Goal: Task Accomplishment & Management: Manage account settings

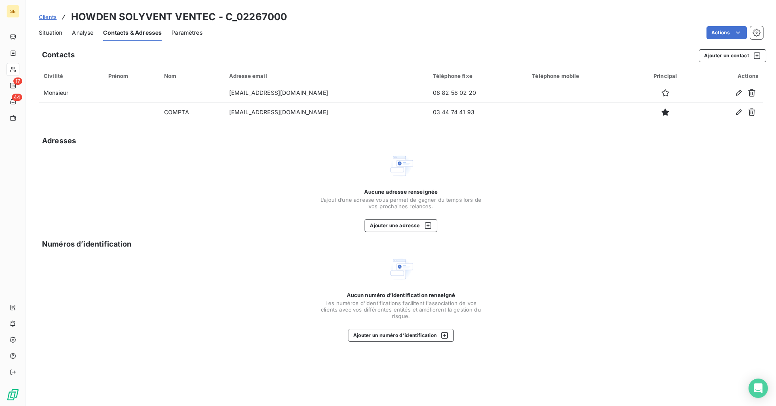
click at [53, 27] on div "Situation" at bounding box center [50, 32] width 23 height 17
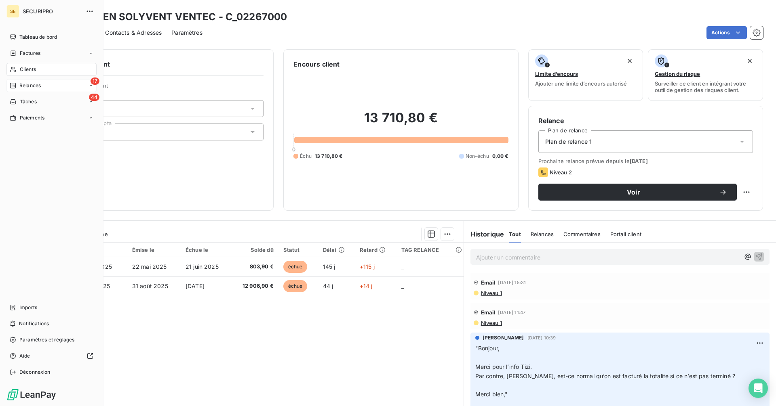
click at [16, 86] on div "Relances" at bounding box center [25, 85] width 31 height 7
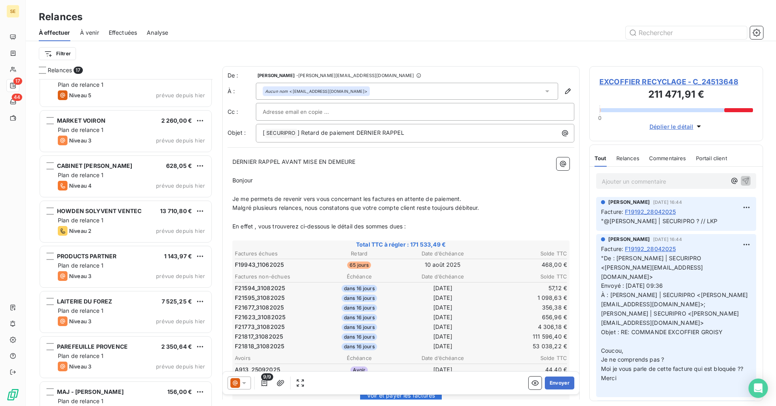
scroll to position [442, 0]
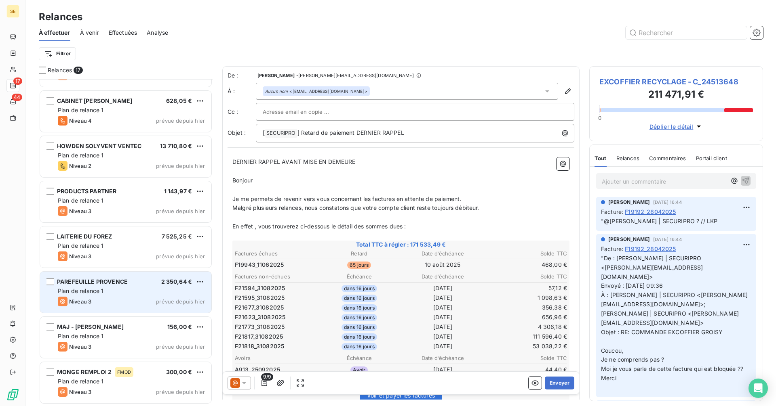
click at [96, 294] on span "Plan de relance 1" at bounding box center [81, 291] width 46 height 7
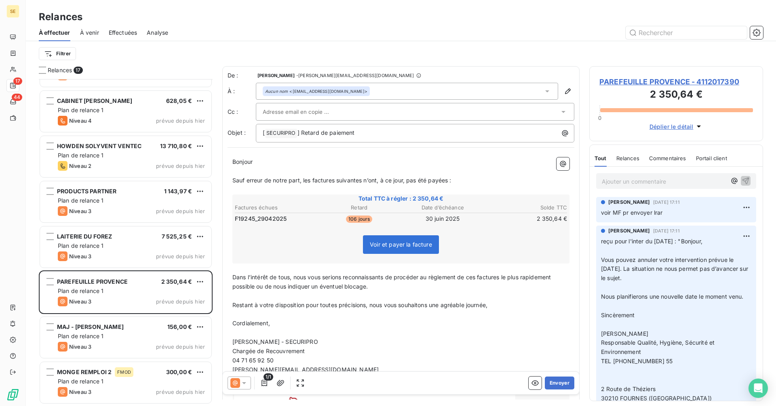
click at [656, 82] on span "PAREFEUILLE PROVENCE - 4112017390" at bounding box center [675, 81] width 153 height 11
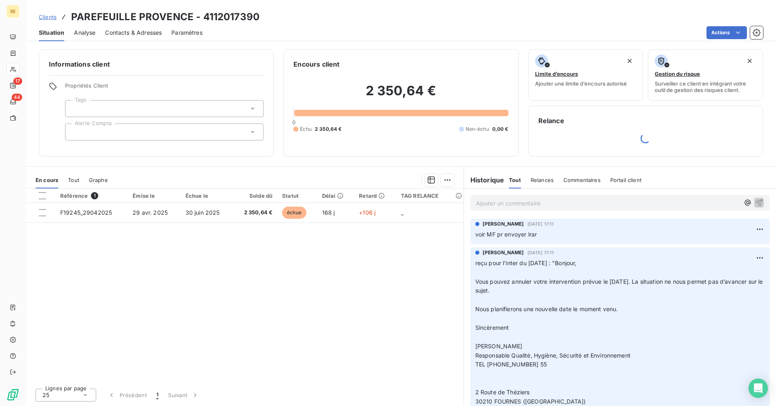
click at [121, 35] on span "Contacts & Adresses" at bounding box center [133, 33] width 57 height 8
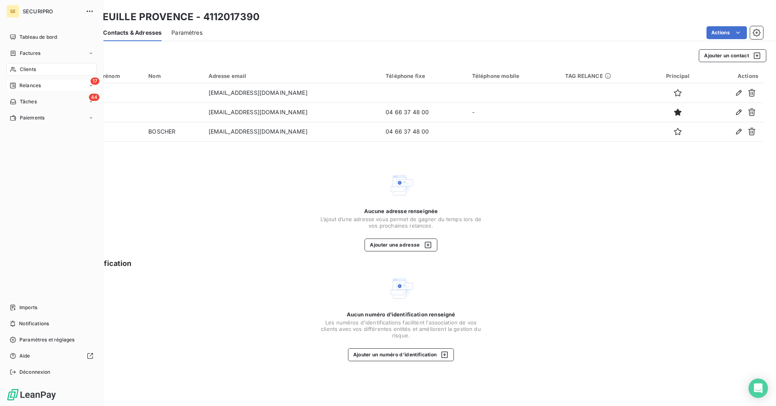
click at [20, 82] on span "Relances" at bounding box center [29, 85] width 21 height 7
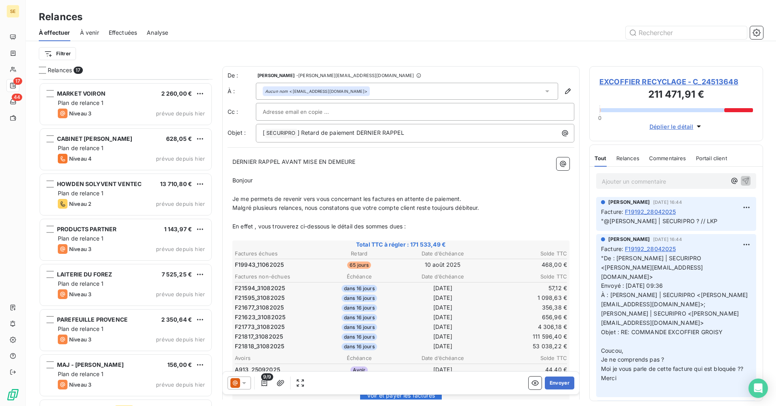
scroll to position [442, 0]
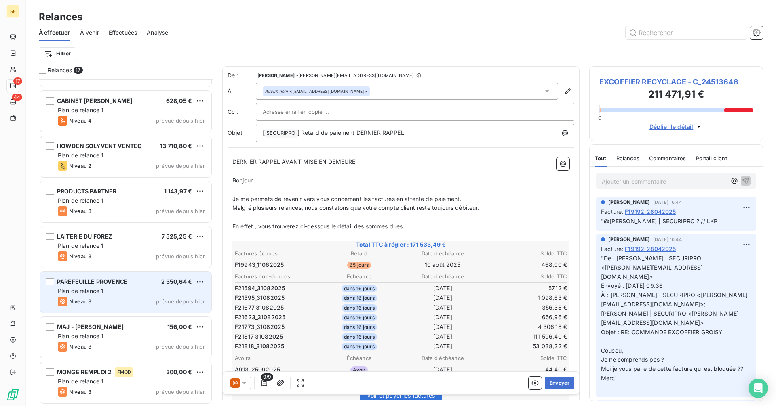
click at [123, 286] on div "PAREFEUILLE PROVENCE 2 350,64 € Plan de relance 1 Niveau 3 prévue depuis [DATE]" at bounding box center [125, 292] width 171 height 41
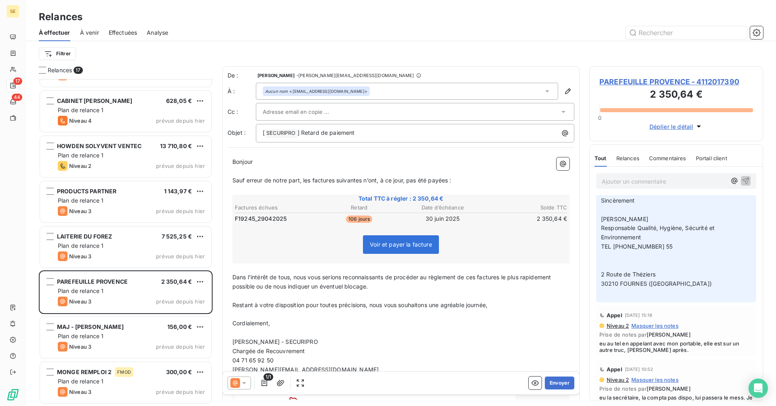
scroll to position [121, 0]
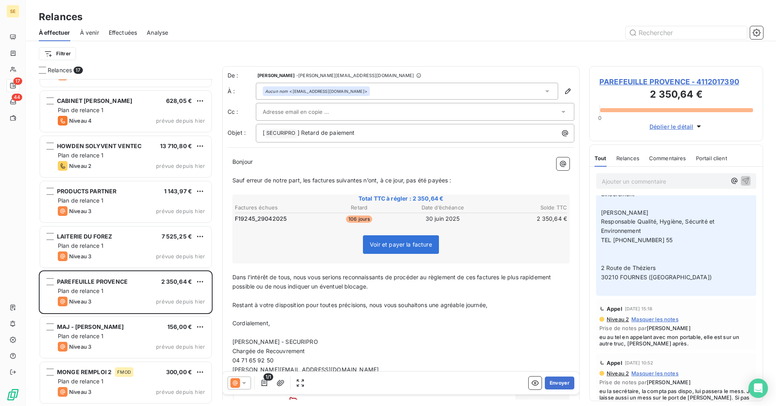
click at [245, 383] on icon at bounding box center [244, 384] width 4 height 2
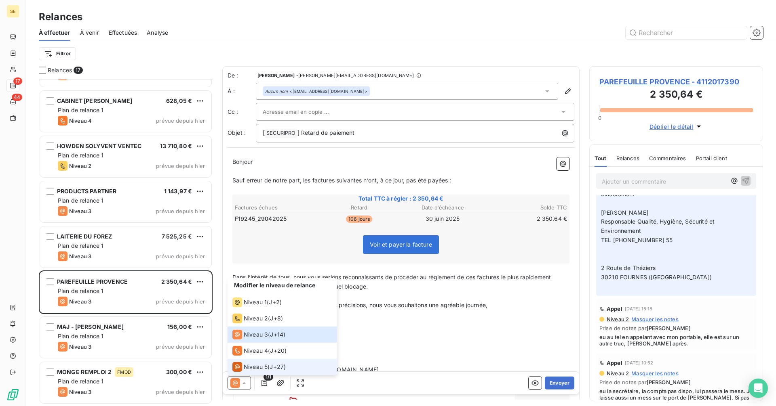
click at [260, 370] on span "Niveau 5" at bounding box center [256, 367] width 24 height 8
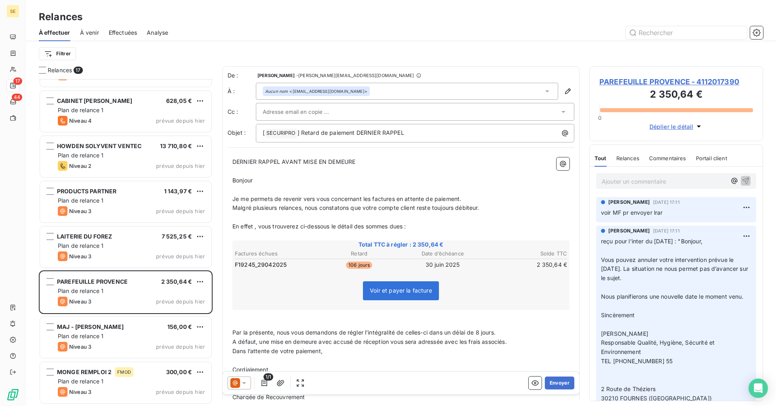
click at [365, 114] on div at bounding box center [411, 112] width 296 height 12
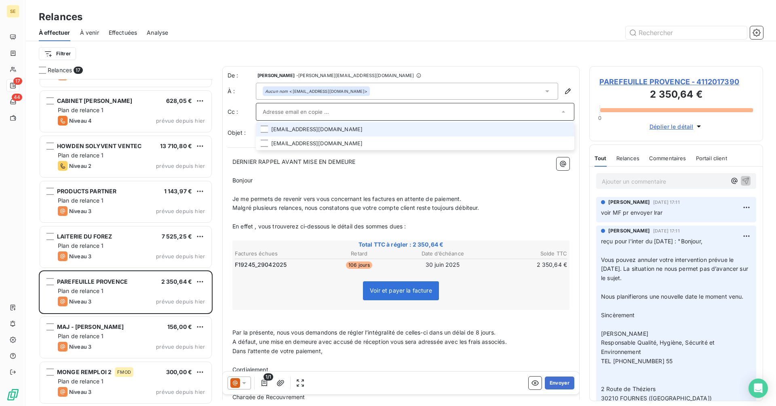
click at [285, 129] on li "[EMAIL_ADDRESS][DOMAIN_NAME]" at bounding box center [415, 129] width 318 height 14
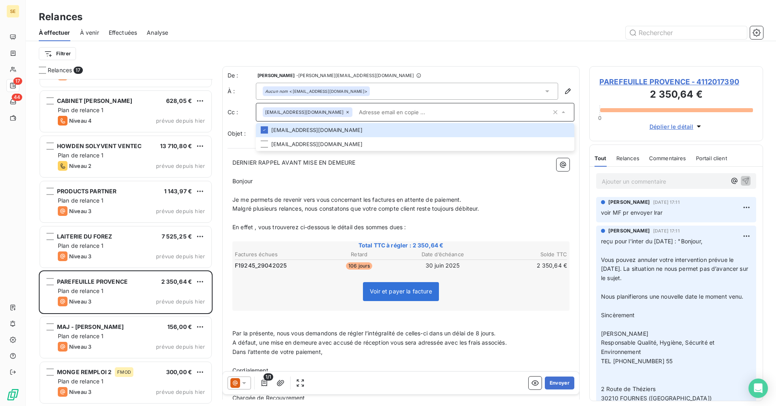
click at [406, 116] on input "text" at bounding box center [452, 112] width 195 height 12
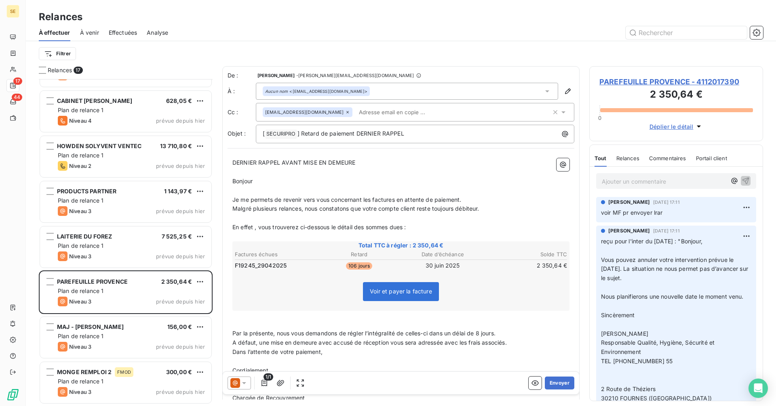
click at [387, 112] on input "text" at bounding box center [401, 112] width 93 height 12
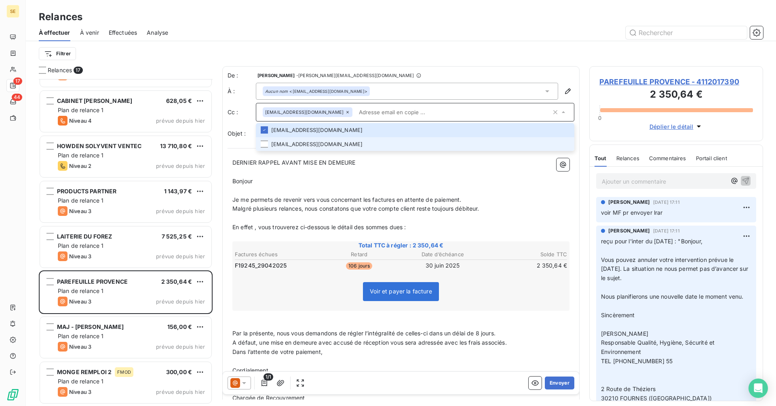
click at [312, 143] on li "[EMAIL_ADDRESS][DOMAIN_NAME]" at bounding box center [415, 144] width 318 height 14
click at [455, 177] on p "Bonjour ﻿" at bounding box center [400, 181] width 337 height 9
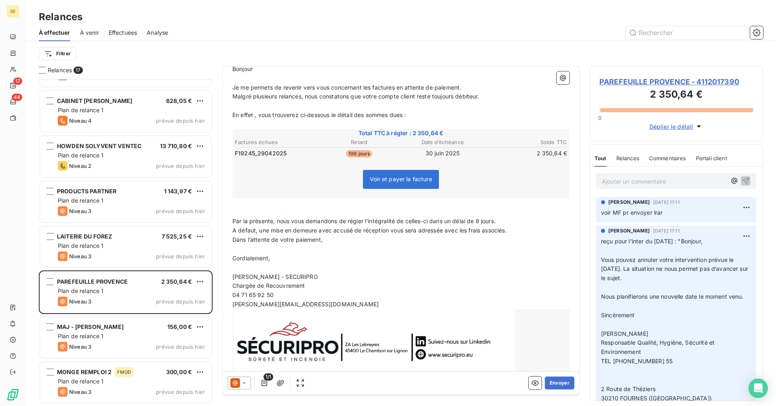
scroll to position [135, 0]
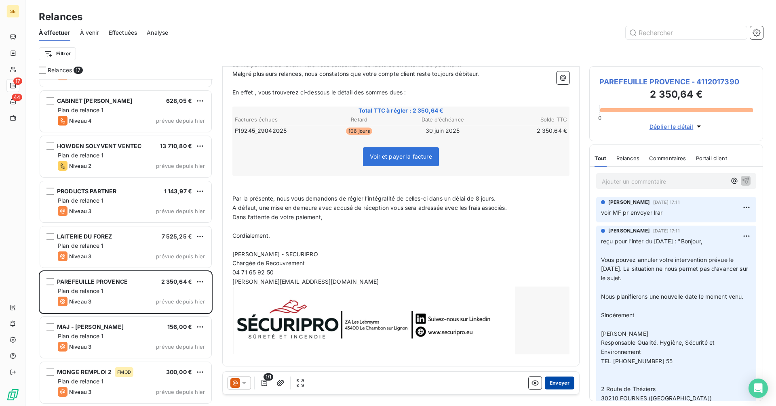
click at [554, 386] on button "Envoyer" at bounding box center [558, 383] width 29 height 13
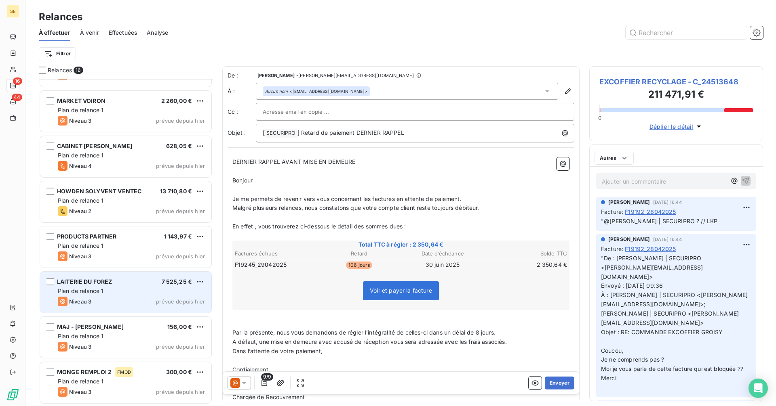
scroll to position [397, 0]
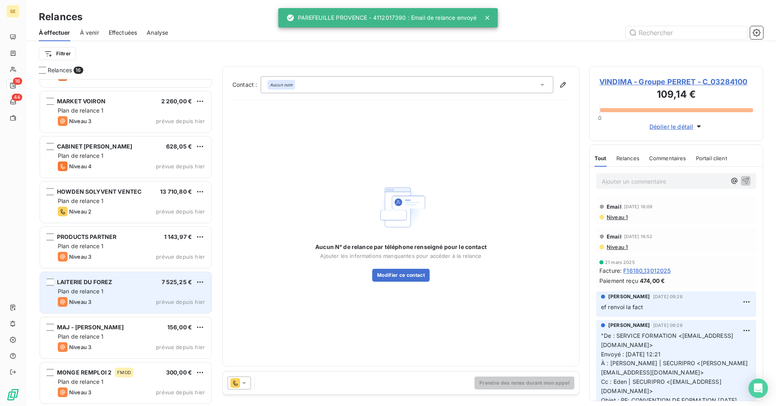
click at [156, 298] on div "Niveau 3 prévue depuis hier" at bounding box center [131, 302] width 147 height 10
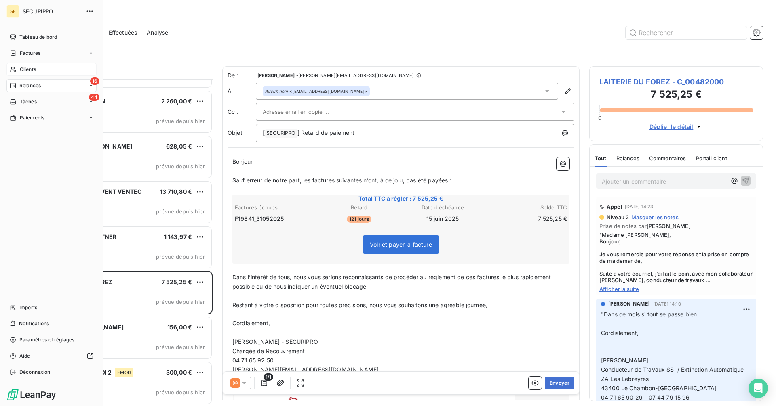
click at [26, 67] on span "Clients" at bounding box center [28, 69] width 16 height 7
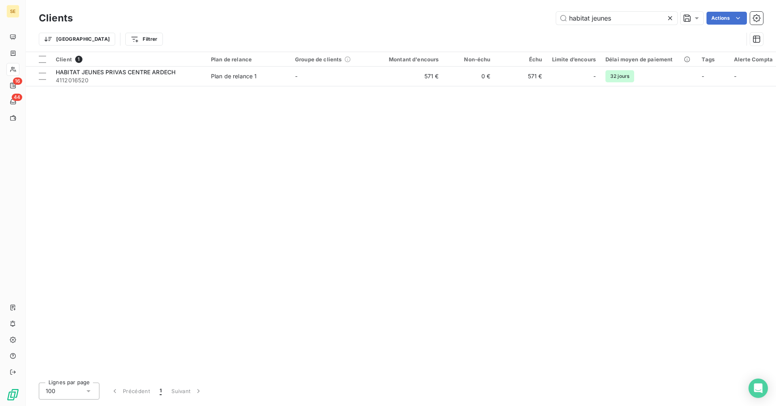
drag, startPoint x: 634, startPoint y: 19, endPoint x: 515, endPoint y: 17, distance: 119.2
click at [515, 17] on div "habitat jeunes Actions" at bounding box center [422, 18] width 680 height 13
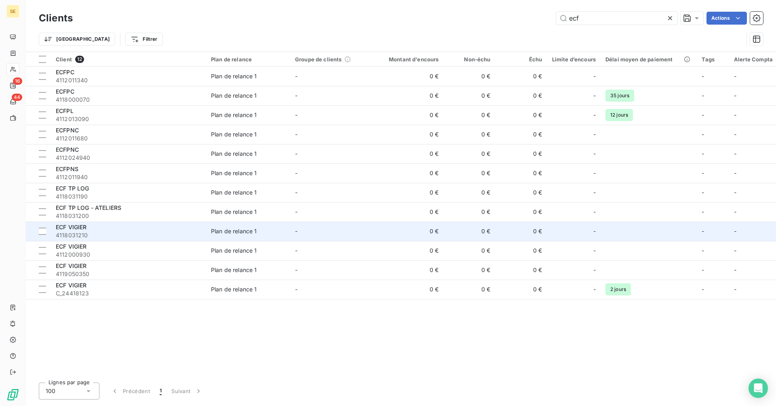
type input "ecf"
click at [223, 233] on div "Plan de relance 1" at bounding box center [234, 231] width 46 height 8
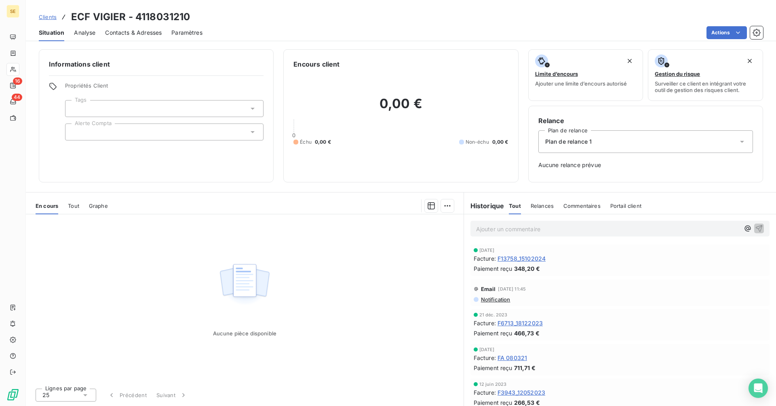
click at [125, 29] on span "Contacts & Adresses" at bounding box center [133, 33] width 57 height 8
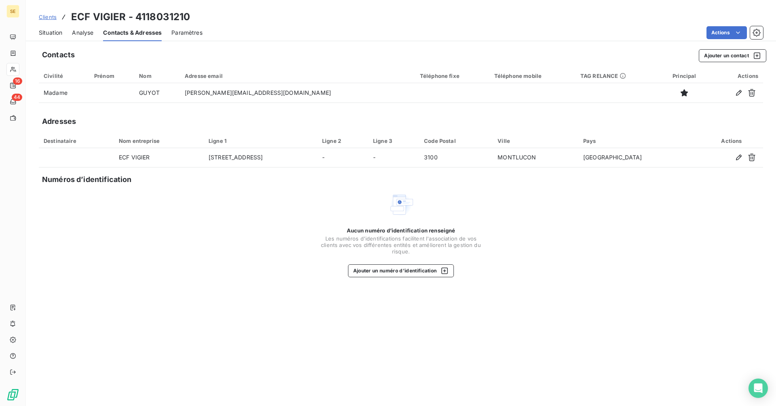
click at [49, 34] on span "Situation" at bounding box center [50, 33] width 23 height 8
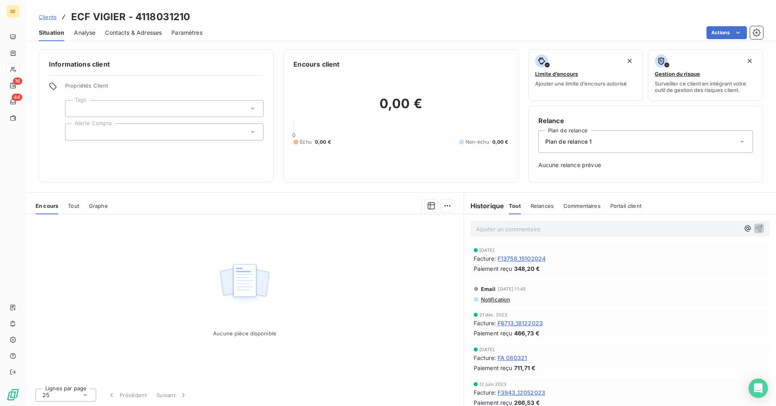
click at [47, 19] on span "Clients" at bounding box center [48, 17] width 18 height 6
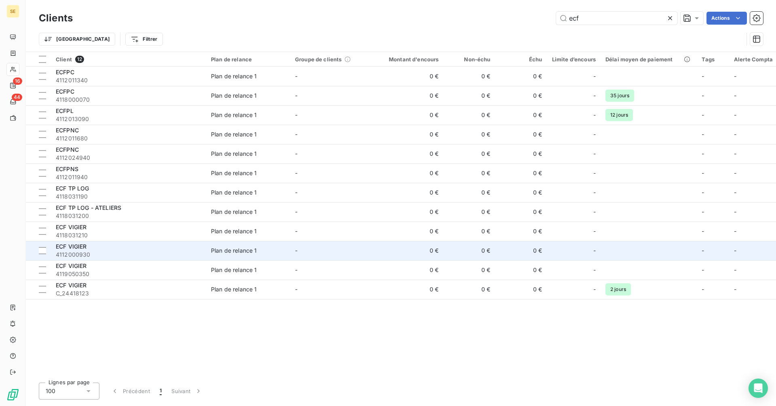
click at [102, 252] on span "4112000930" at bounding box center [128, 255] width 145 height 8
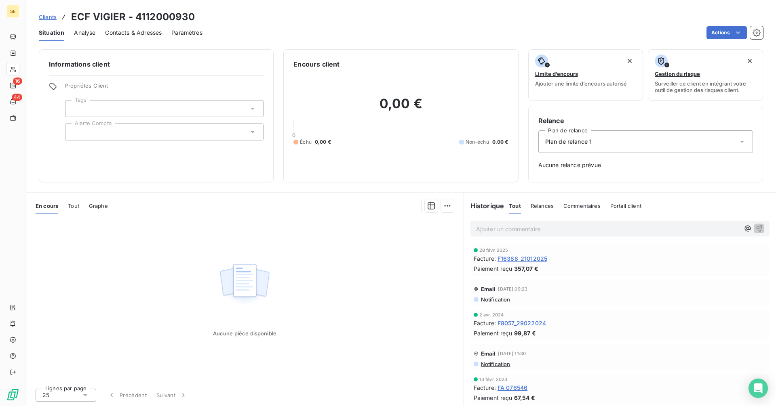
click at [137, 31] on span "Contacts & Adresses" at bounding box center [133, 33] width 57 height 8
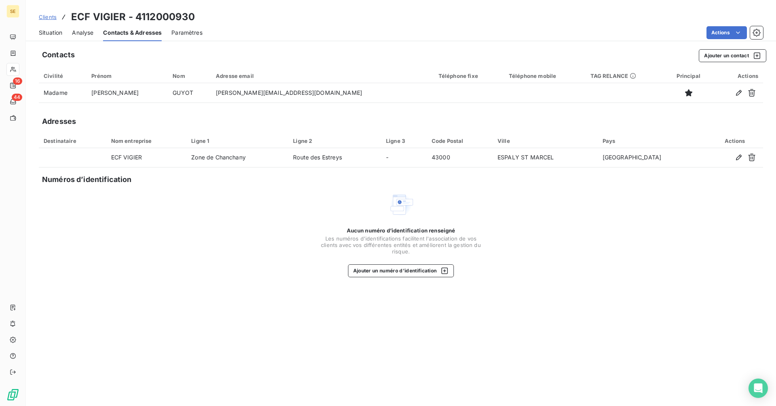
click at [46, 16] on span "Clients" at bounding box center [48, 17] width 18 height 6
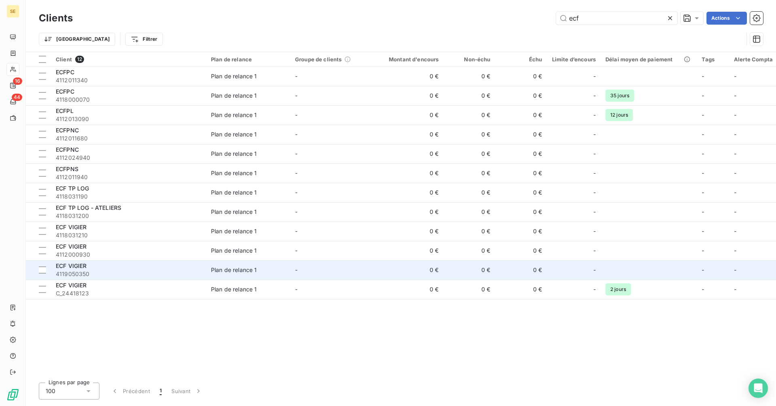
click at [115, 269] on div "ECF VIGIER" at bounding box center [128, 266] width 145 height 8
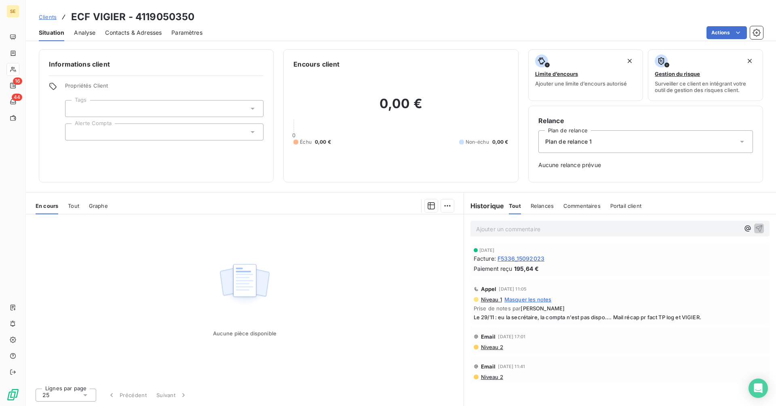
click at [135, 31] on span "Contacts & Adresses" at bounding box center [133, 33] width 57 height 8
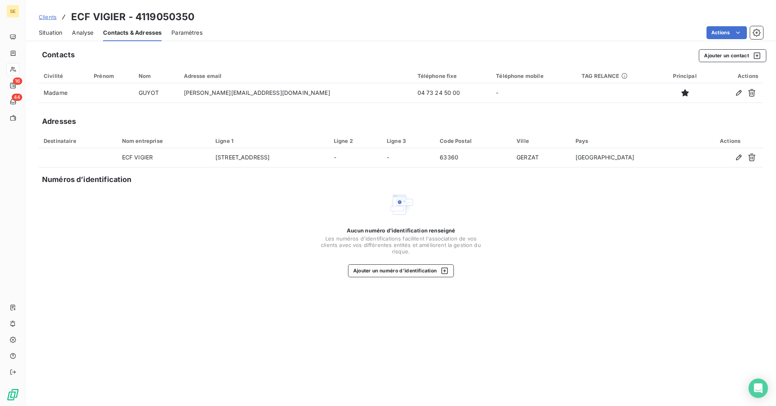
click at [48, 34] on span "Situation" at bounding box center [50, 33] width 23 height 8
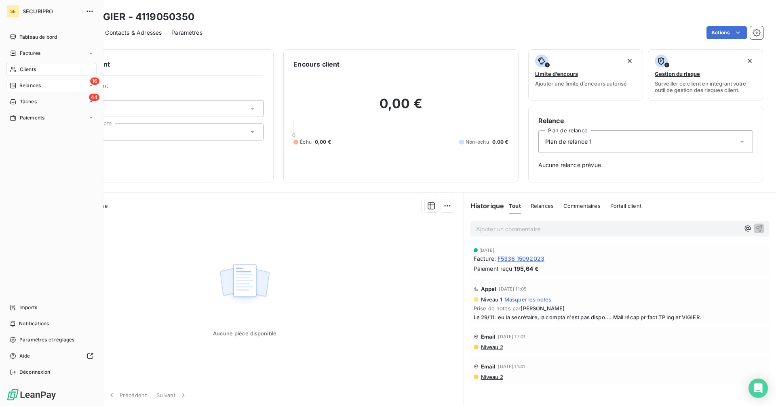
click at [14, 84] on icon at bounding box center [13, 86] width 6 height 6
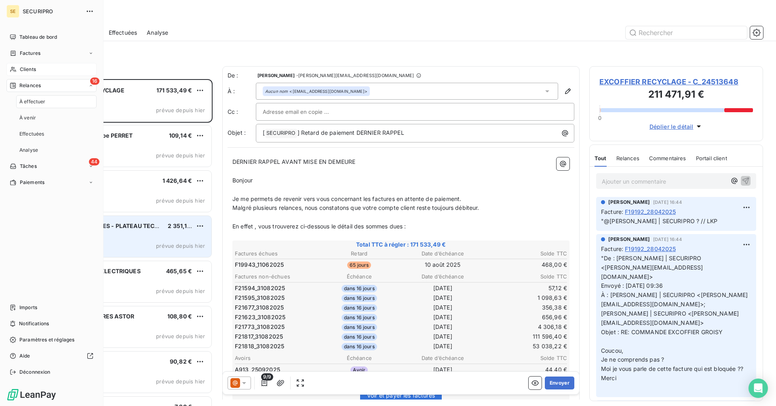
scroll to position [321, 168]
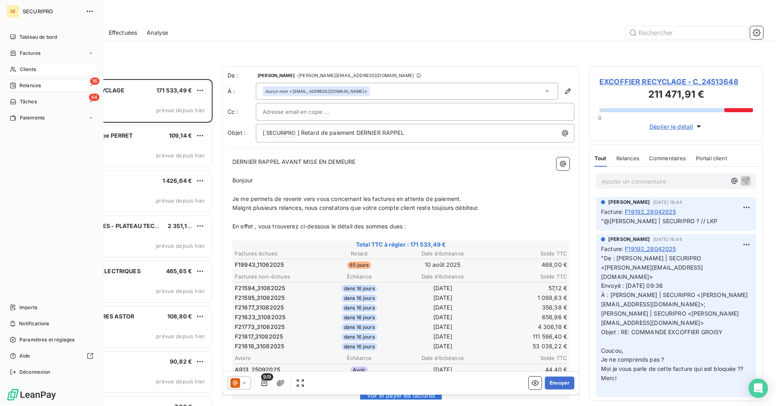
click at [19, 72] on div "Clients" at bounding box center [51, 69] width 90 height 13
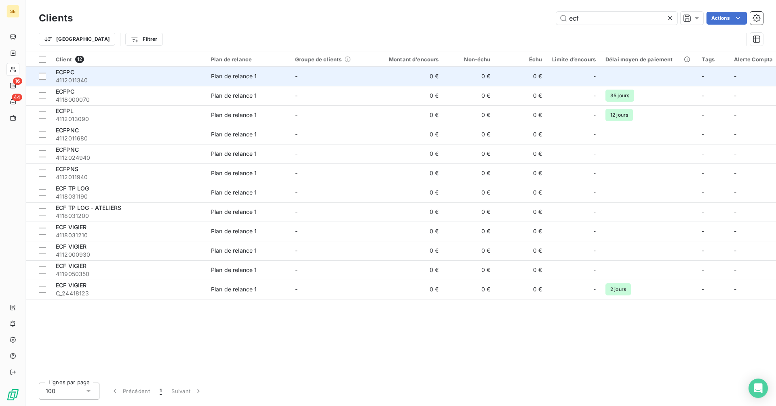
click at [117, 76] on span "4112011340" at bounding box center [128, 80] width 145 height 8
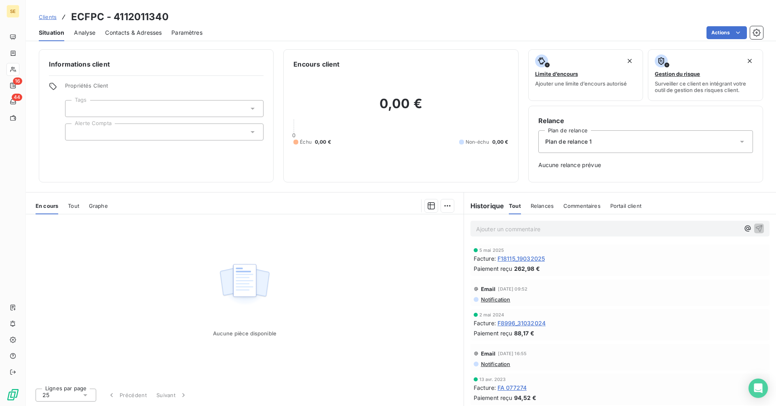
click at [45, 17] on span "Clients" at bounding box center [48, 17] width 18 height 6
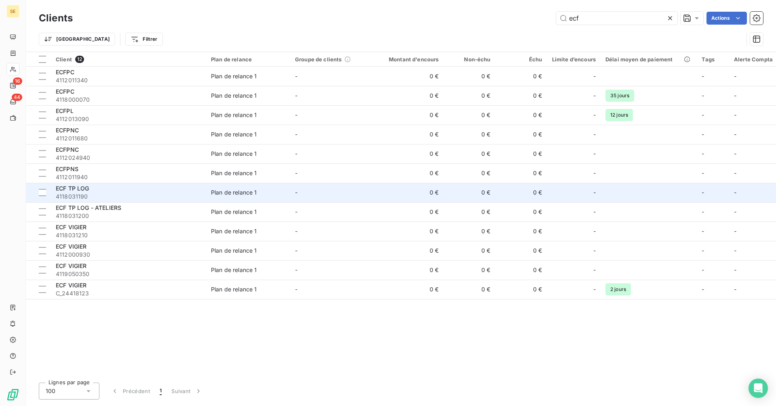
click at [81, 195] on span "4118031190" at bounding box center [128, 197] width 145 height 8
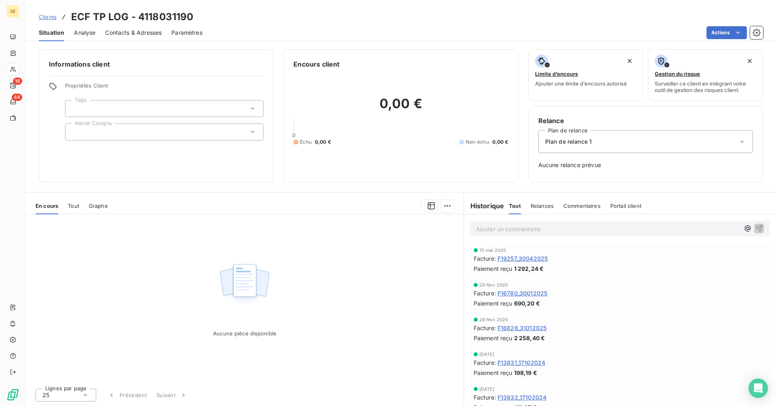
click at [125, 36] on span "Contacts & Adresses" at bounding box center [133, 33] width 57 height 8
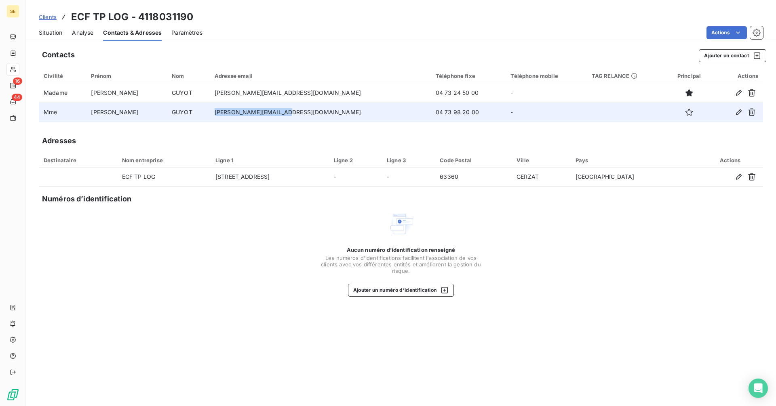
drag, startPoint x: 289, startPoint y: 112, endPoint x: 198, endPoint y: 114, distance: 90.9
click at [198, 114] on tr "[PERSON_NAME] [PERSON_NAME][EMAIL_ADDRESS][DOMAIN_NAME] 04 73 98 20 00 -" at bounding box center [401, 112] width 724 height 19
copy tr "[PERSON_NAME][EMAIL_ADDRESS][DOMAIN_NAME]"
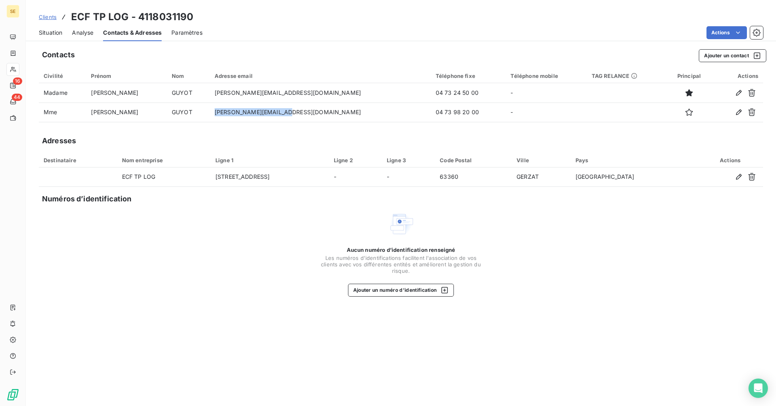
drag, startPoint x: 48, startPoint y: 17, endPoint x: 52, endPoint y: 17, distance: 4.4
click at [47, 17] on span "Clients" at bounding box center [48, 17] width 18 height 6
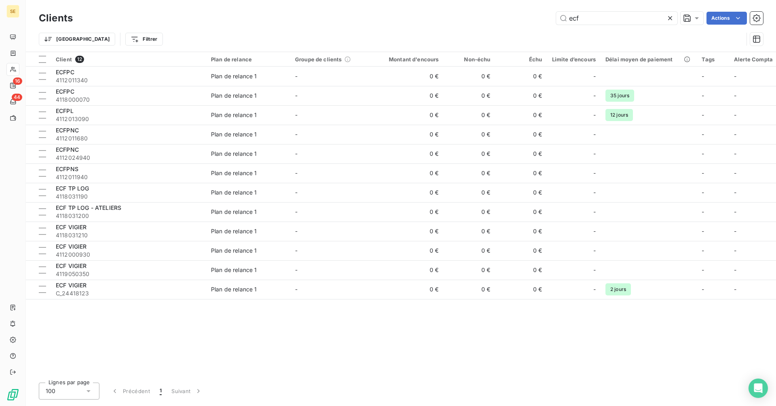
drag, startPoint x: 594, startPoint y: 21, endPoint x: 542, endPoint y: 21, distance: 52.1
click at [542, 21] on div "ecf Actions" at bounding box center [422, 18] width 680 height 13
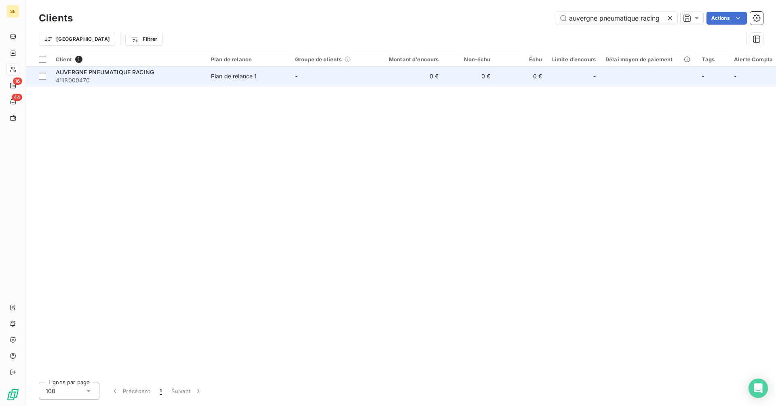
type input "auvergne pneumatique racing"
click at [124, 70] on span "AUVERGNE PNEUMATIQUE RACING" at bounding box center [105, 72] width 98 height 7
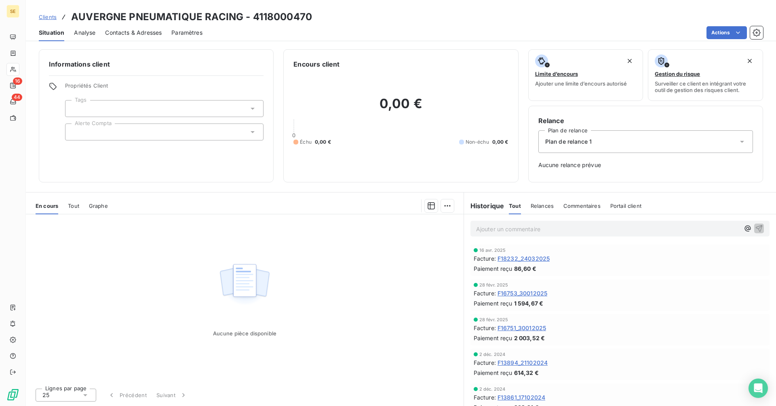
click at [519, 257] on span "F18232_24032025" at bounding box center [523, 258] width 52 height 8
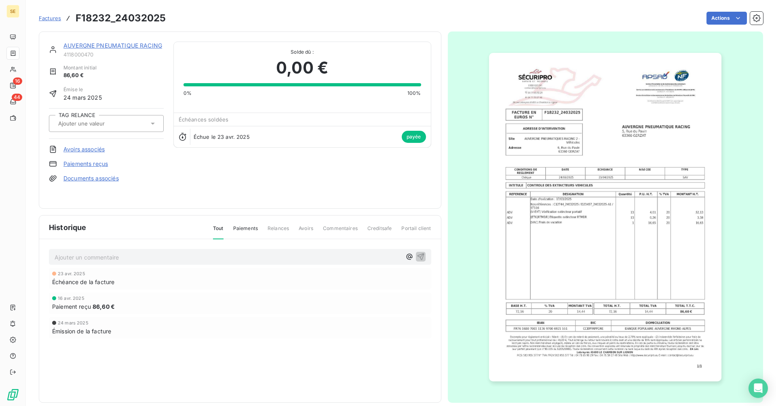
click at [84, 46] on link "AUVERGNE PNEUMATIQUE RACING" at bounding box center [112, 45] width 99 height 7
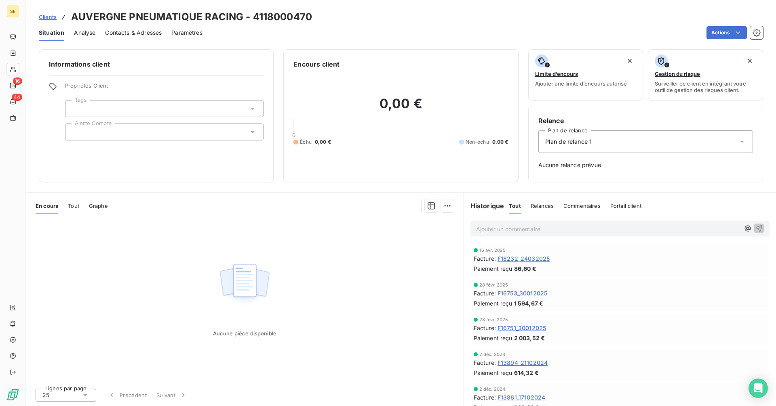
click at [530, 290] on span "F16753_30012025" at bounding box center [522, 293] width 50 height 8
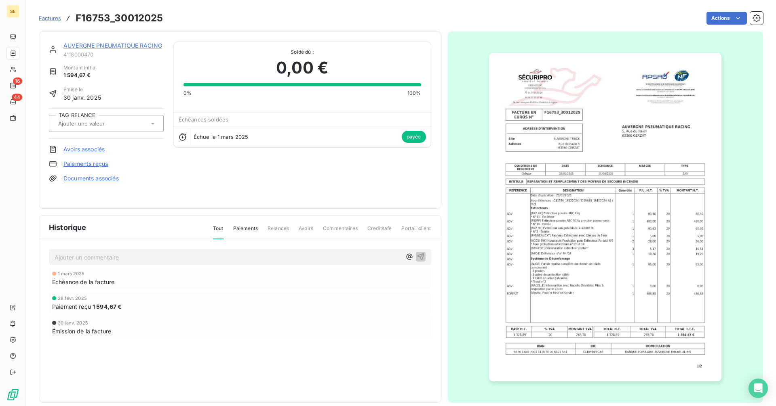
click at [118, 45] on link "AUVERGNE PNEUMATIQUE RACING" at bounding box center [112, 45] width 99 height 7
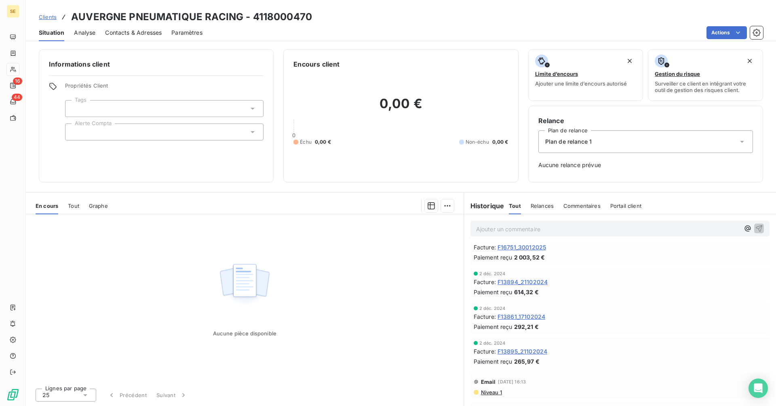
scroll to position [40, 0]
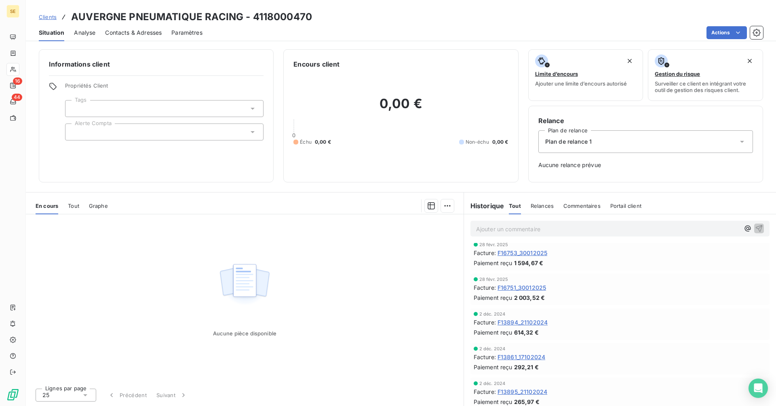
click at [519, 288] on span "F16751_30012025" at bounding box center [521, 288] width 48 height 8
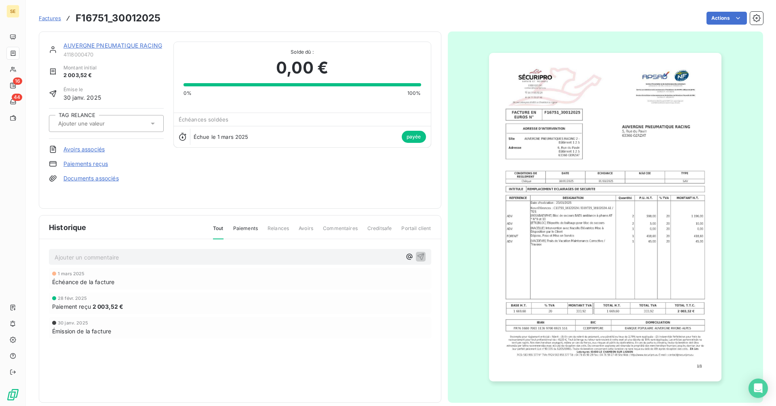
click at [120, 45] on link "AUVERGNE PNEUMATIQUE RACING" at bounding box center [112, 45] width 99 height 7
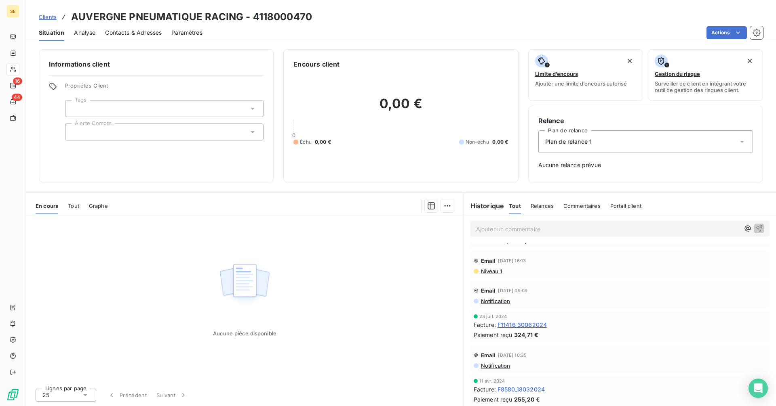
scroll to position [162, 0]
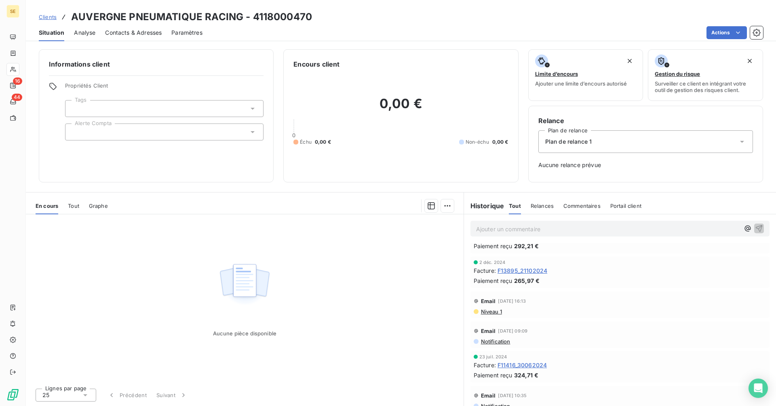
click at [536, 272] on span "F13895_21102024" at bounding box center [522, 271] width 50 height 8
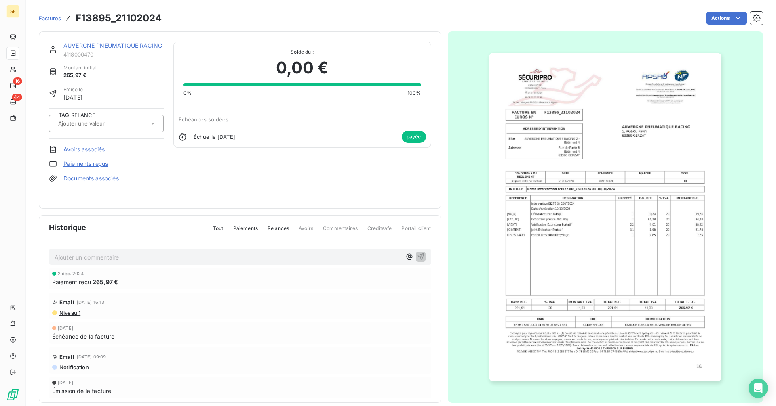
click at [120, 46] on link "AUVERGNE PNEUMATIQUE RACING" at bounding box center [112, 45] width 99 height 7
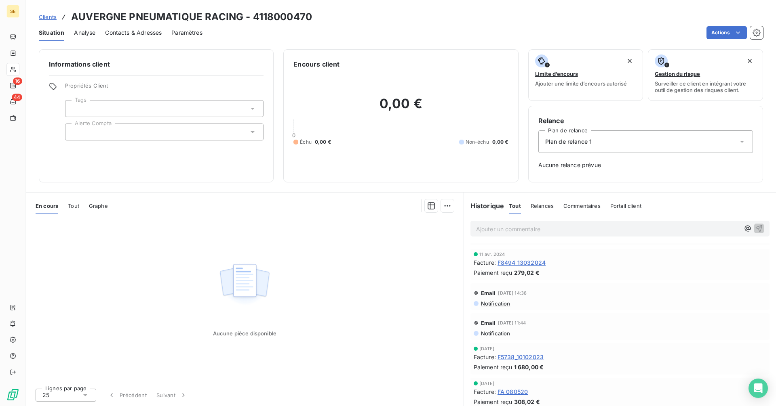
scroll to position [403, 0]
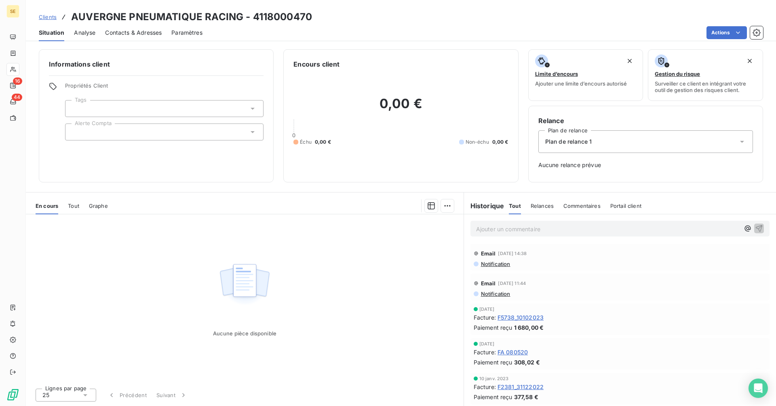
click at [50, 13] on link "Clients" at bounding box center [48, 17] width 18 height 8
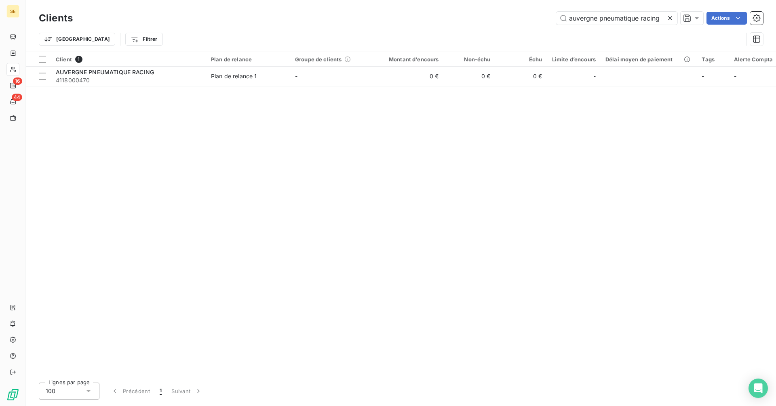
click at [669, 15] on icon at bounding box center [670, 18] width 8 height 8
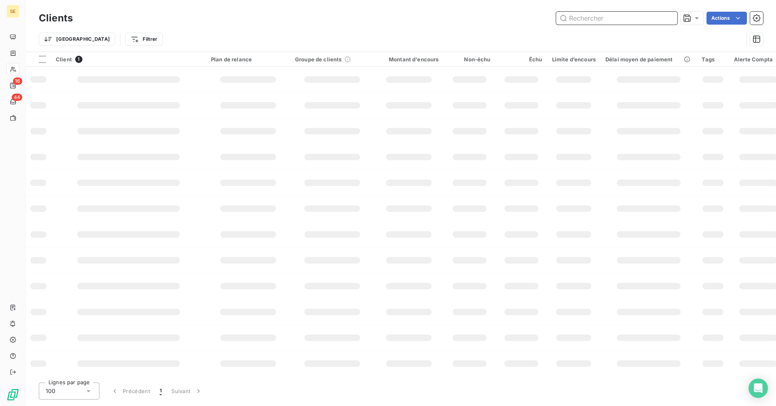
click at [599, 19] on input "text" at bounding box center [616, 18] width 121 height 13
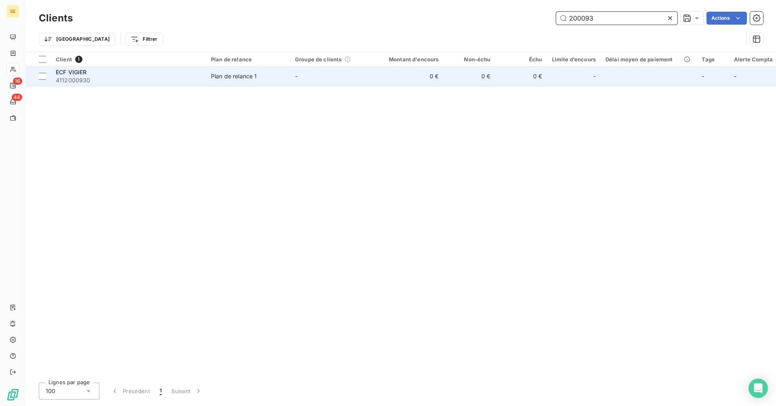
type input "200093"
click at [100, 74] on div "ECF VIGIER" at bounding box center [128, 72] width 145 height 8
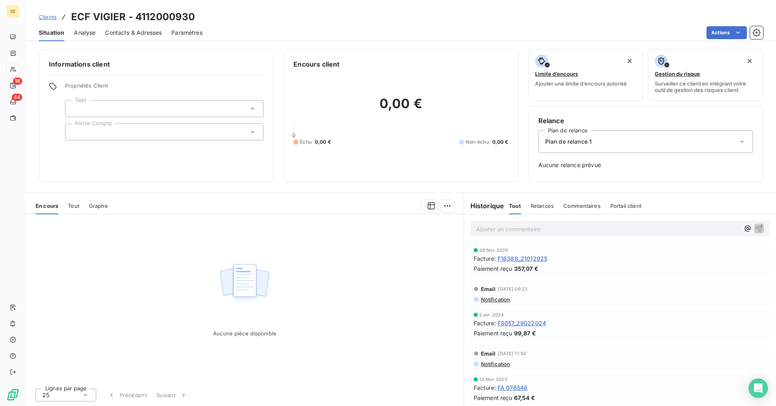
click at [518, 258] on span "F16388_21012025" at bounding box center [522, 258] width 50 height 8
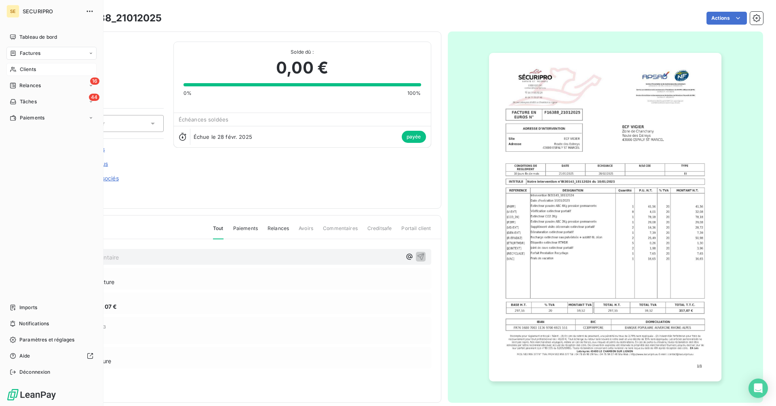
drag, startPoint x: 19, startPoint y: 68, endPoint x: 57, endPoint y: 66, distance: 37.2
click at [20, 68] on span "Clients" at bounding box center [28, 69] width 16 height 7
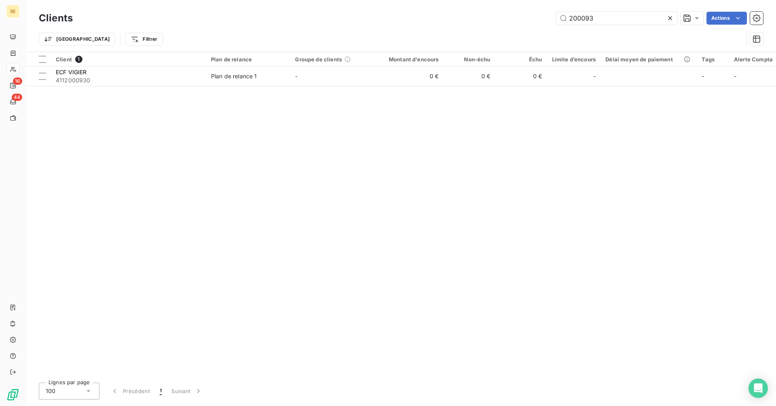
drag, startPoint x: 601, startPoint y: 19, endPoint x: 502, endPoint y: 19, distance: 98.2
click at [502, 19] on div "200093 Actions" at bounding box center [422, 18] width 680 height 13
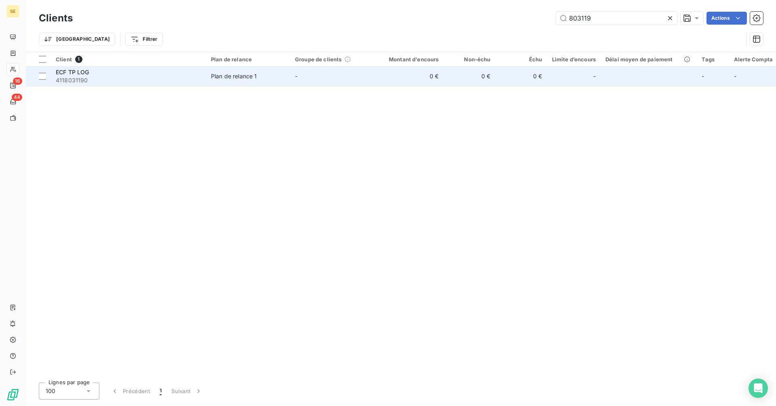
type input "803119"
click at [86, 74] on span "ECF TP LOG" at bounding box center [73, 72] width 34 height 7
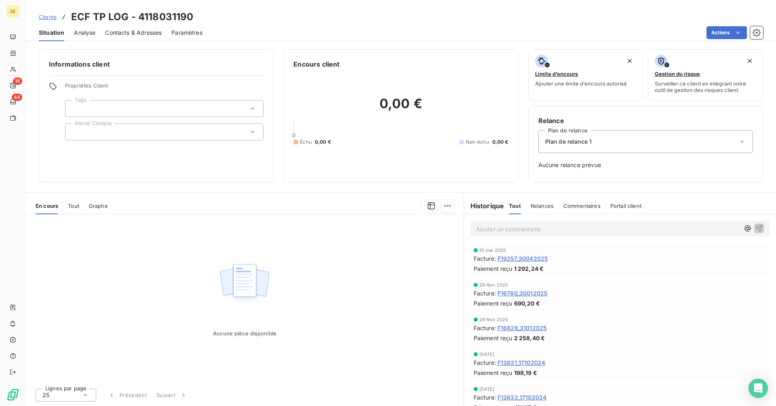
click at [523, 259] on span "F19257_30042025" at bounding box center [522, 258] width 50 height 8
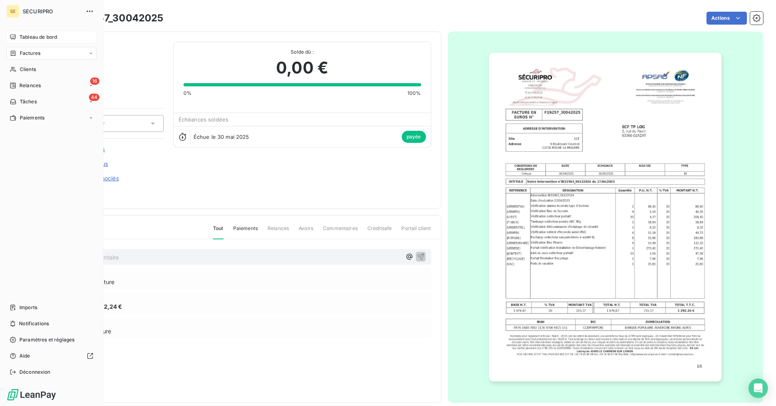
click at [23, 38] on span "Tableau de bord" at bounding box center [38, 37] width 38 height 7
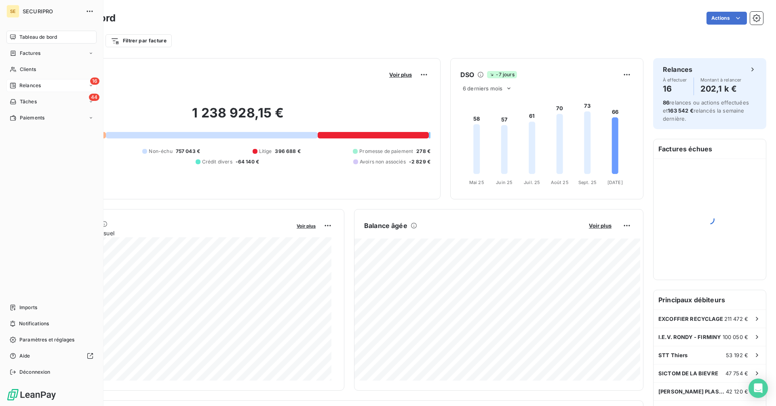
click at [33, 85] on span "Relances" at bounding box center [29, 85] width 21 height 7
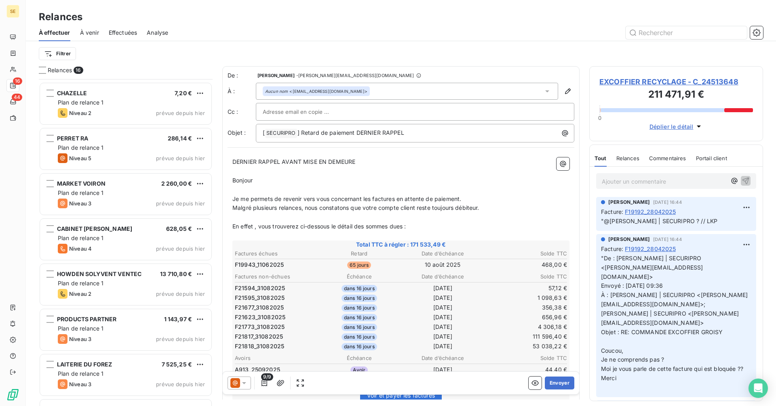
scroll to position [397, 0]
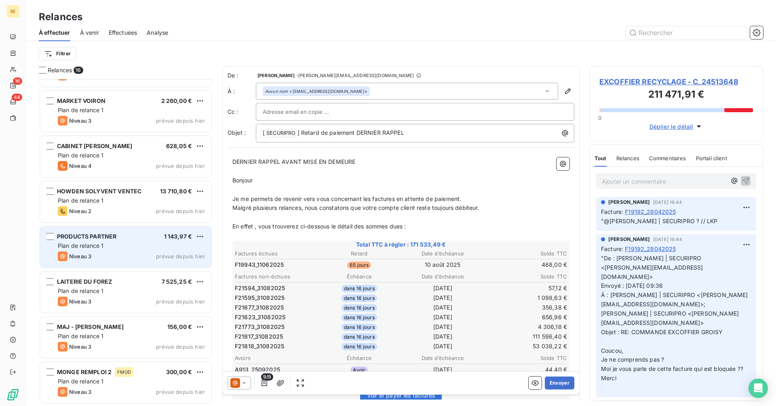
click at [104, 253] on div "Niveau 3 prévue depuis hier" at bounding box center [131, 257] width 147 height 10
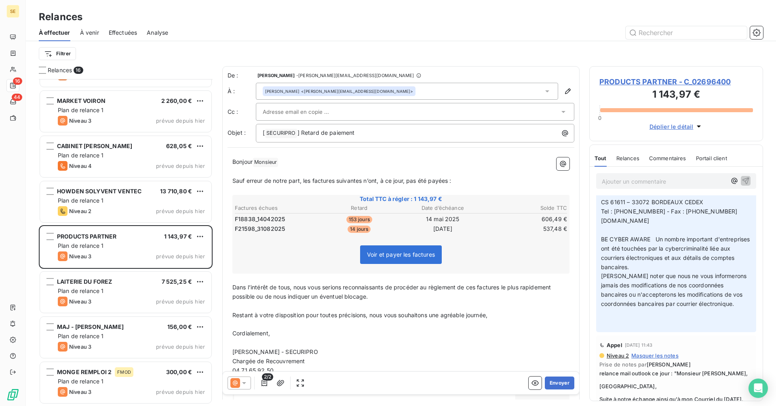
scroll to position [162, 0]
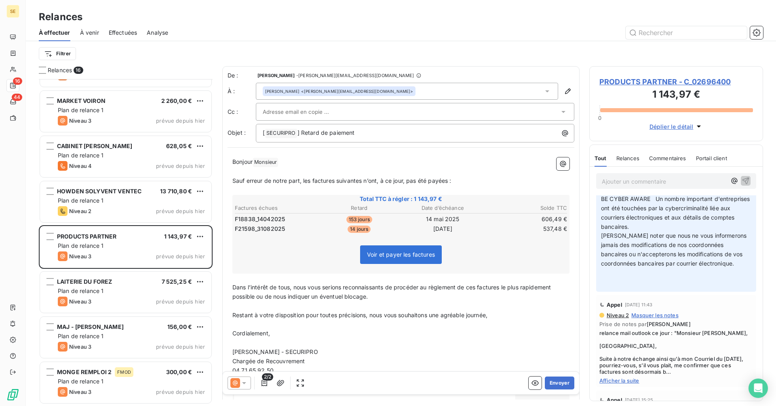
click at [627, 379] on span "Afficher la suite" at bounding box center [675, 381] width 153 height 6
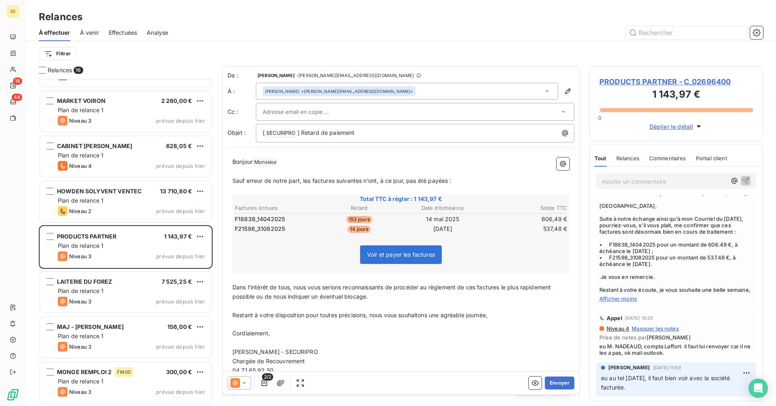
scroll to position [323, 0]
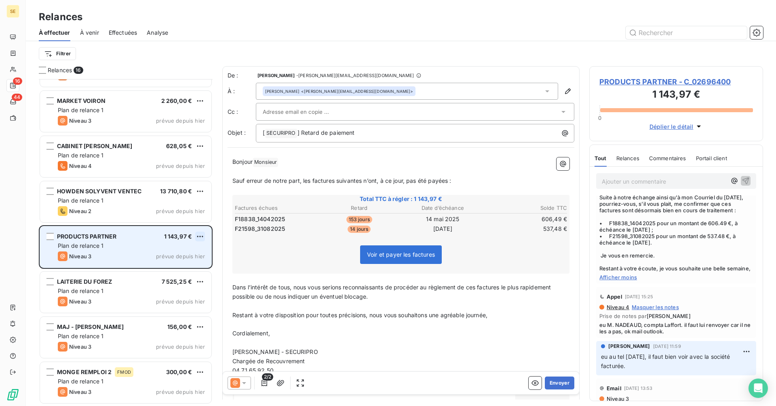
click at [201, 237] on html "SE 16 44 Relances À effectuer À venir Effectuées Analyse Filtrer Relances 16 CH…" at bounding box center [388, 203] width 776 height 406
click at [161, 257] on div "Replanifier cette action" at bounding box center [165, 252] width 72 height 13
select select "9"
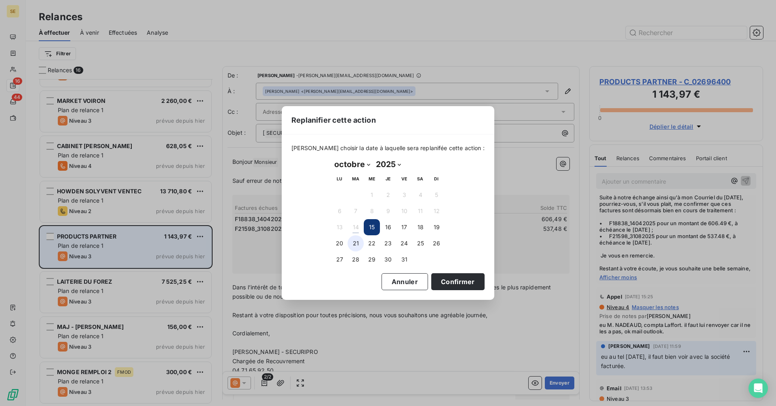
click at [353, 243] on button "21" at bounding box center [355, 243] width 16 height 16
click at [456, 280] on button "Confirmer" at bounding box center [457, 281] width 53 height 17
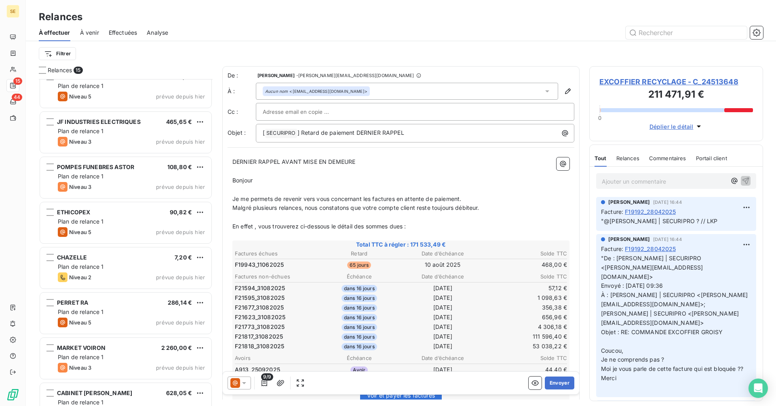
scroll to position [352, 0]
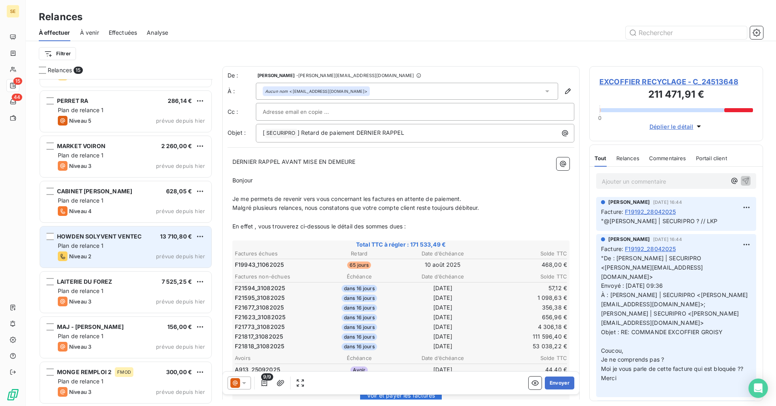
click at [130, 248] on div "Plan de relance 1" at bounding box center [131, 246] width 147 height 8
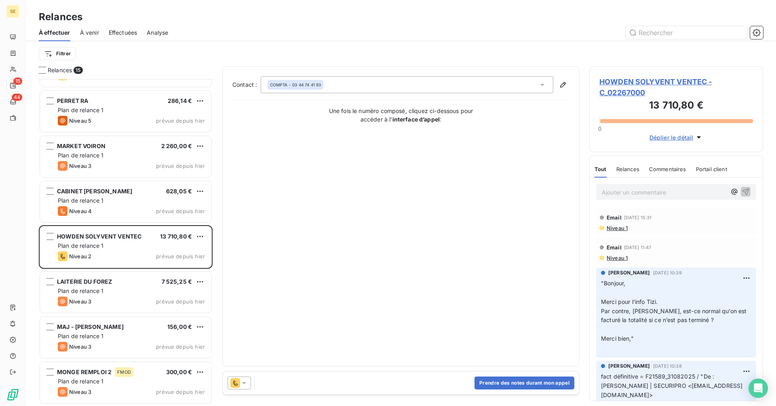
click at [632, 82] on span "HOWDEN SOLYVENT VENTEC - C_02267000" at bounding box center [675, 87] width 153 height 22
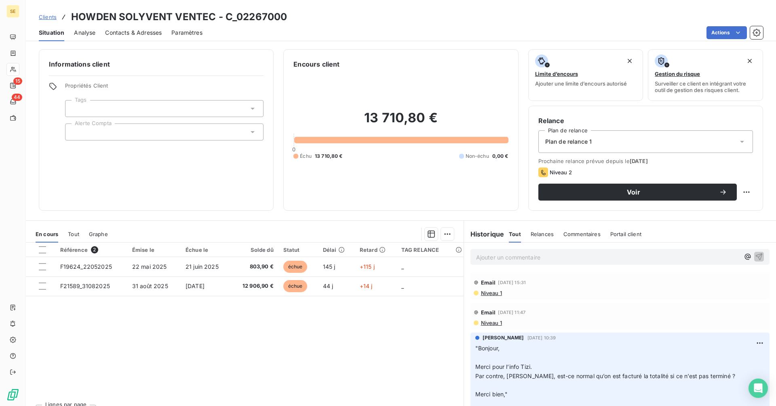
click at [130, 34] on span "Contacts & Adresses" at bounding box center [133, 33] width 57 height 8
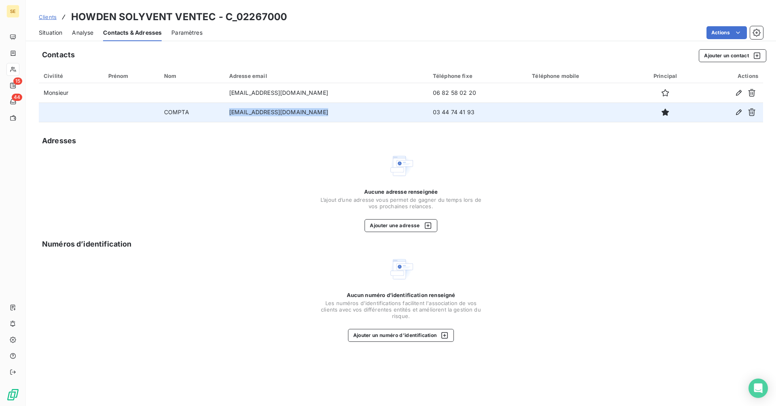
drag, startPoint x: 328, startPoint y: 110, endPoint x: 222, endPoint y: 114, distance: 105.9
click at [222, 114] on tr "COMPTA [EMAIL_ADDRESS][DOMAIN_NAME] 03 44 74 41 93" at bounding box center [401, 112] width 724 height 19
copy tr "[EMAIL_ADDRESS][DOMAIN_NAME]"
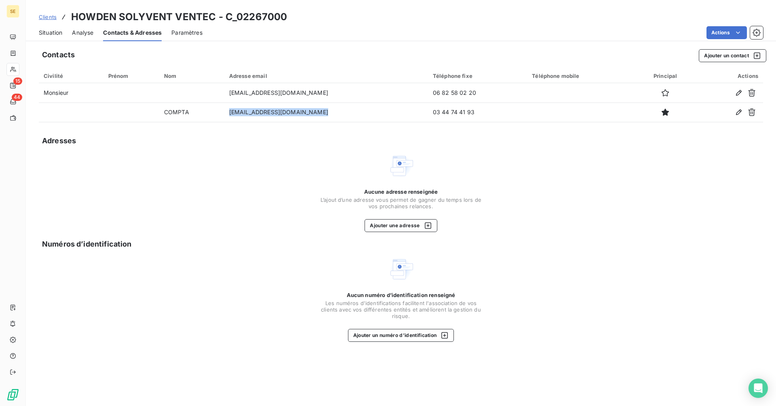
click at [55, 32] on span "Situation" at bounding box center [50, 33] width 23 height 8
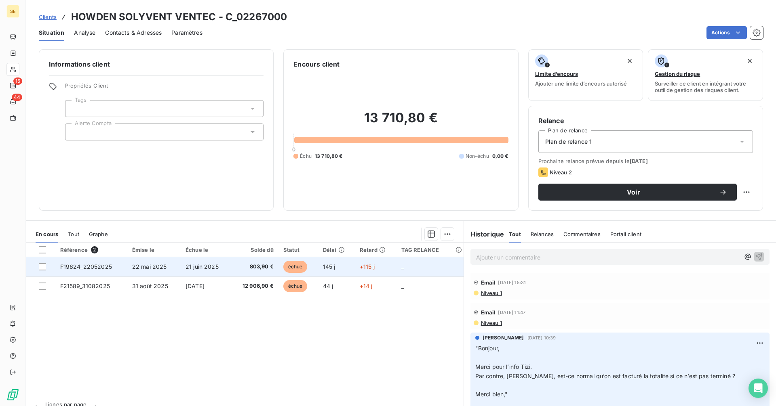
click at [185, 268] on span "21 juin 2025" at bounding box center [201, 266] width 33 height 7
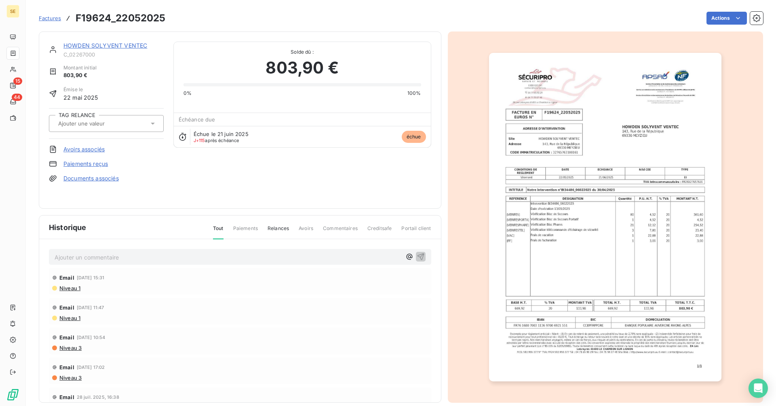
click at [600, 219] on img "button" at bounding box center [605, 217] width 232 height 329
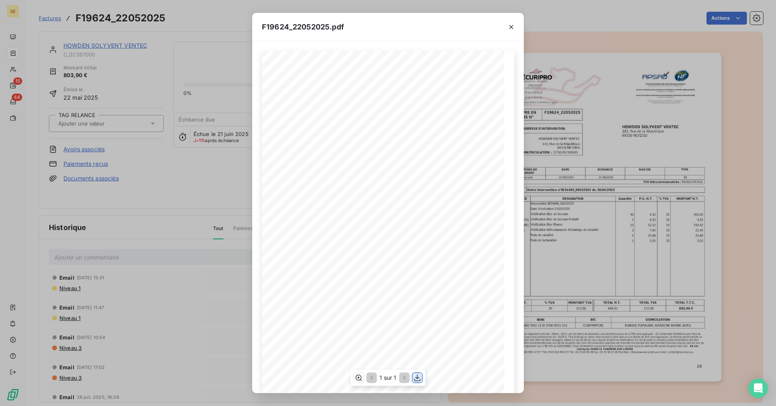
click at [416, 382] on icon "button" at bounding box center [417, 378] width 8 height 8
click at [512, 26] on icon "button" at bounding box center [511, 27] width 8 height 8
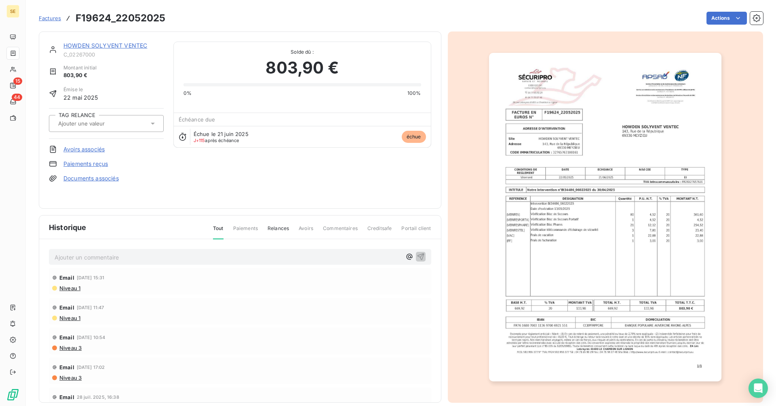
click at [123, 44] on link "HOWDEN SOLYVENT VENTEC" at bounding box center [105, 45] width 84 height 7
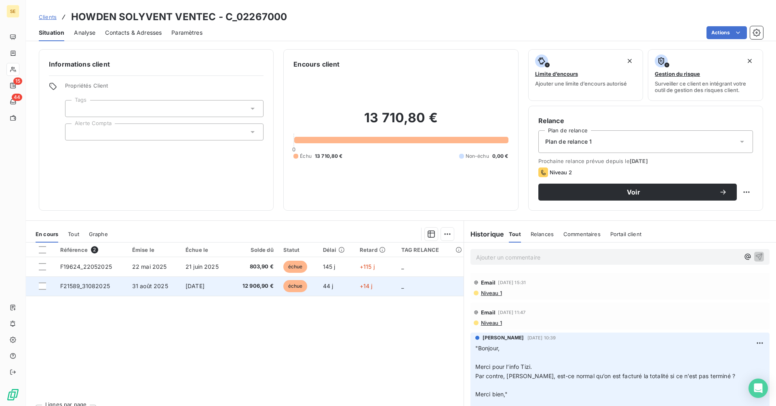
click at [181, 290] on td "[DATE]" at bounding box center [206, 286] width 50 height 19
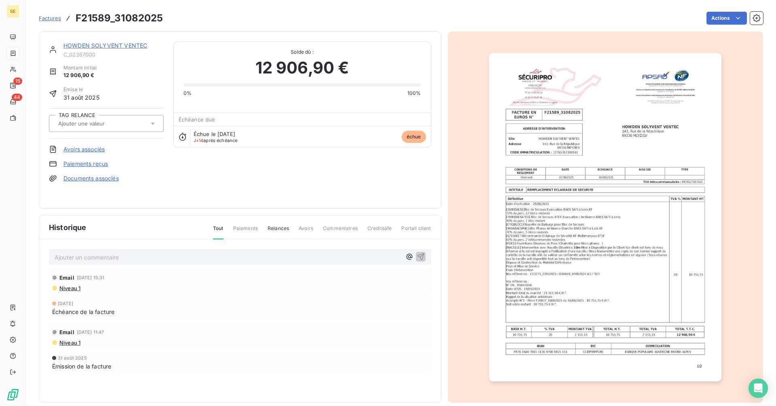
click at [597, 155] on img "button" at bounding box center [605, 217] width 232 height 329
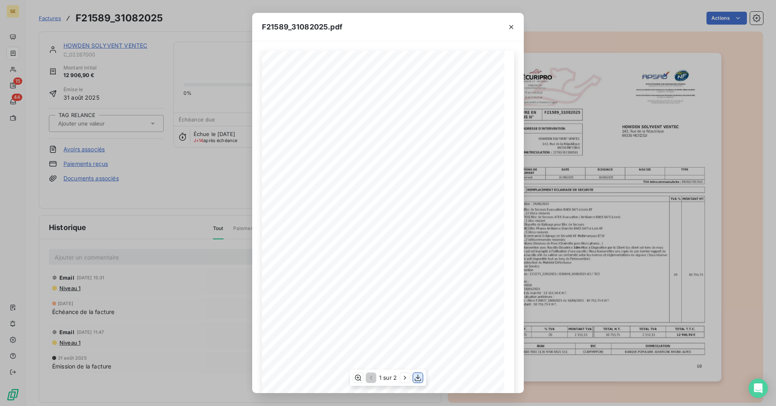
click at [417, 378] on icon "button" at bounding box center [418, 378] width 8 height 8
click at [511, 27] on icon "button" at bounding box center [511, 27] width 4 height 4
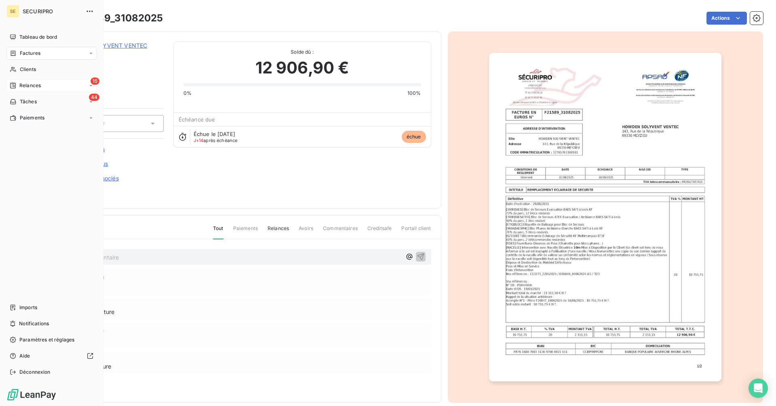
click at [18, 88] on div "Relances" at bounding box center [25, 85] width 31 height 7
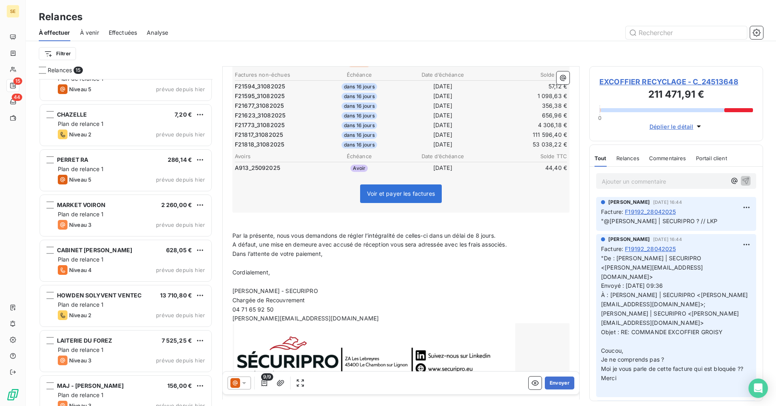
scroll to position [352, 0]
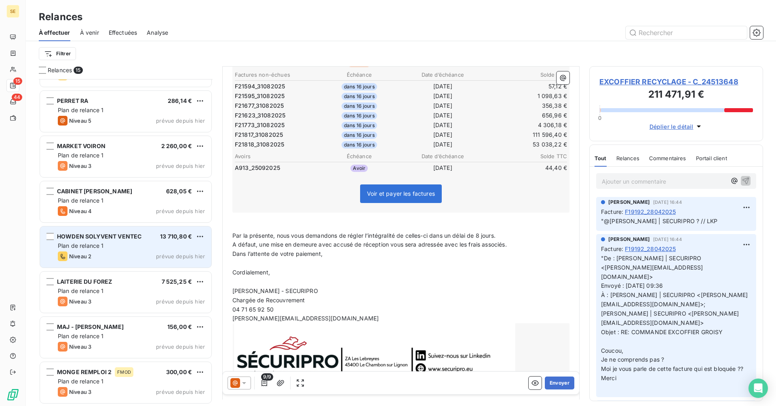
click at [101, 256] on div "Niveau 2 prévue depuis hier" at bounding box center [131, 257] width 147 height 10
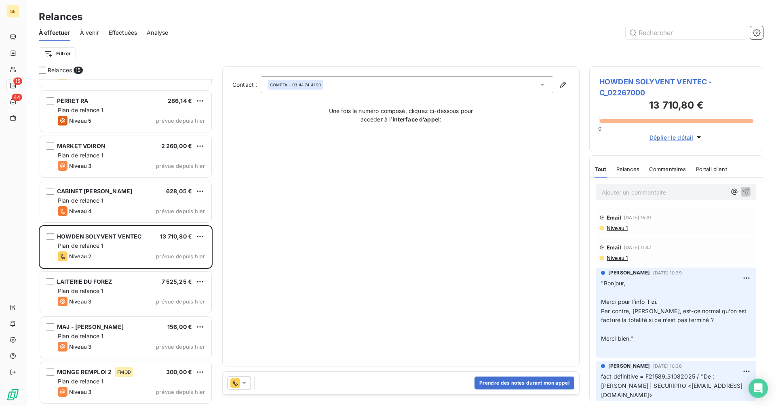
click at [632, 77] on span "HOWDEN SOLYVENT VENTEC - C_02267000" at bounding box center [675, 87] width 153 height 22
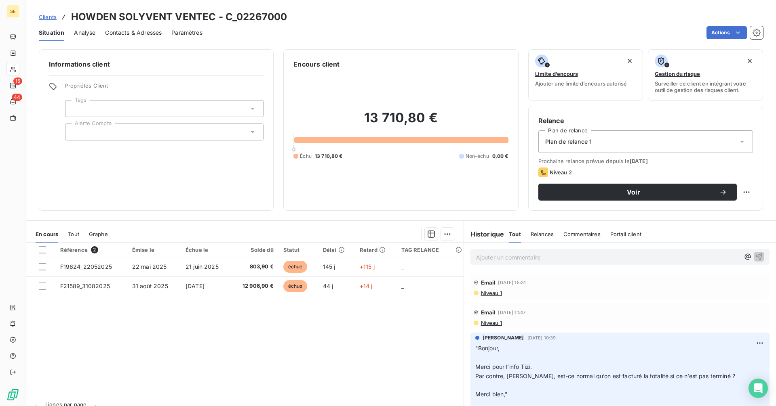
click at [487, 254] on p "Ajouter un commentaire ﻿" at bounding box center [607, 257] width 263 height 10
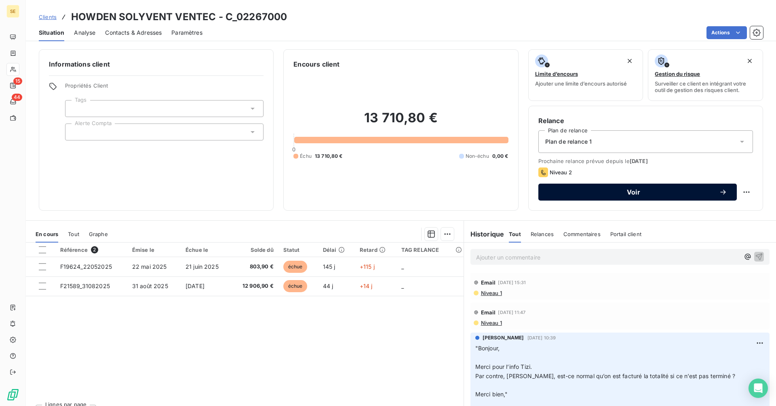
click at [584, 188] on div "Voir" at bounding box center [637, 192] width 179 height 8
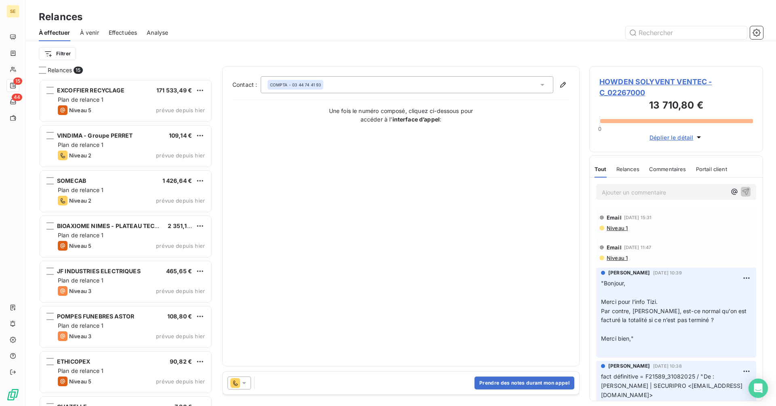
scroll to position [321, 168]
click at [498, 382] on button "Prendre des notes durant mon appel" at bounding box center [524, 383] width 100 height 13
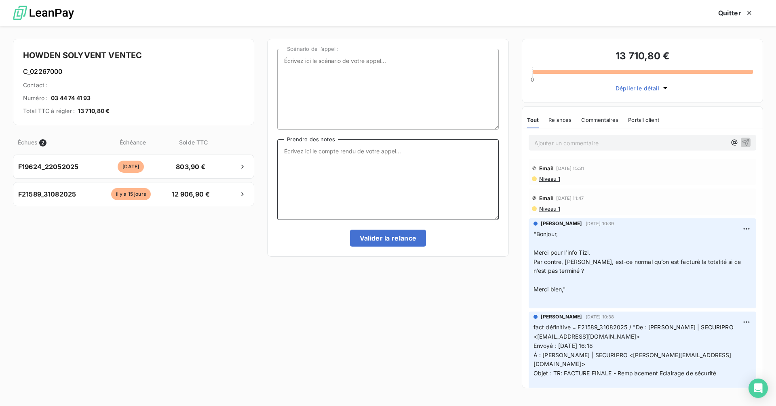
click at [308, 156] on textarea "Prendre des notes" at bounding box center [387, 179] width 221 height 81
click at [407, 150] on textarea "nrp = relance mail outlook vers [PERSON_NAME] ou M. NIDHT" at bounding box center [387, 179] width 221 height 81
type textarea "nrp = relance mail outlook vers [PERSON_NAME] et M. NIDHT"
click at [385, 238] on button "Valider la relance" at bounding box center [388, 238] width 76 height 17
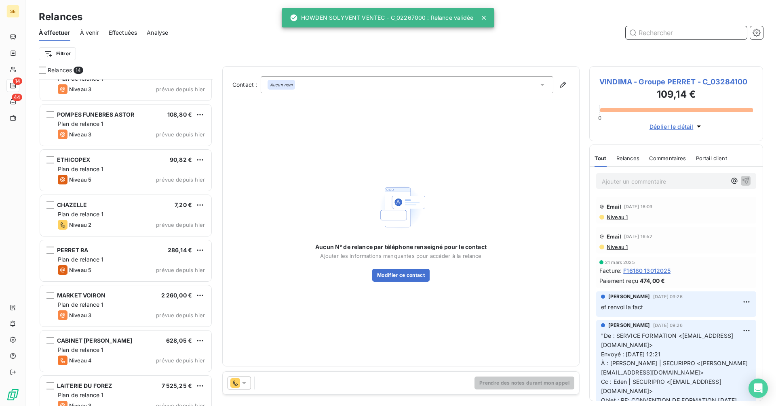
scroll to position [307, 0]
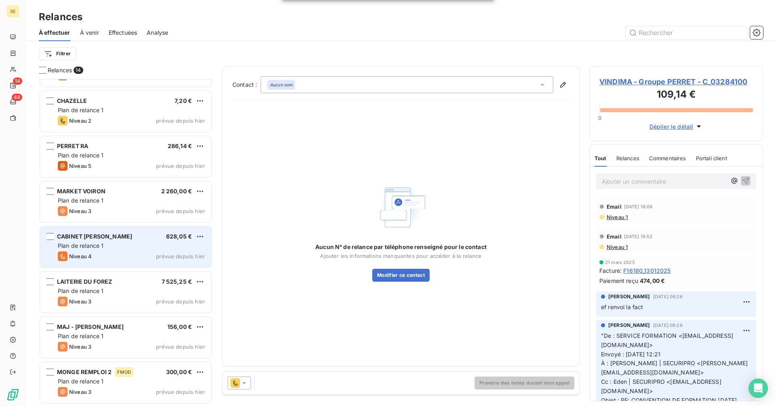
click at [114, 249] on div "Plan de relance 1" at bounding box center [131, 246] width 147 height 8
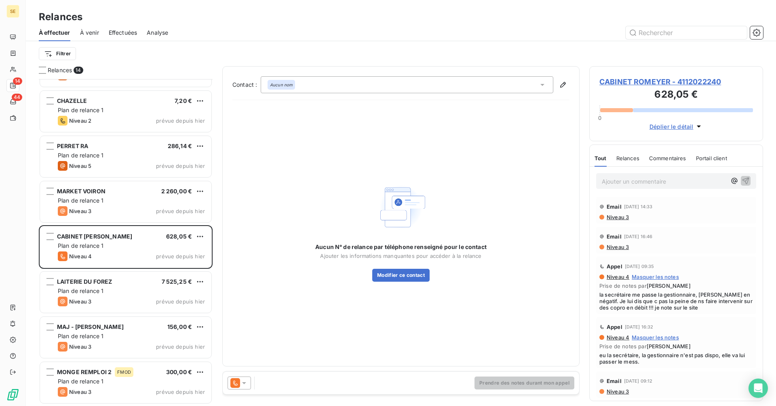
click at [639, 82] on span "CABINET ROMEYER - 4112022240" at bounding box center [675, 81] width 153 height 11
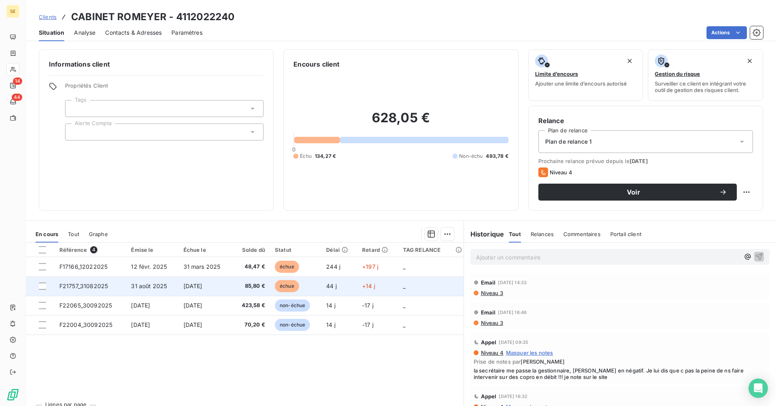
click at [226, 286] on td "[DATE]" at bounding box center [205, 286] width 53 height 19
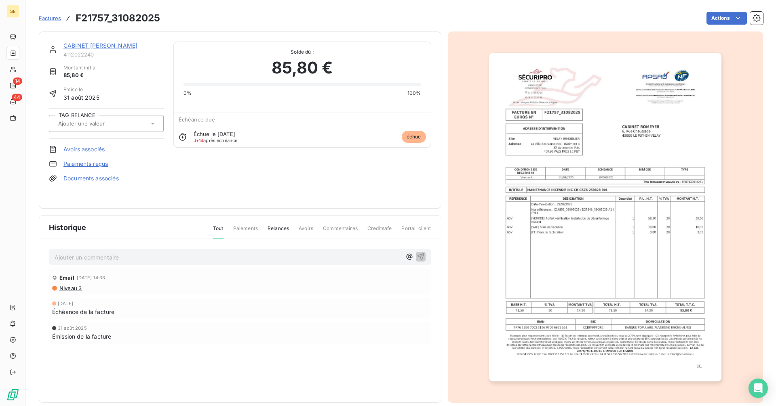
click at [87, 45] on link "CABINET [PERSON_NAME]" at bounding box center [100, 45] width 74 height 7
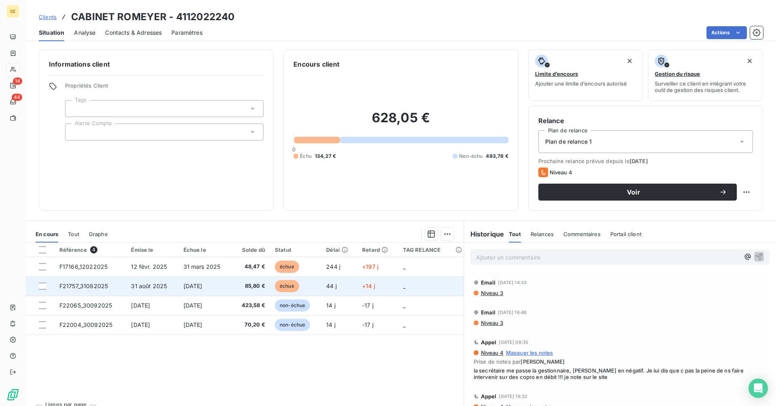
click at [223, 285] on td "[DATE]" at bounding box center [205, 286] width 53 height 19
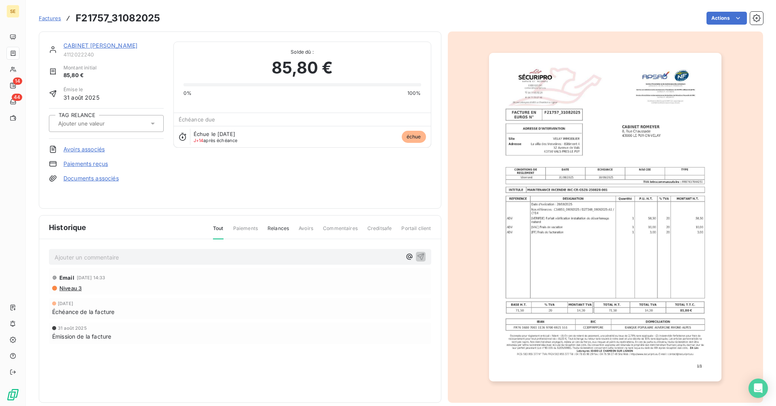
click at [84, 44] on link "CABINET [PERSON_NAME]" at bounding box center [100, 45] width 74 height 7
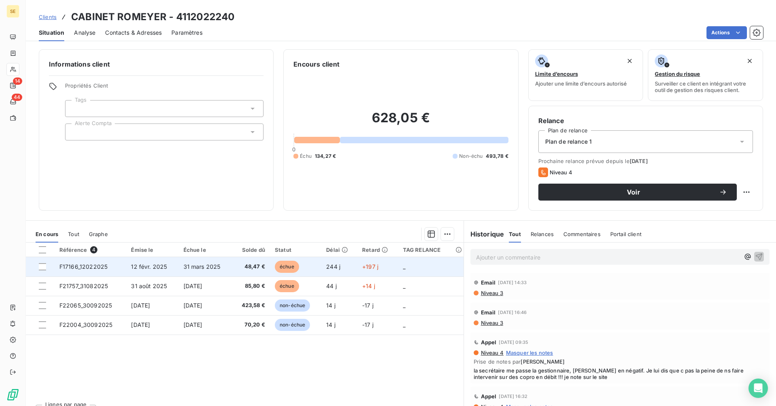
click at [191, 264] on span "31 mars 2025" at bounding box center [201, 266] width 37 height 7
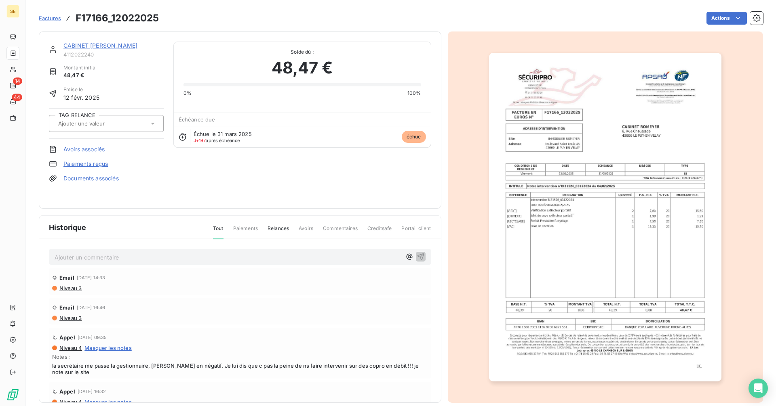
click at [88, 44] on link "CABINET [PERSON_NAME]" at bounding box center [100, 45] width 74 height 7
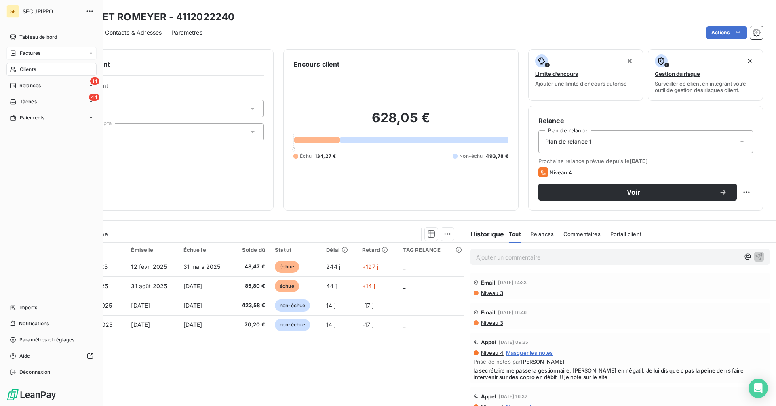
click at [17, 52] on div "Factures" at bounding box center [25, 53] width 31 height 7
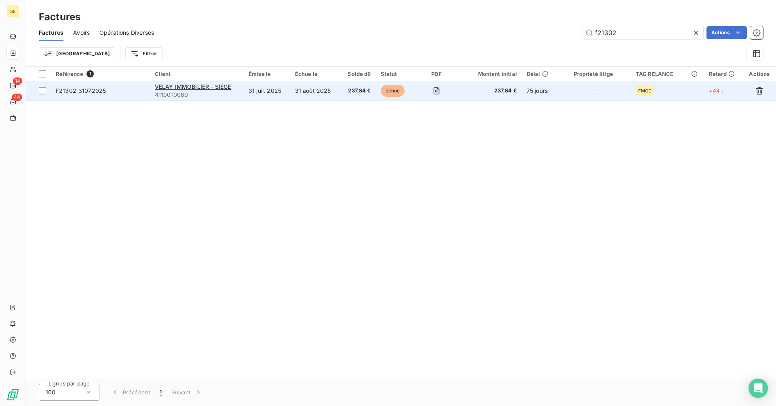
type input "f21302"
click at [62, 92] on span "F21302_31072025" at bounding box center [81, 90] width 50 height 7
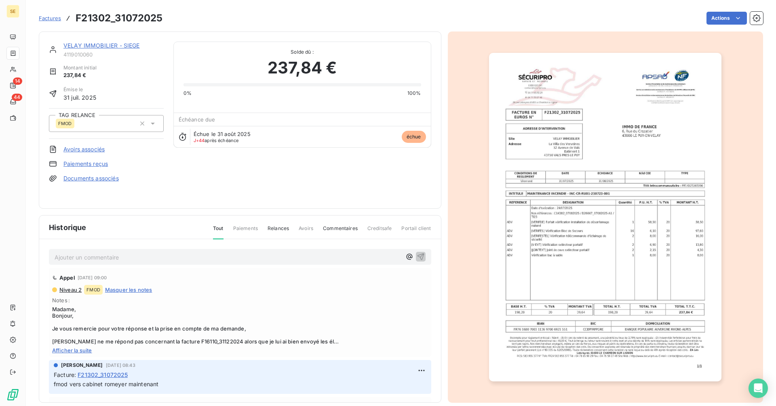
click at [81, 258] on p "Ajouter un commentaire ﻿" at bounding box center [228, 257] width 347 height 10
click at [76, 262] on p "Ajouter un commentaire ﻿" at bounding box center [228, 257] width 347 height 10
click at [416, 254] on icon "button" at bounding box center [420, 256] width 8 height 8
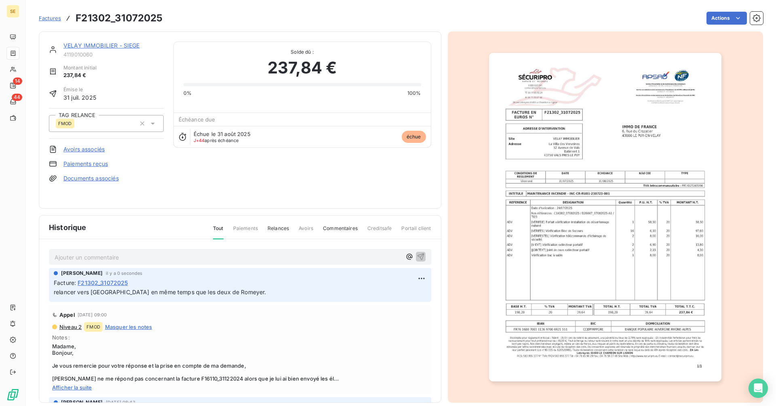
click at [99, 44] on link "VELAY IMMOBILIER - SIEGE" at bounding box center [101, 45] width 76 height 7
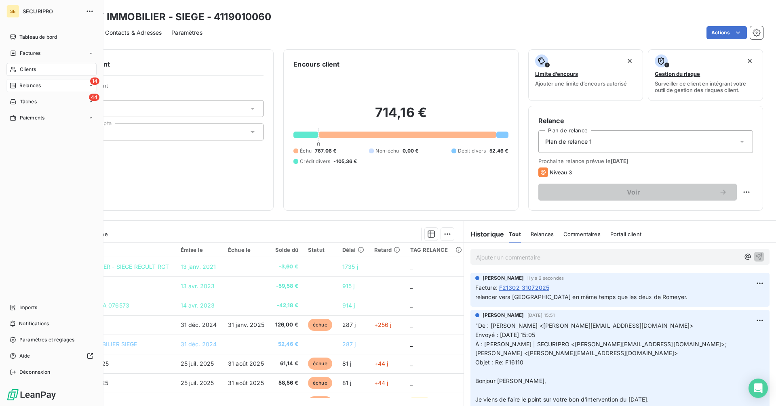
click at [28, 86] on span "Relances" at bounding box center [29, 85] width 21 height 7
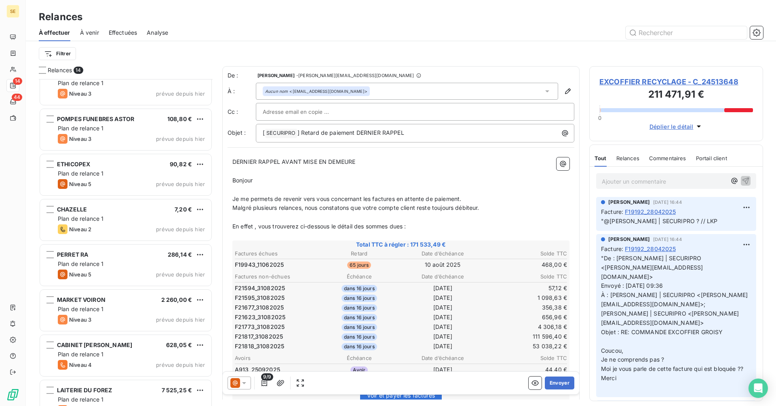
scroll to position [307, 0]
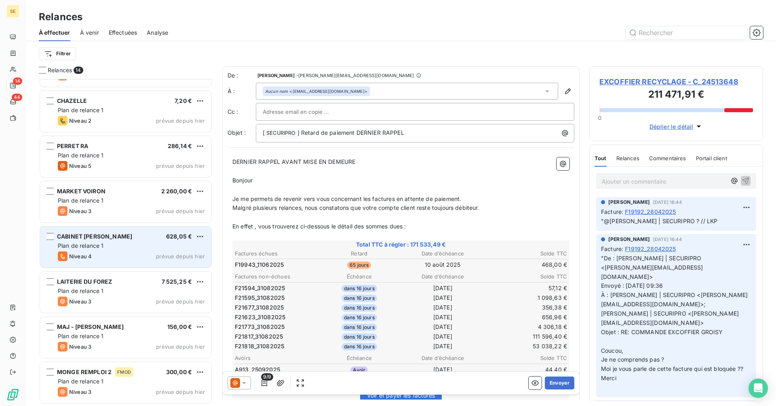
click at [105, 245] on div "Plan de relance 1" at bounding box center [131, 246] width 147 height 8
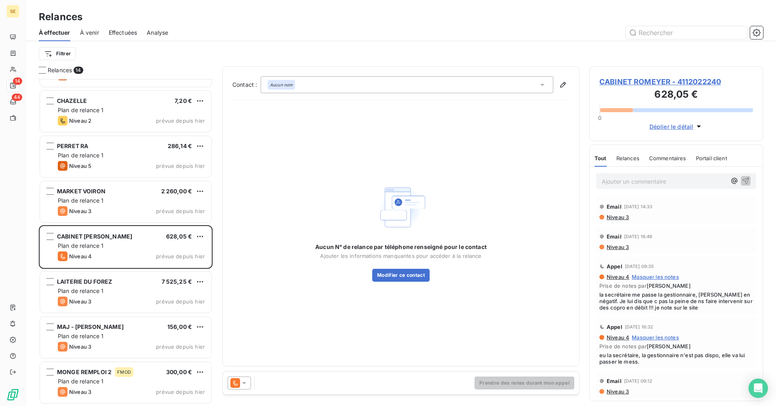
click at [615, 182] on p "Ajouter un commentaire ﻿" at bounding box center [663, 182] width 124 height 10
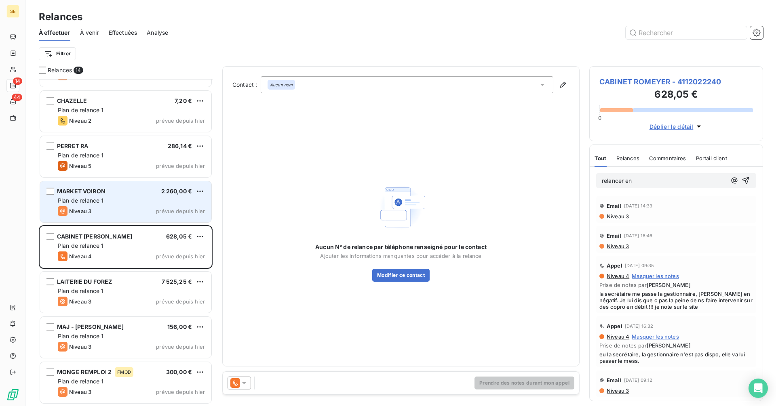
click at [81, 204] on span "Plan de relance 1" at bounding box center [81, 200] width 46 height 7
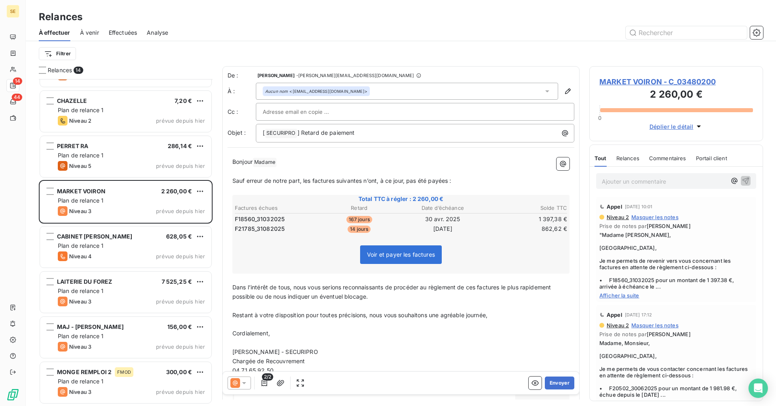
click at [630, 295] on span "Afficher la suite" at bounding box center [675, 295] width 153 height 6
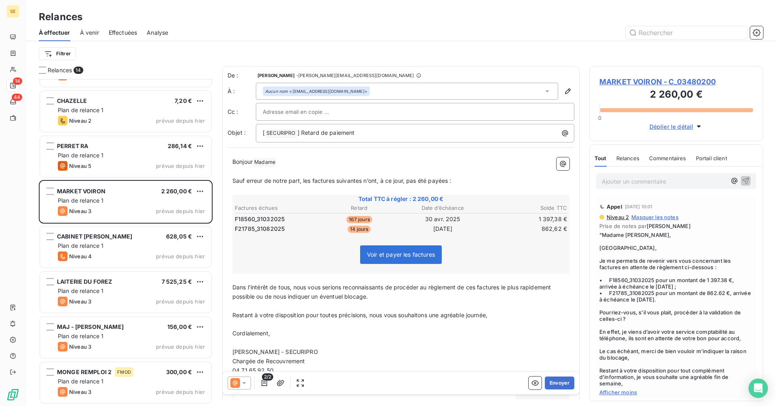
click at [247, 385] on icon at bounding box center [244, 383] width 8 height 8
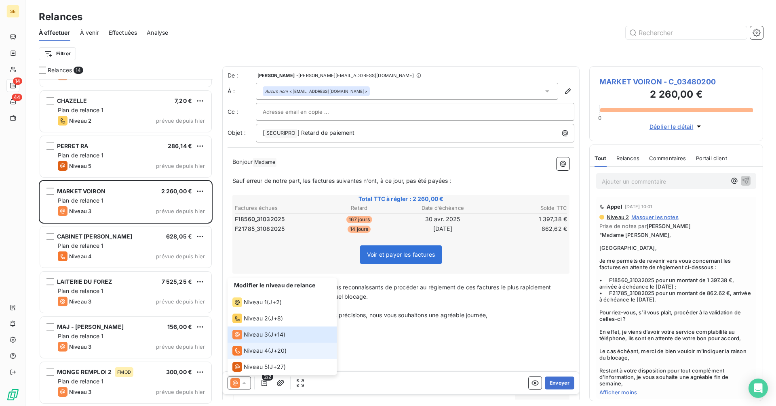
click at [248, 348] on span "Niveau 4" at bounding box center [256, 351] width 24 height 8
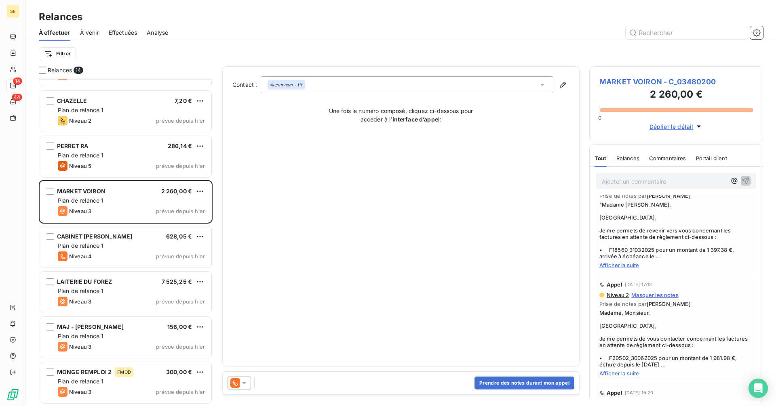
scroll to position [81, 0]
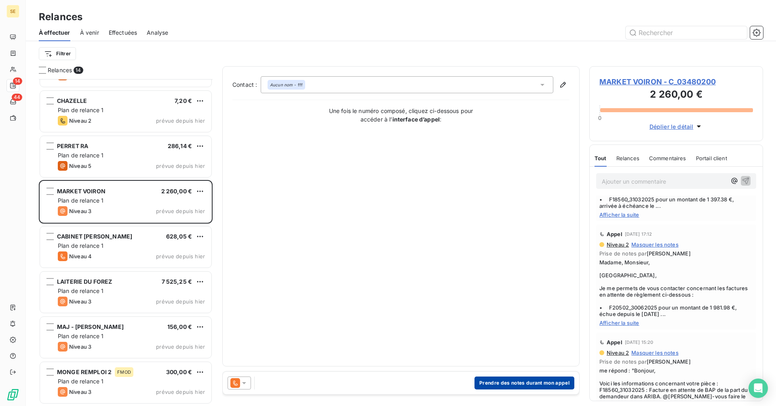
click at [525, 382] on button "Prendre des notes durant mon appel" at bounding box center [524, 383] width 100 height 13
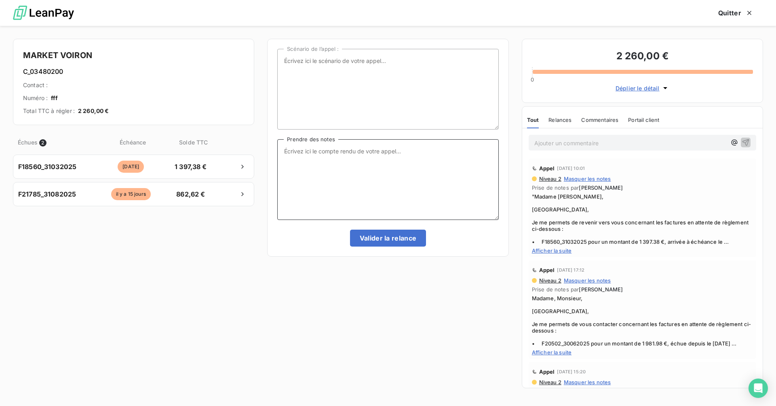
click at [311, 154] on textarea "Prendre des notes" at bounding box center [387, 179] width 221 height 81
type textarea "Eu Mme [PERSON_NAME], elle me dit qu'entre tps c réceptionné et que le paiement…"
click at [397, 243] on button "Valider la relance" at bounding box center [388, 238] width 76 height 17
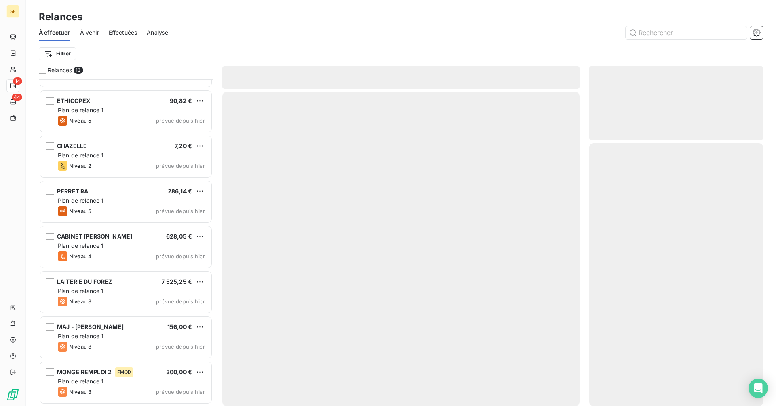
scroll to position [261, 0]
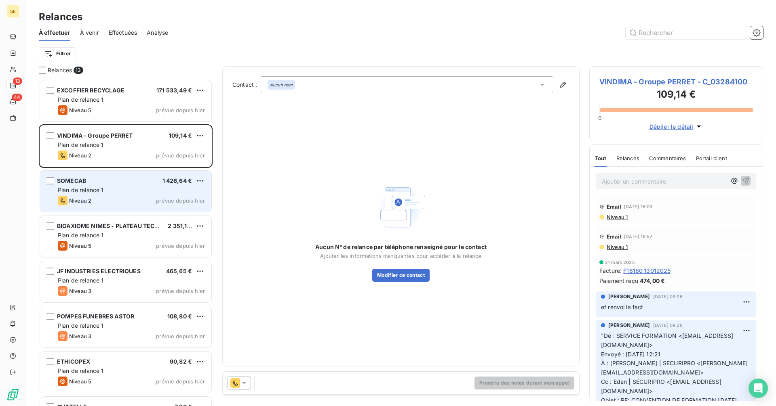
click at [168, 191] on div "Plan de relance 1" at bounding box center [131, 190] width 147 height 8
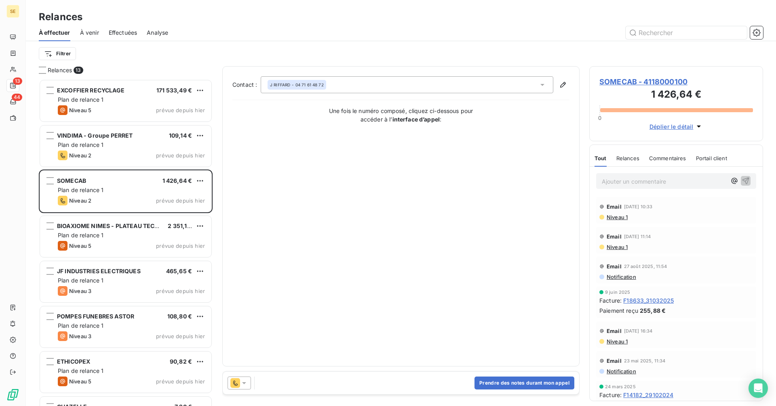
click at [645, 82] on span "SOMECAB - 4118000100" at bounding box center [675, 81] width 153 height 11
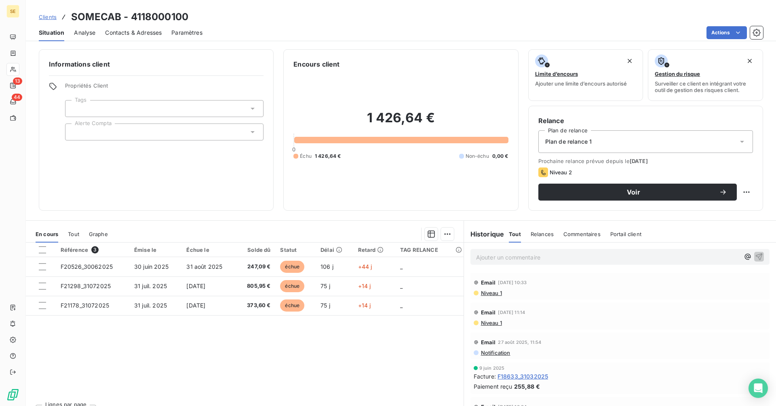
click at [141, 32] on span "Contacts & Adresses" at bounding box center [133, 33] width 57 height 8
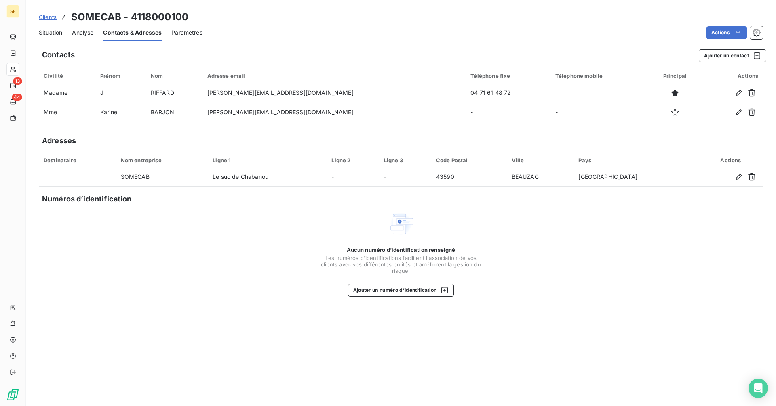
click at [55, 34] on span "Situation" at bounding box center [50, 33] width 23 height 8
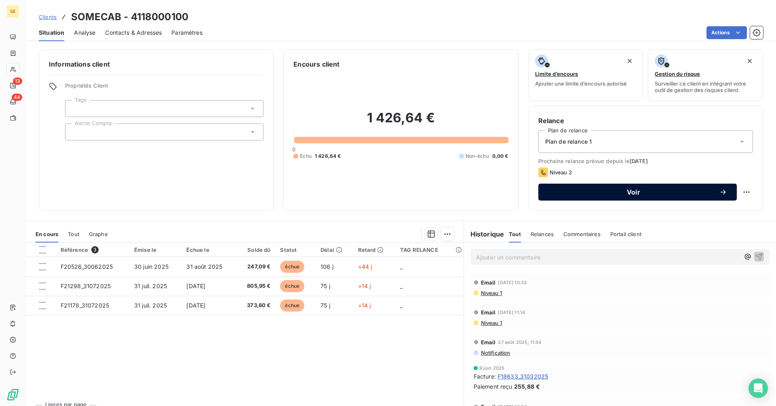
click at [575, 193] on span "Voir" at bounding box center [633, 192] width 171 height 6
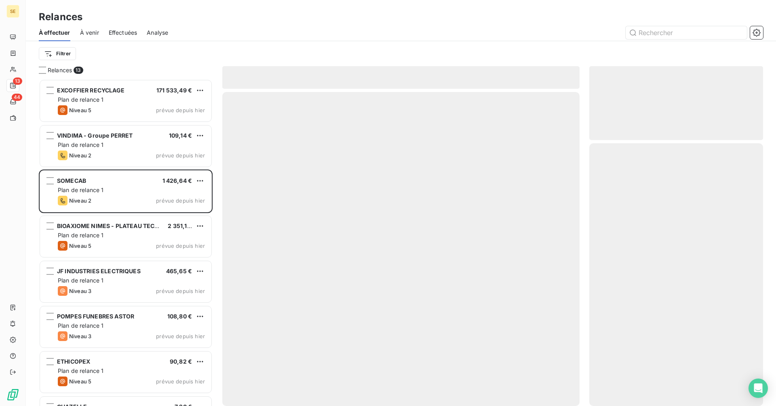
scroll to position [321, 168]
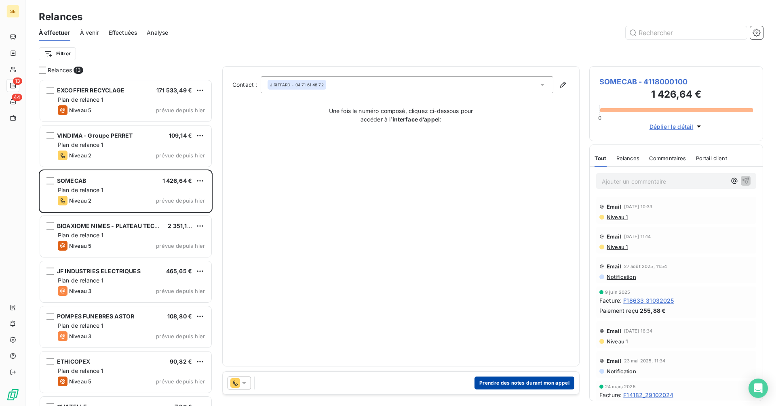
click at [515, 385] on button "Prendre des notes durant mon appel" at bounding box center [524, 383] width 100 height 13
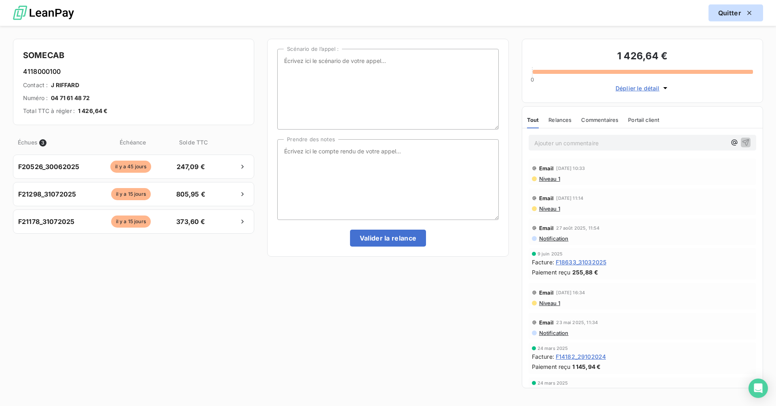
click at [748, 13] on icon "button" at bounding box center [749, 13] width 4 height 4
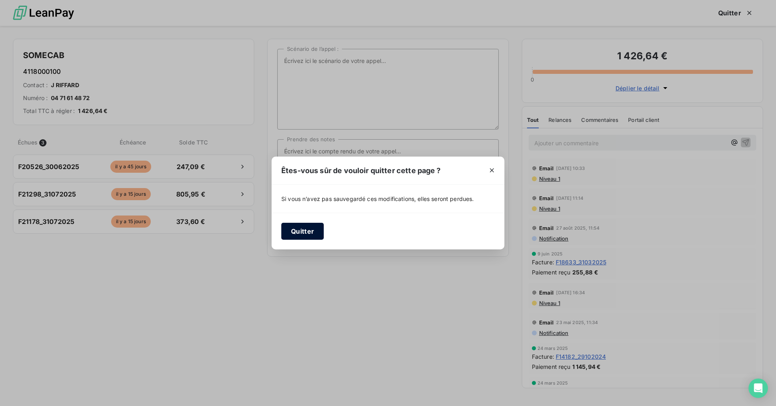
click at [292, 236] on button "Quitter" at bounding box center [302, 231] width 42 height 17
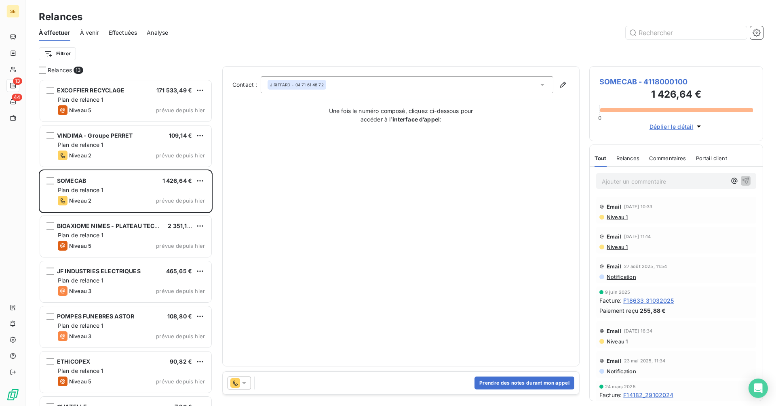
click at [629, 80] on span "SOMECAB - 4118000100" at bounding box center [675, 81] width 153 height 11
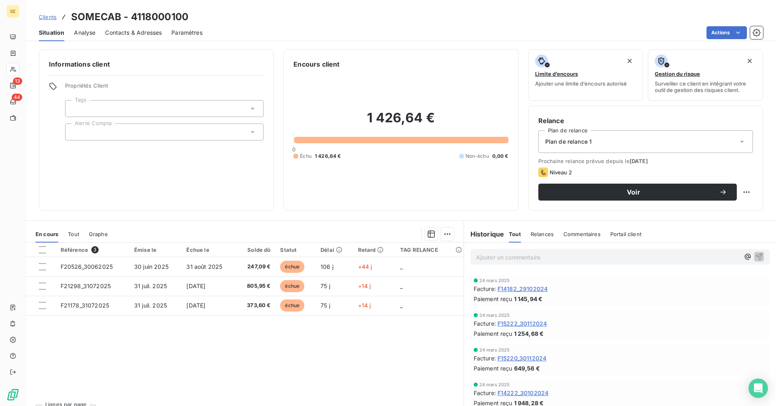
scroll to position [242, 0]
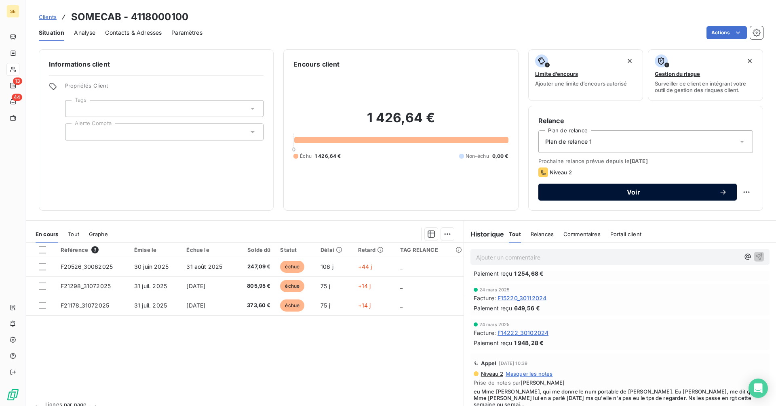
click at [610, 190] on span "Voir" at bounding box center [633, 192] width 171 height 6
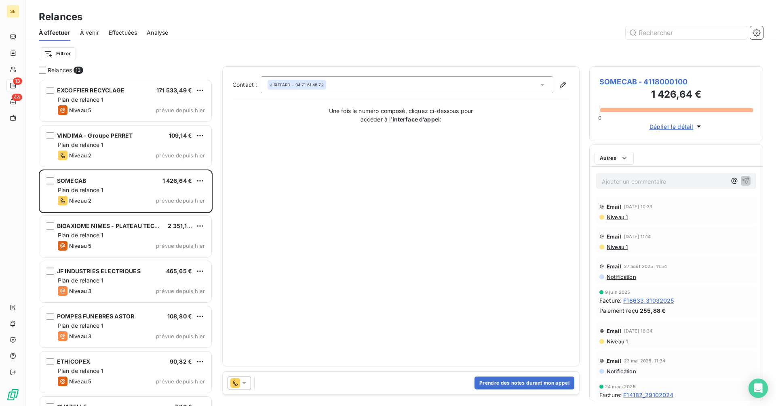
scroll to position [321, 168]
click at [511, 381] on button "Prendre des notes durant mon appel" at bounding box center [524, 383] width 100 height 13
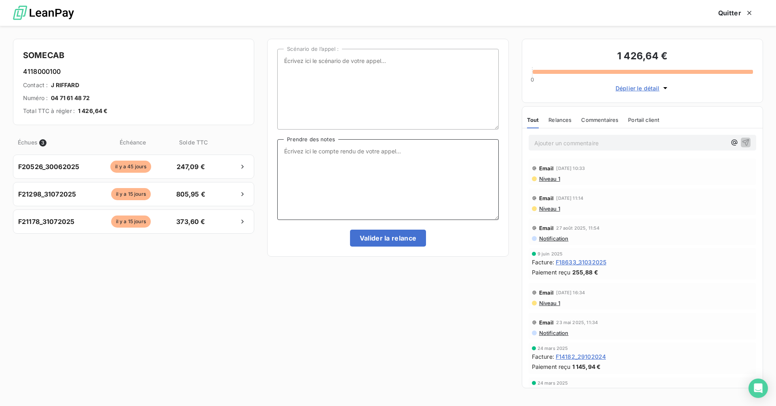
click at [329, 159] on textarea "Prendre des notes" at bounding box center [387, 179] width 221 height 81
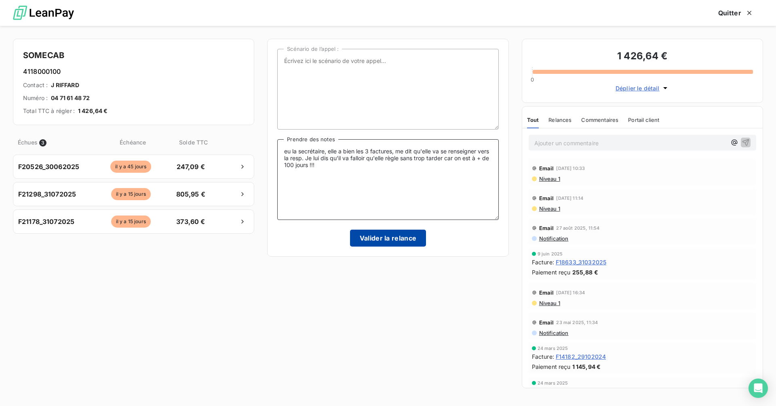
type textarea "eu la secrétaire, elle a bien les 3 factures, me dit qu'elle va se renseigner v…"
click at [411, 242] on button "Valider la relance" at bounding box center [388, 238] width 76 height 17
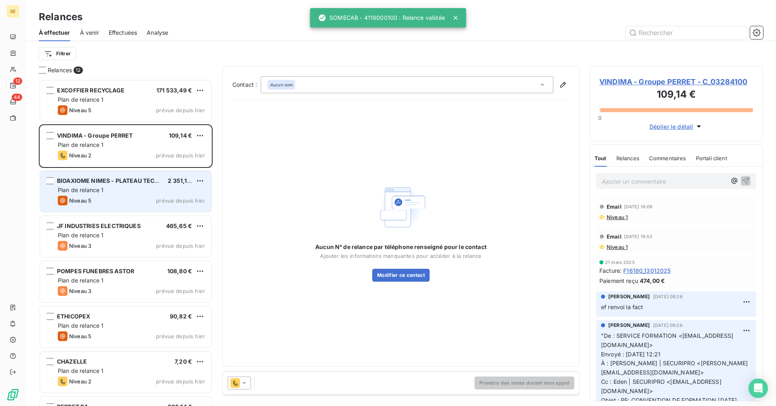
click at [144, 189] on div "Plan de relance 1" at bounding box center [131, 190] width 147 height 8
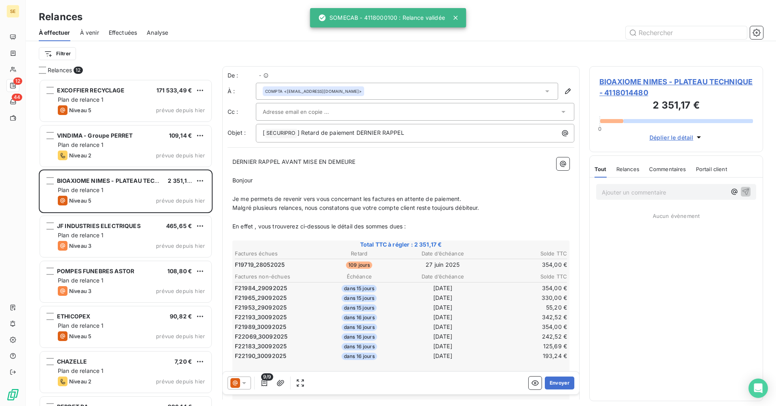
scroll to position [321, 168]
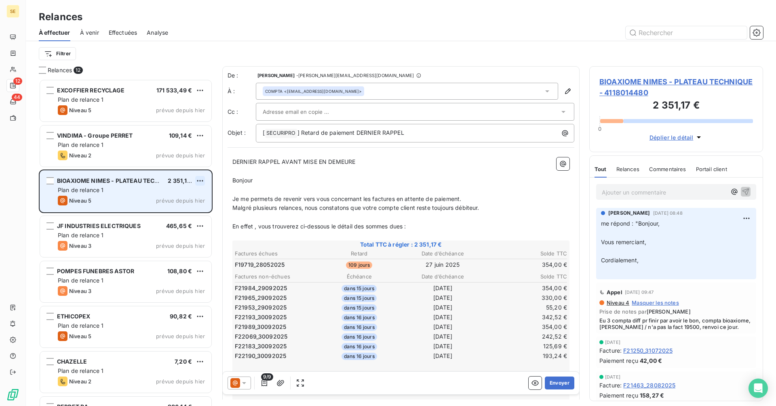
click at [198, 182] on html "SE 12 44 Relances À effectuer À venir Effectuées Analyse Filtrer Relances 12 EX…" at bounding box center [388, 203] width 776 height 406
click at [188, 199] on div "Replanifier cette action" at bounding box center [165, 197] width 72 height 13
select select "9"
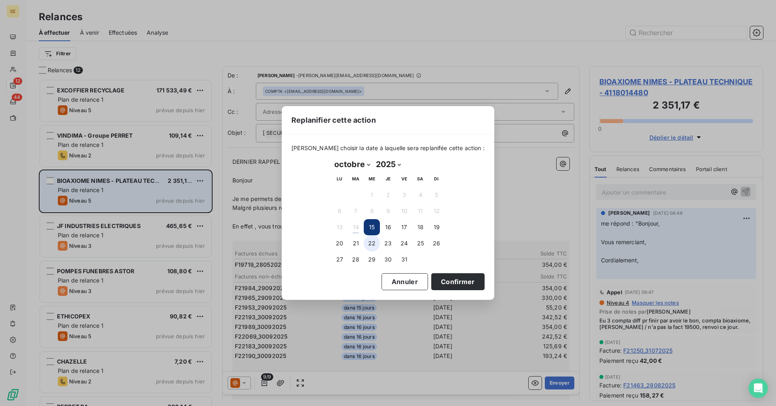
click at [374, 243] on button "22" at bounding box center [372, 243] width 16 height 16
click at [445, 280] on button "Confirmer" at bounding box center [457, 281] width 53 height 17
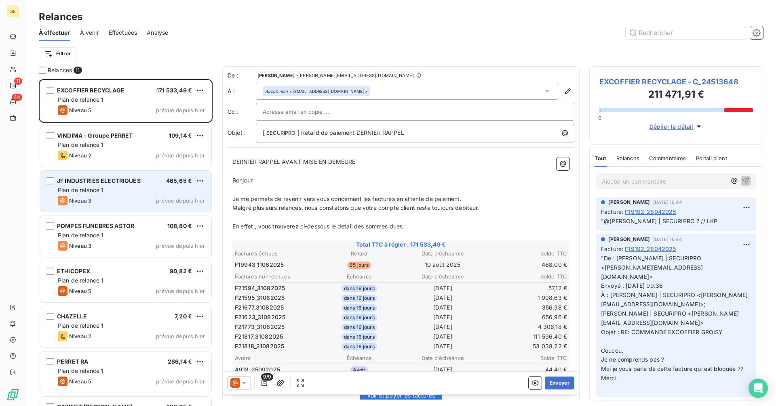
click at [103, 190] on span "Plan de relance 1" at bounding box center [81, 190] width 46 height 7
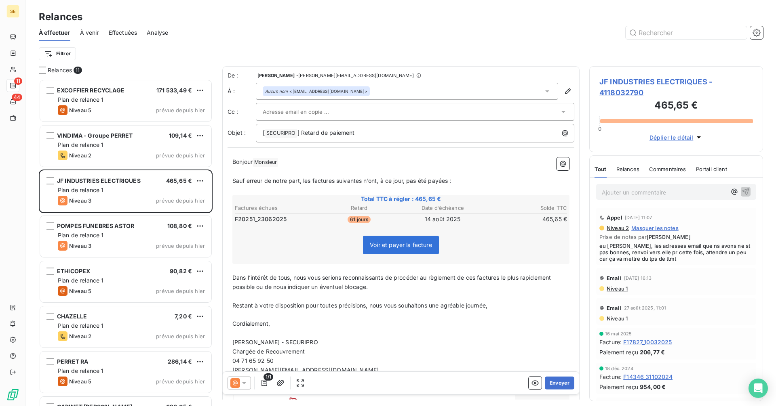
click at [238, 381] on icon at bounding box center [235, 383] width 10 height 10
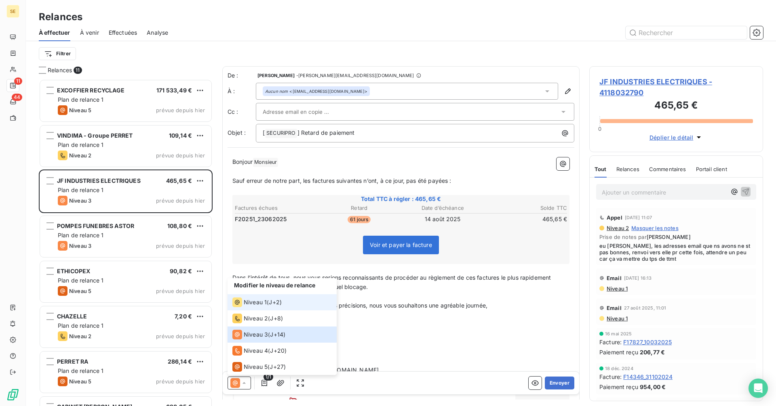
click at [251, 305] on span "Niveau 1" at bounding box center [255, 302] width 23 height 8
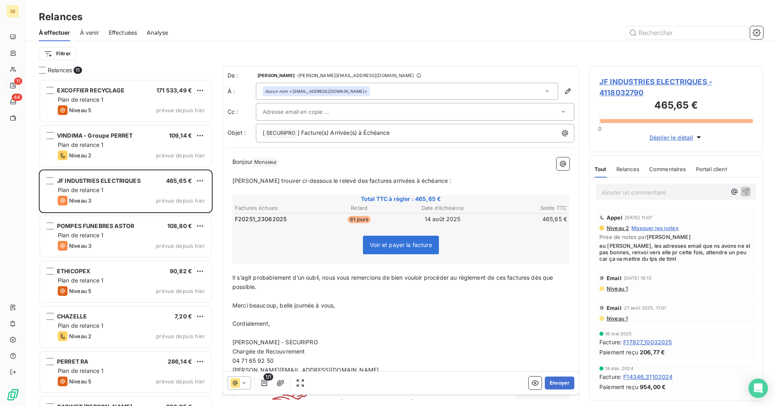
click at [387, 89] on div "Aucun nom <[EMAIL_ADDRESS][DOMAIN_NAME]>" at bounding box center [407, 91] width 302 height 17
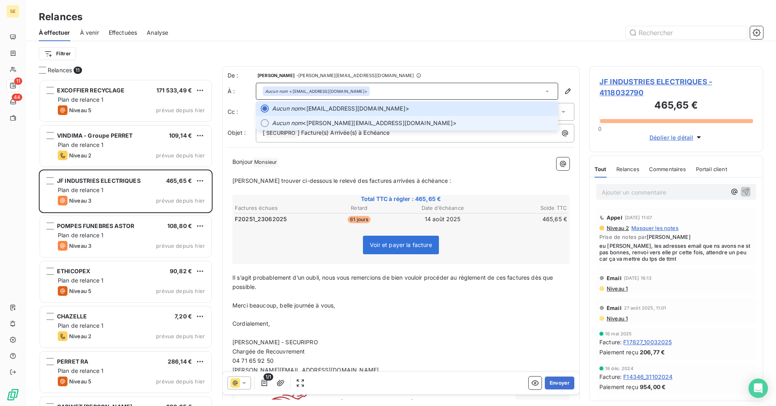
click at [397, 121] on span "Aucun nom <[PERSON_NAME][EMAIL_ADDRESS][DOMAIN_NAME]>" at bounding box center [412, 123] width 281 height 8
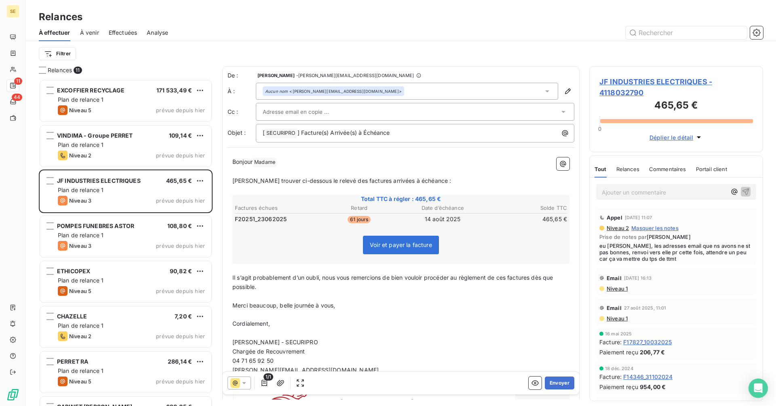
click at [300, 166] on p "[PERSON_NAME] Madame ﻿ ﻿" at bounding box center [400, 163] width 337 height 10
click at [461, 170] on p "﻿" at bounding box center [400, 171] width 337 height 9
drag, startPoint x: 430, startPoint y: 180, endPoint x: 226, endPoint y: 182, distance: 204.4
click at [226, 182] on div "De : Delphine Dumas - [EMAIL_ADDRESS][DOMAIN_NAME] À : Aucun nom <[PERSON_NAME]…" at bounding box center [400, 260] width 357 height 389
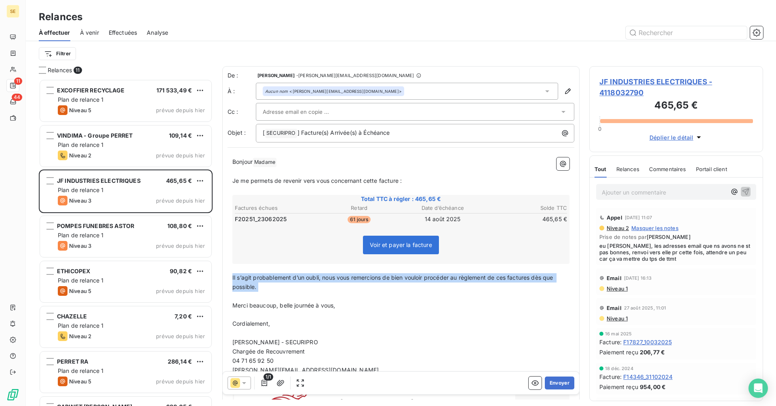
drag, startPoint x: 259, startPoint y: 298, endPoint x: 228, endPoint y: 277, distance: 37.3
click at [228, 277] on div "Bonjour Madame ﻿ ﻿ ﻿ Je me permets de revenir vers vous concernant cette factur…" at bounding box center [400, 301] width 347 height 297
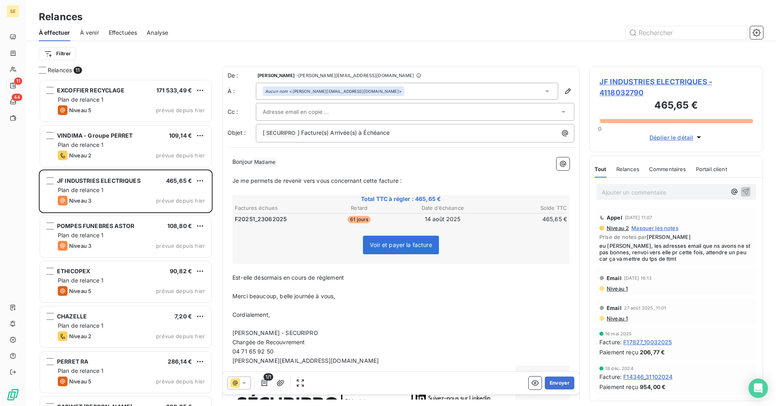
click at [368, 277] on p "Est-elle désormais en cours de règlement" at bounding box center [400, 277] width 337 height 9
click at [319, 298] on span "Merci beaucoup, belle journée à vous," at bounding box center [283, 296] width 103 height 7
click at [294, 297] on span "Merci beaucoup, belle journée à vous," at bounding box center [283, 296] width 103 height 7
click at [550, 384] on button "Envoyer" at bounding box center [558, 383] width 29 height 13
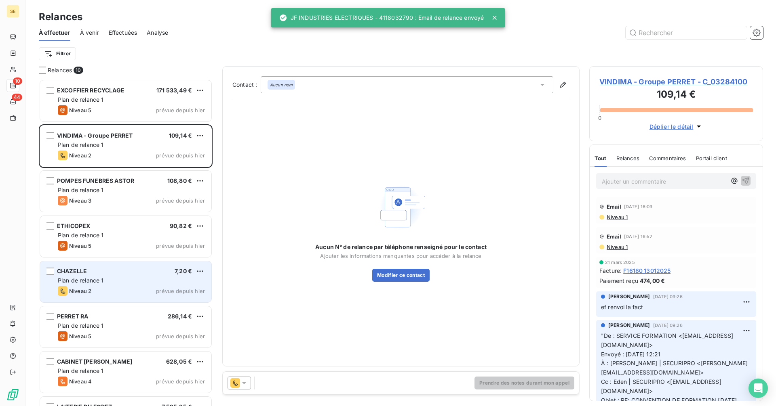
click at [138, 282] on div "Plan de relance 1" at bounding box center [131, 281] width 147 height 8
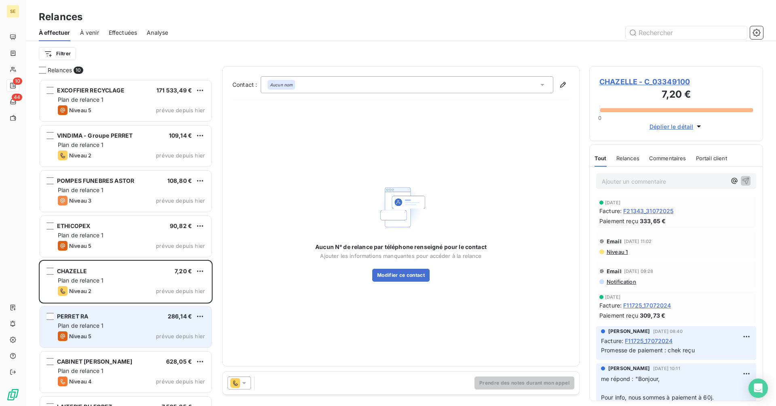
click at [80, 319] on span "PERRET RA" at bounding box center [72, 316] width 31 height 7
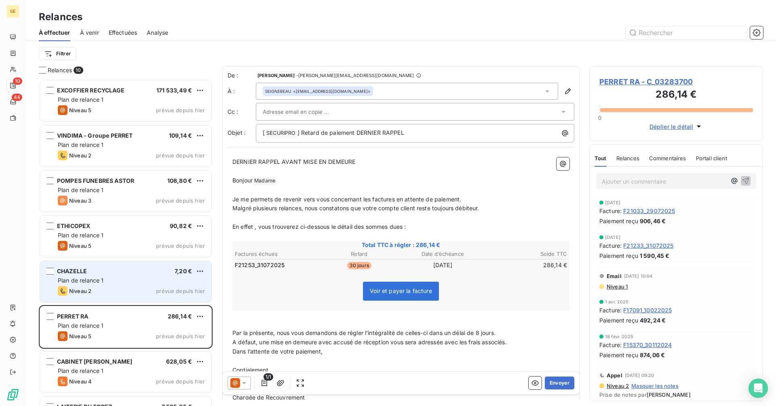
click at [96, 271] on div "CHAZELLE 7,20 €" at bounding box center [131, 271] width 147 height 7
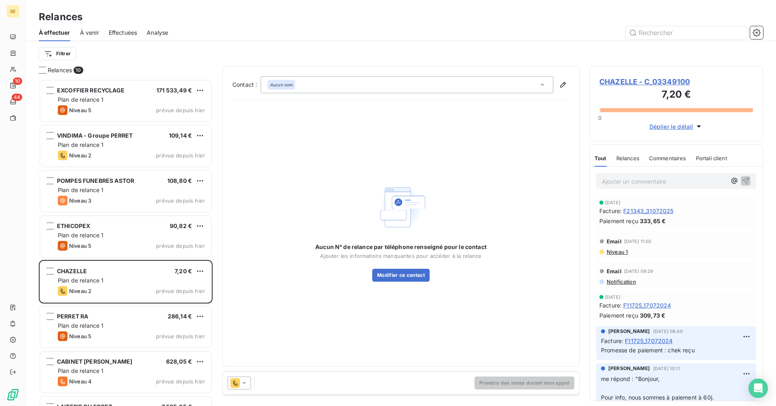
click at [244, 383] on icon at bounding box center [244, 384] width 4 height 2
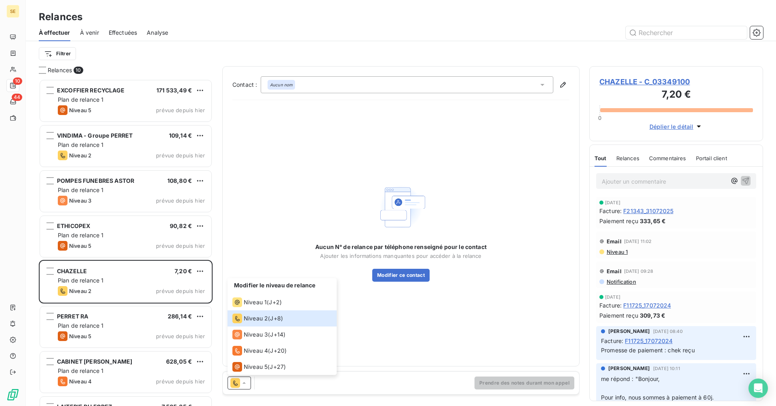
click at [294, 83] on div "Aucun nom" at bounding box center [280, 85] width 27 height 10
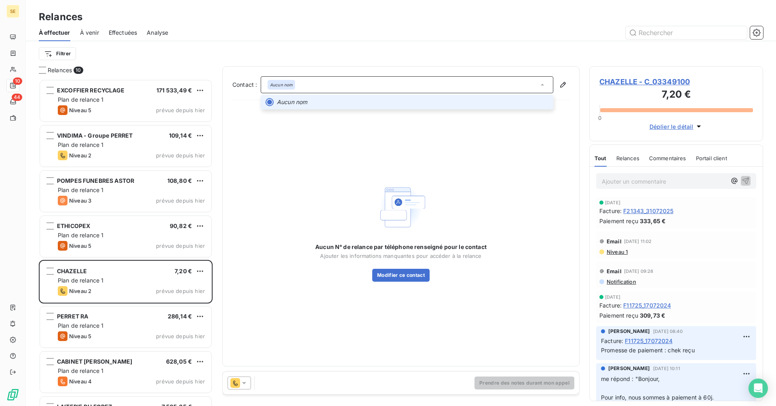
click at [294, 83] on div "Aucun nom" at bounding box center [280, 85] width 27 height 10
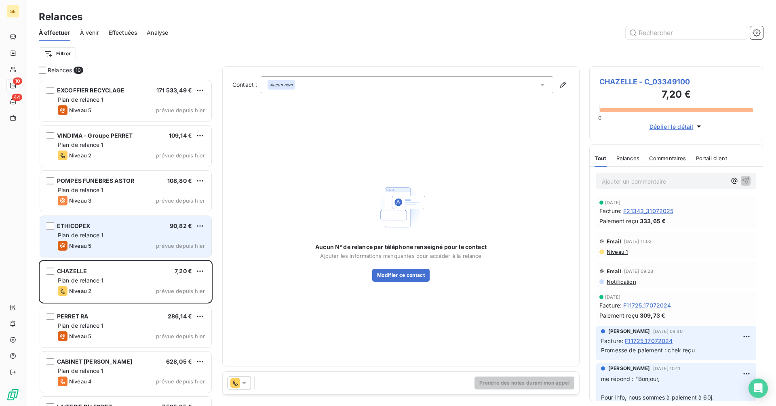
click at [128, 238] on div "Plan de relance 1" at bounding box center [131, 235] width 147 height 8
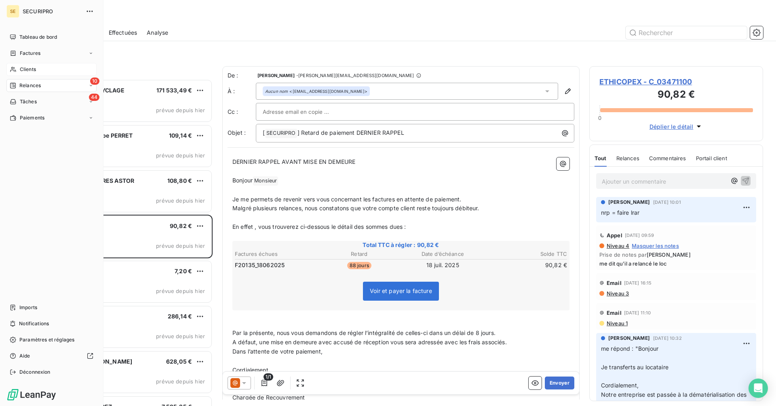
click at [18, 71] on div "Clients" at bounding box center [51, 69] width 90 height 13
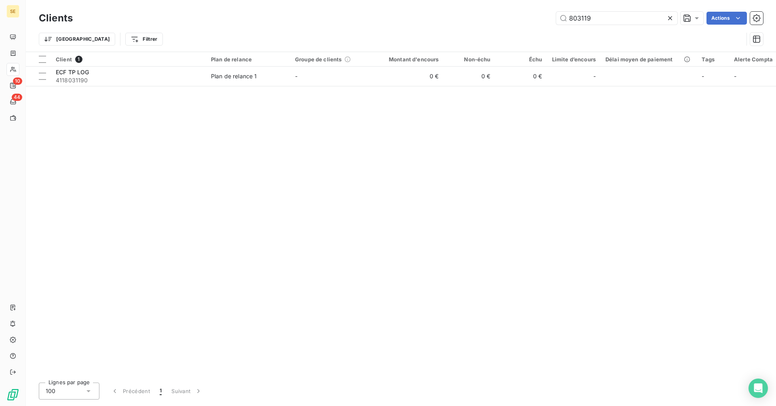
drag, startPoint x: 599, startPoint y: 19, endPoint x: 508, endPoint y: 21, distance: 91.7
click at [508, 21] on div "803119 Actions" at bounding box center [422, 18] width 680 height 13
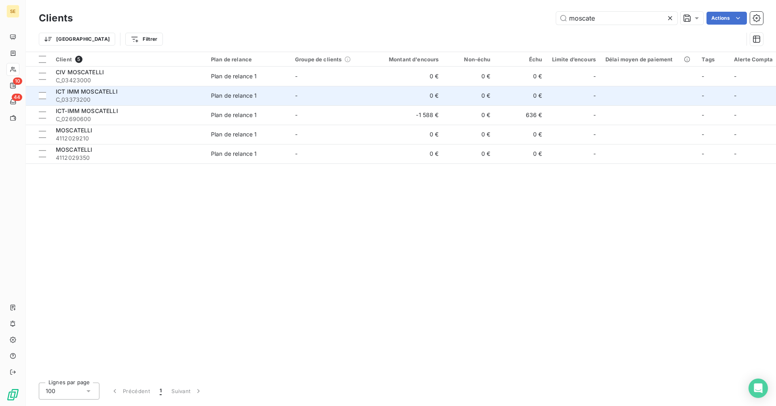
type input "moscate"
click at [135, 96] on span "C_03373200" at bounding box center [128, 100] width 145 height 8
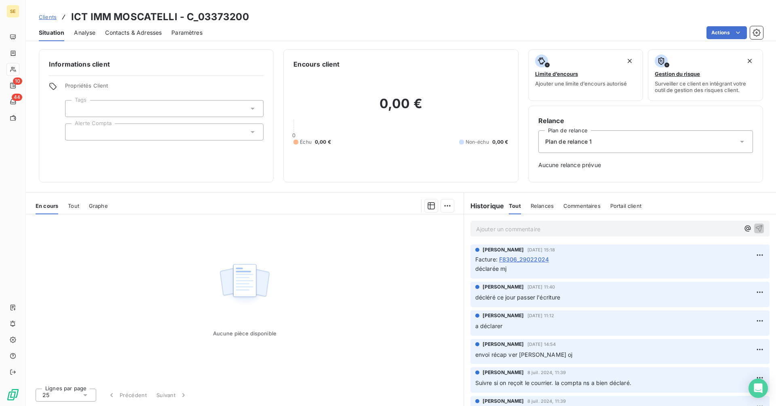
click at [50, 14] on span "Clients" at bounding box center [48, 17] width 18 height 6
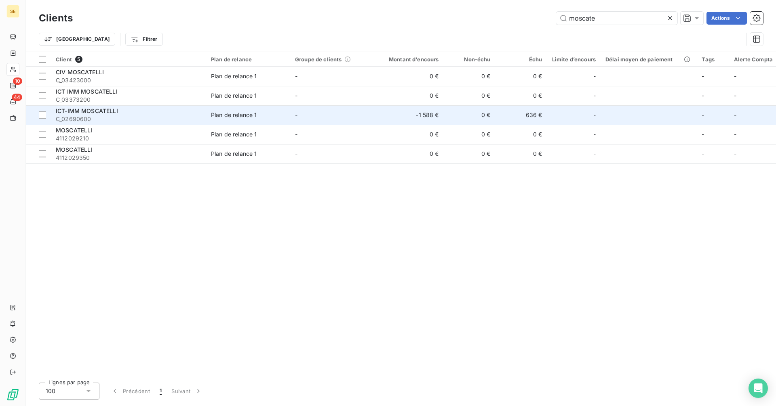
click at [92, 114] on span "ICT-IMM MOSCATELLI" at bounding box center [87, 110] width 62 height 7
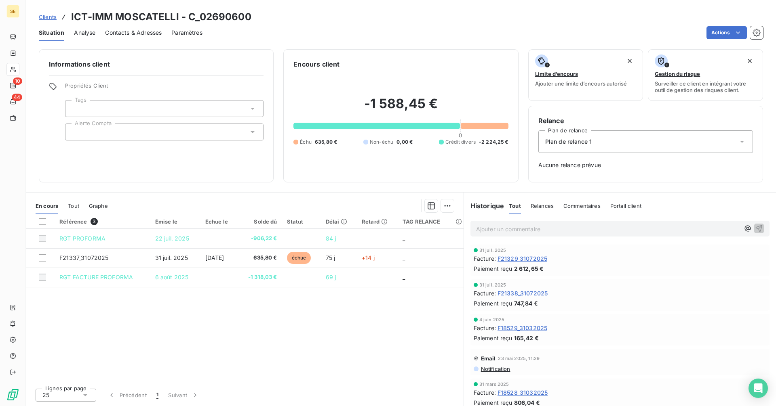
click at [49, 17] on span "Clients" at bounding box center [48, 17] width 18 height 6
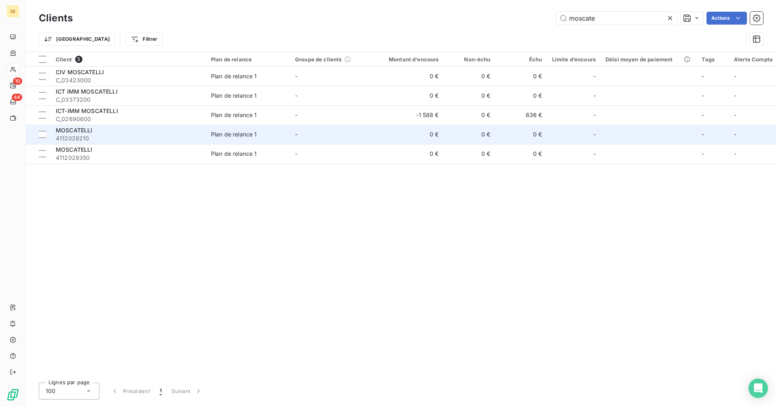
click at [102, 139] on span "4112029210" at bounding box center [128, 139] width 145 height 8
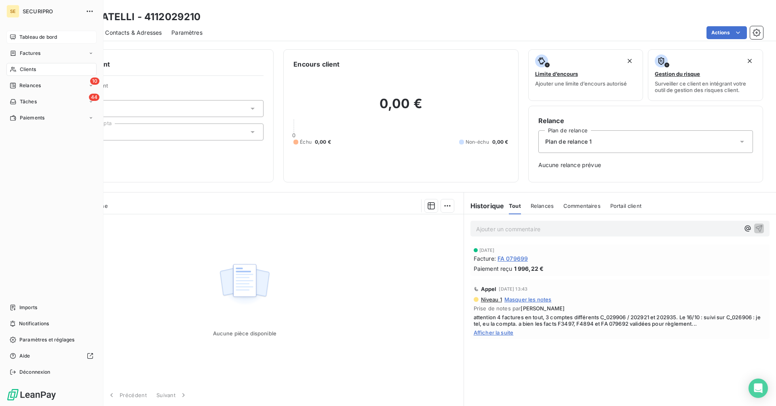
click at [11, 37] on icon at bounding box center [13, 37] width 6 height 6
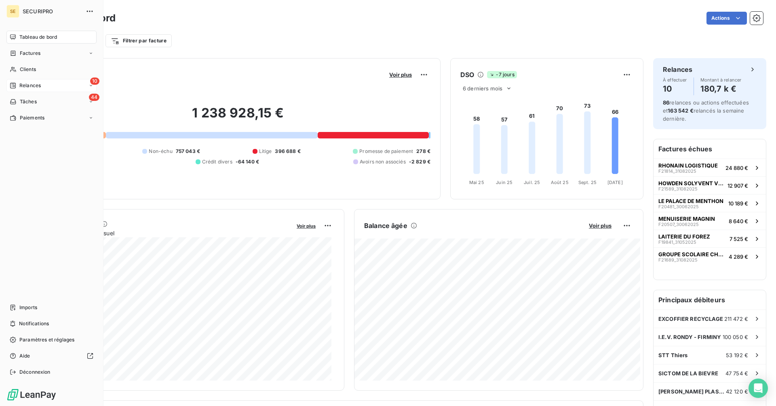
click at [21, 85] on span "Relances" at bounding box center [29, 85] width 21 height 7
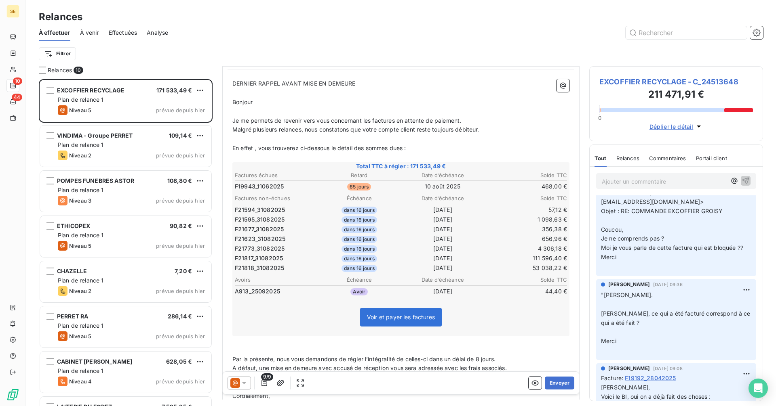
scroll to position [81, 0]
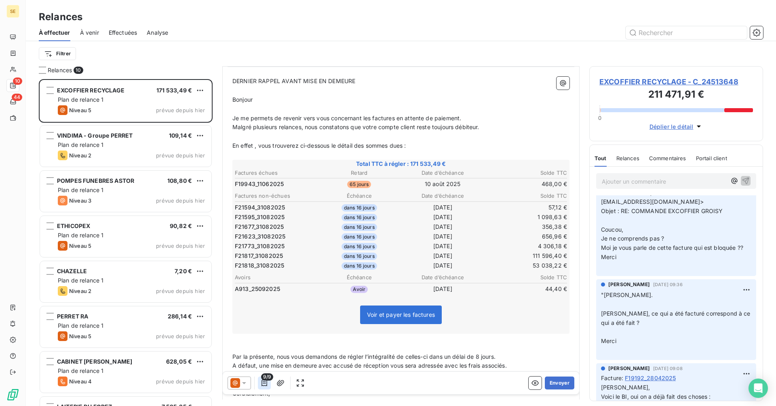
click at [265, 387] on button "button" at bounding box center [264, 383] width 13 height 13
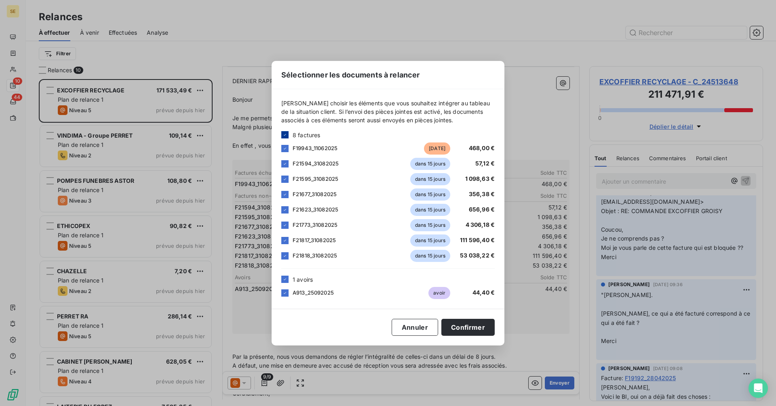
click at [283, 132] on div at bounding box center [284, 134] width 7 height 7
click at [284, 134] on div at bounding box center [284, 134] width 7 height 7
click at [284, 134] on icon at bounding box center [284, 134] width 5 height 5
click at [285, 149] on div at bounding box center [284, 148] width 7 height 7
click at [475, 328] on button "Confirmer" at bounding box center [467, 327] width 53 height 17
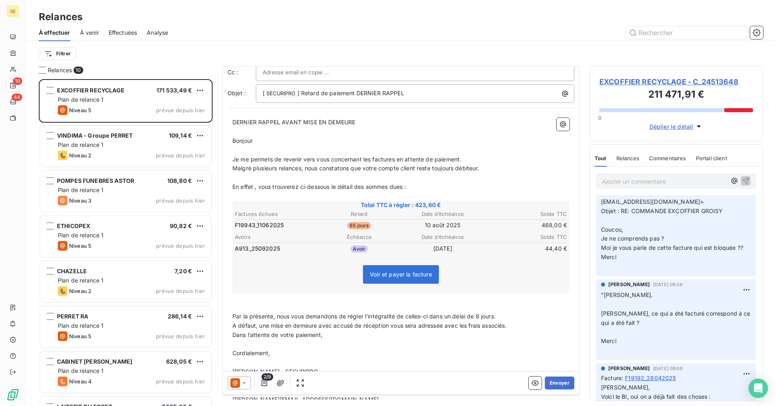
scroll to position [0, 0]
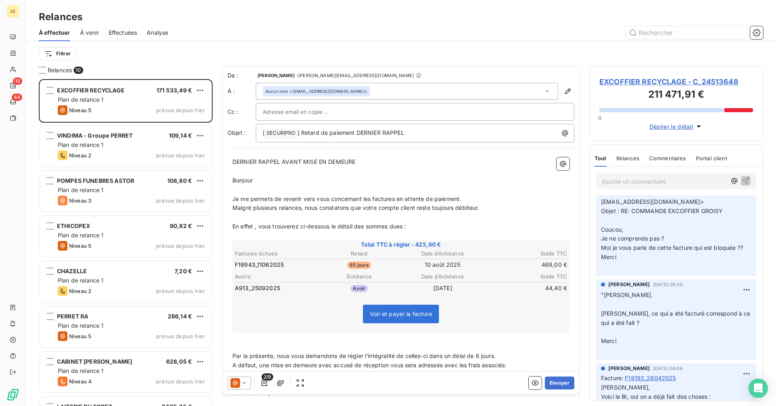
click at [240, 382] on icon at bounding box center [244, 383] width 8 height 8
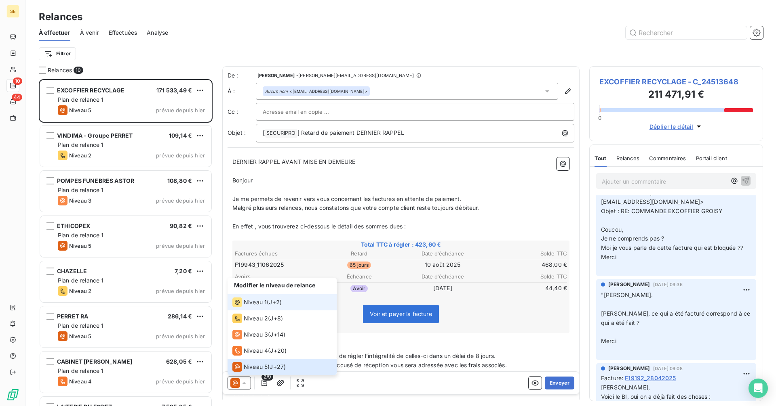
click at [252, 303] on span "Niveau 1" at bounding box center [255, 302] width 23 height 8
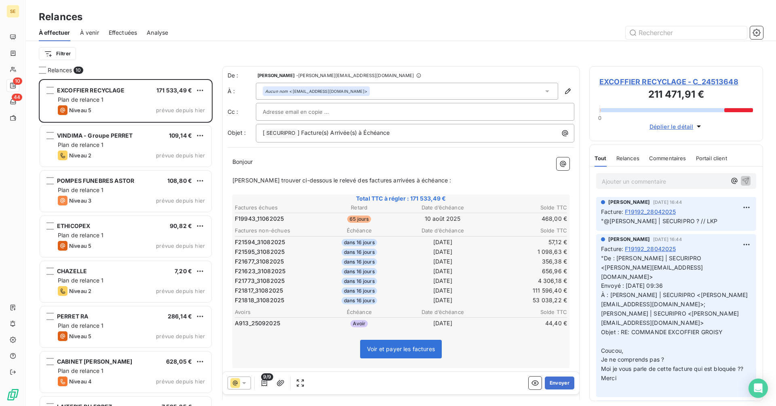
click at [396, 91] on div "Aucun nom <[EMAIL_ADDRESS][DOMAIN_NAME]>" at bounding box center [407, 91] width 302 height 17
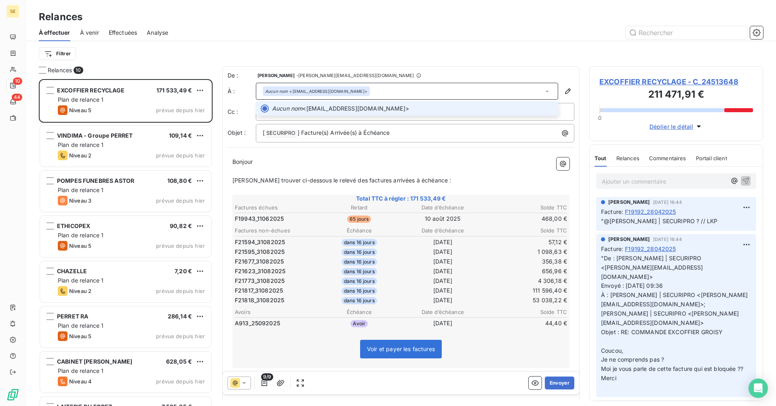
click at [396, 91] on div "Aucun nom <[EMAIL_ADDRESS][DOMAIN_NAME]>" at bounding box center [407, 91] width 302 height 17
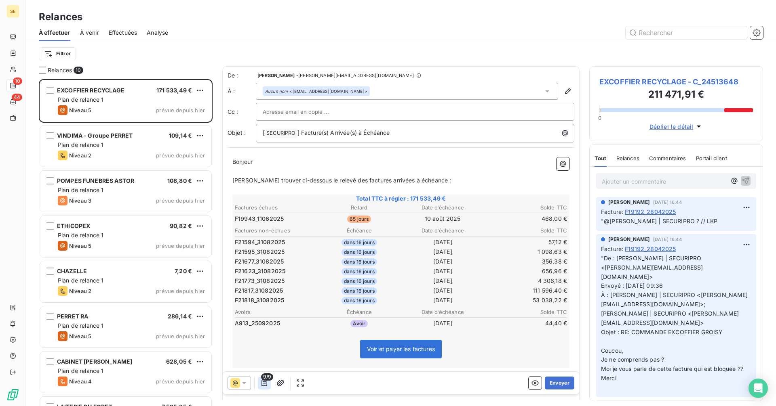
click at [263, 383] on icon "button" at bounding box center [264, 383] width 8 height 8
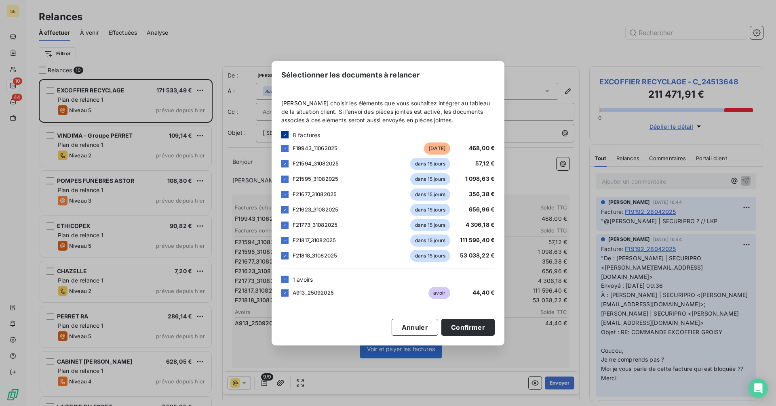
click at [284, 135] on icon at bounding box center [284, 134] width 5 height 5
click at [284, 147] on div at bounding box center [284, 148] width 7 height 7
click at [475, 326] on button "Confirmer" at bounding box center [467, 327] width 53 height 17
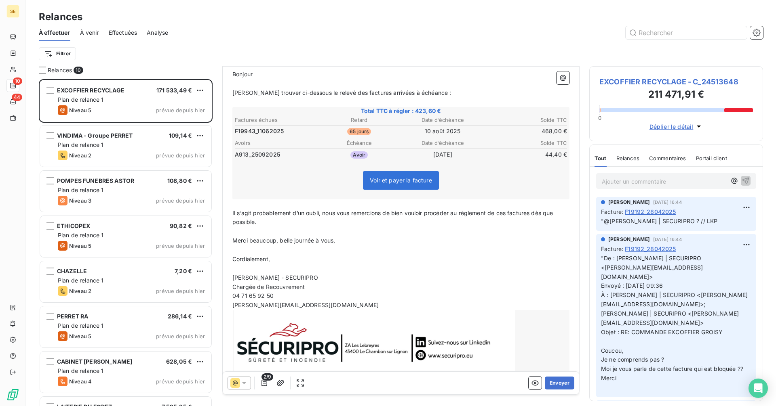
scroll to position [111, 0]
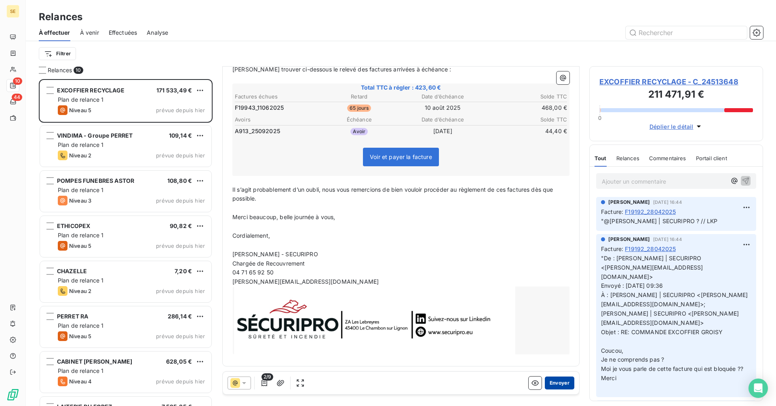
click at [552, 385] on button "Envoyer" at bounding box center [558, 383] width 29 height 13
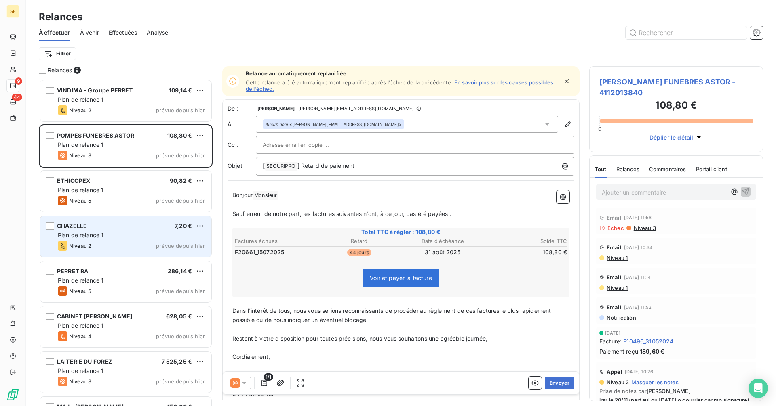
click at [113, 237] on div "Plan de relance 1" at bounding box center [131, 235] width 147 height 8
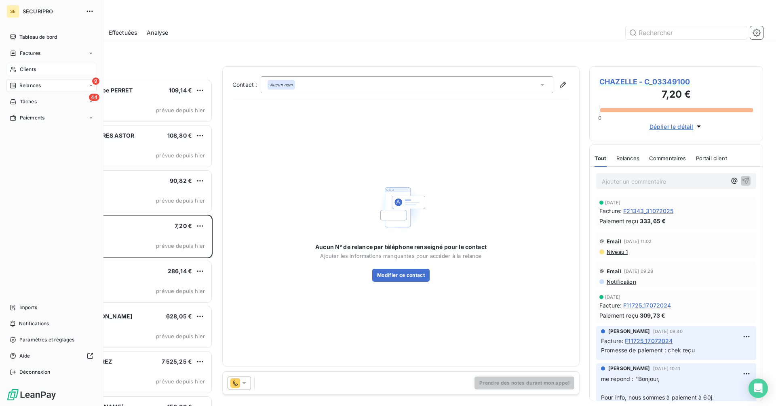
click at [20, 69] on span "Clients" at bounding box center [28, 69] width 16 height 7
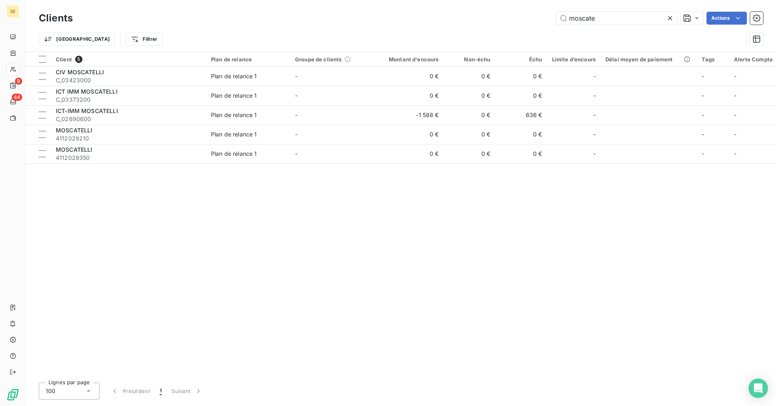
drag, startPoint x: 611, startPoint y: 22, endPoint x: 531, endPoint y: 26, distance: 80.5
click at [531, 26] on div "Clients moscate Actions" at bounding box center [401, 18] width 724 height 17
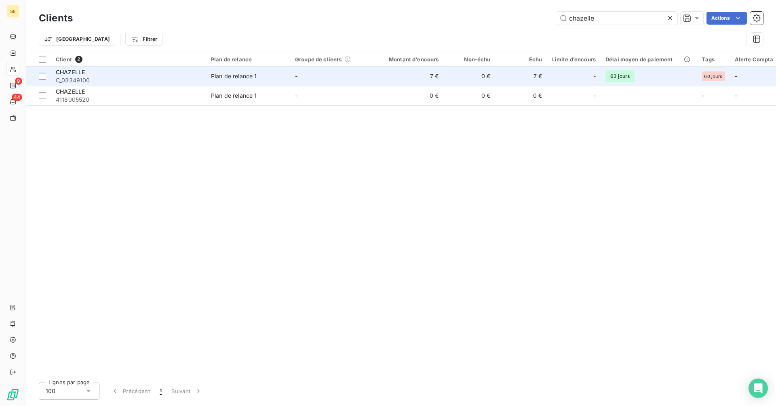
type input "chazelle"
click at [364, 82] on td "-" at bounding box center [332, 76] width 84 height 19
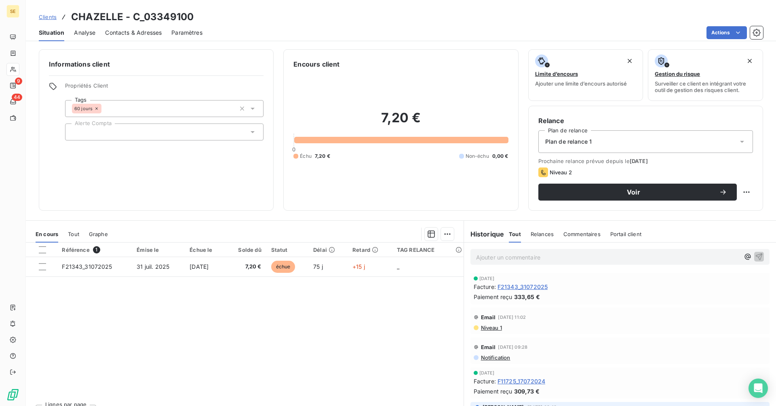
click at [72, 233] on span "Tout" at bounding box center [73, 234] width 11 height 6
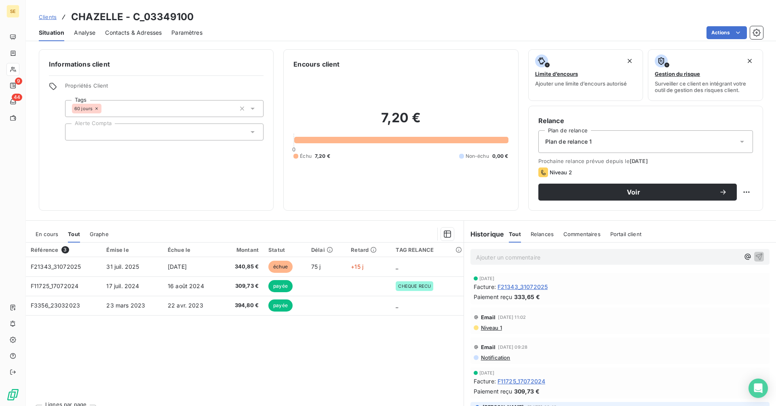
click at [46, 17] on span "Clients" at bounding box center [48, 17] width 18 height 6
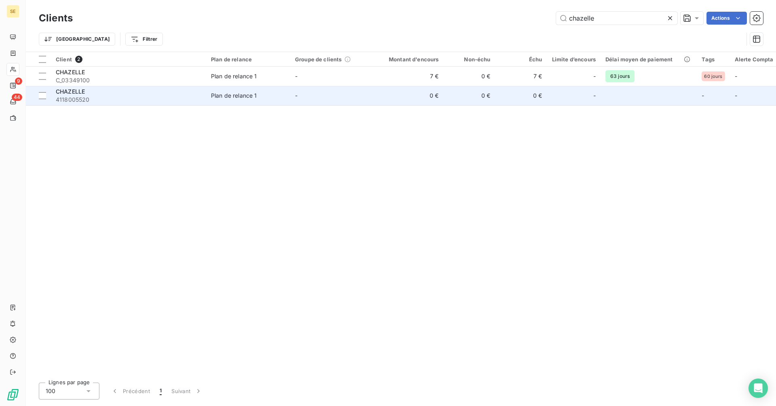
click at [160, 98] on span "4118005520" at bounding box center [128, 100] width 145 height 8
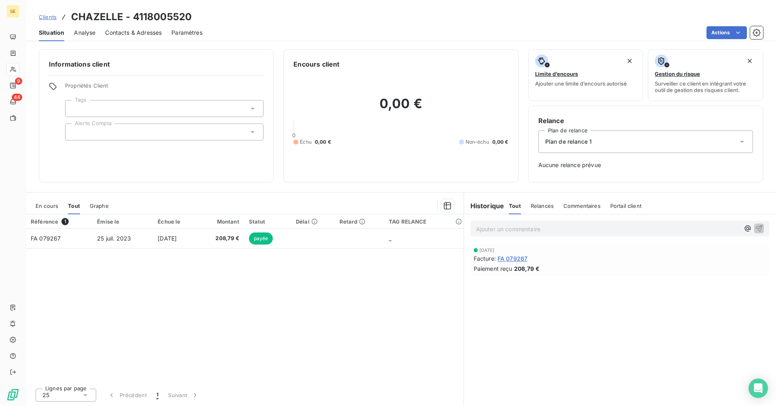
click at [53, 16] on span "Clients" at bounding box center [48, 17] width 18 height 6
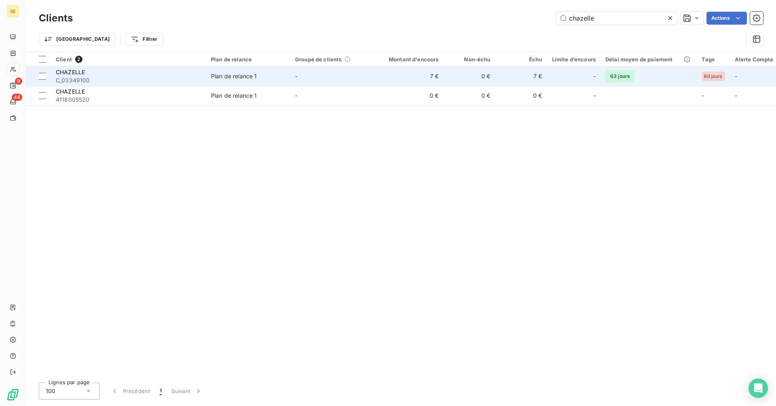
click at [419, 76] on td "7 €" at bounding box center [408, 76] width 69 height 19
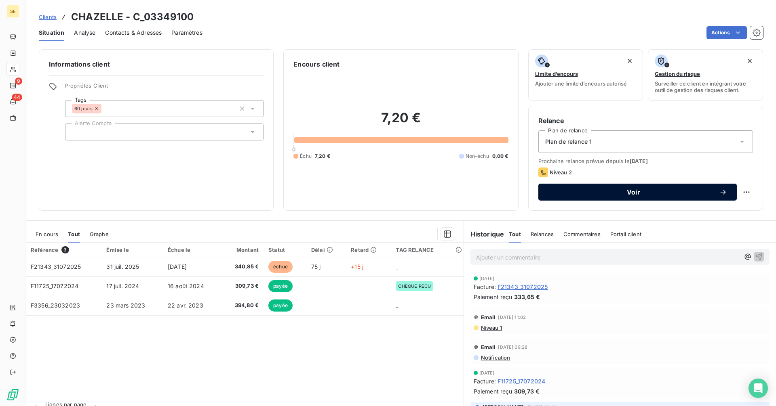
click at [651, 194] on span "Voir" at bounding box center [633, 192] width 171 height 6
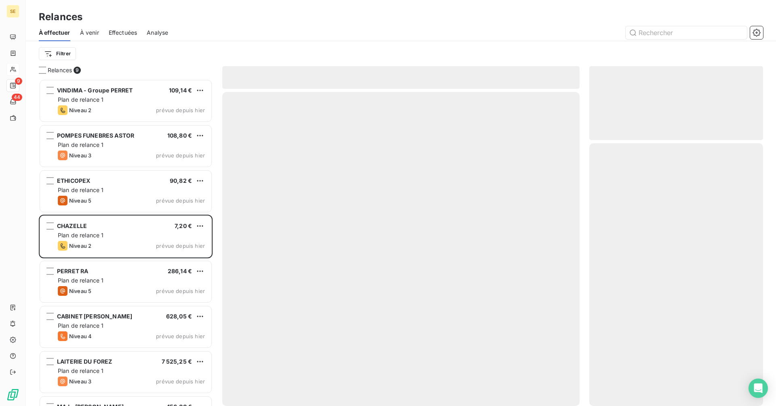
scroll to position [321, 168]
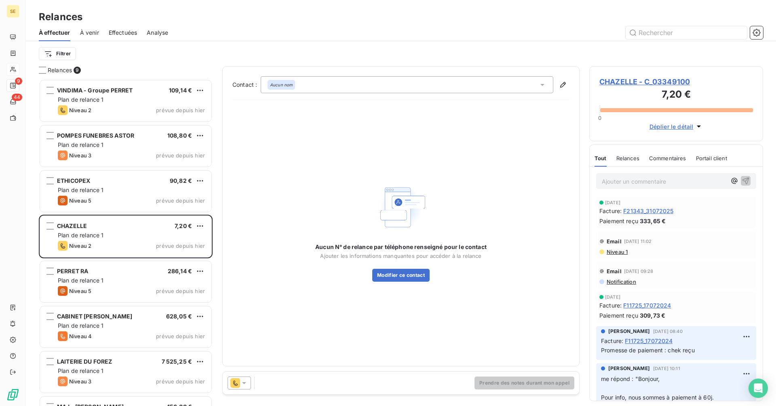
click at [322, 82] on div "Aucun nom" at bounding box center [407, 84] width 292 height 17
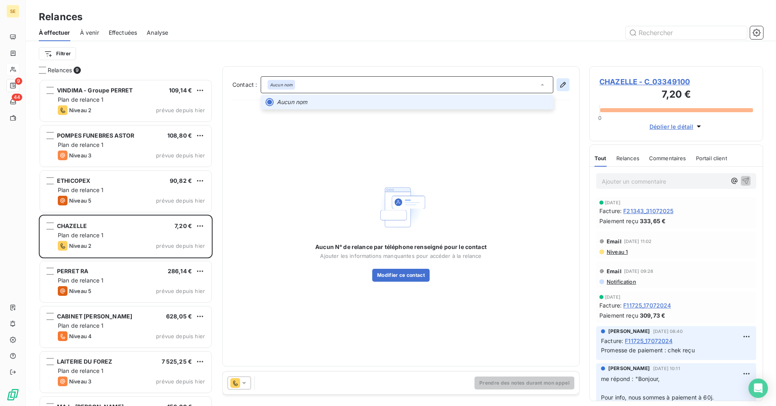
click at [563, 84] on icon "button" at bounding box center [563, 85] width 8 height 8
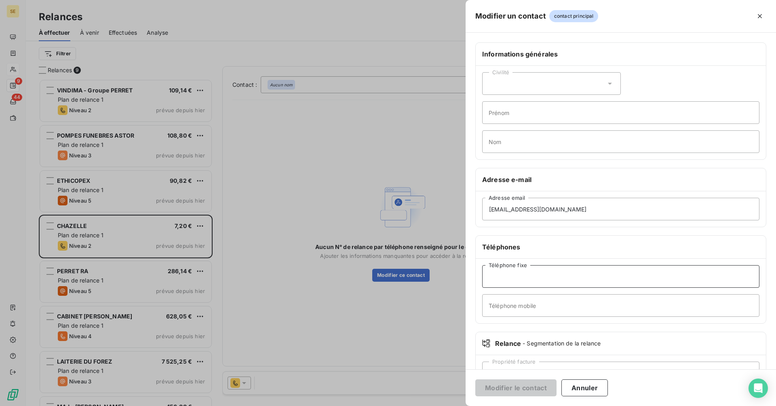
click at [509, 274] on input "Téléphone fixe" at bounding box center [620, 276] width 277 height 23
type input "ddd"
click at [521, 390] on button "Modifier le contact" at bounding box center [515, 388] width 81 height 17
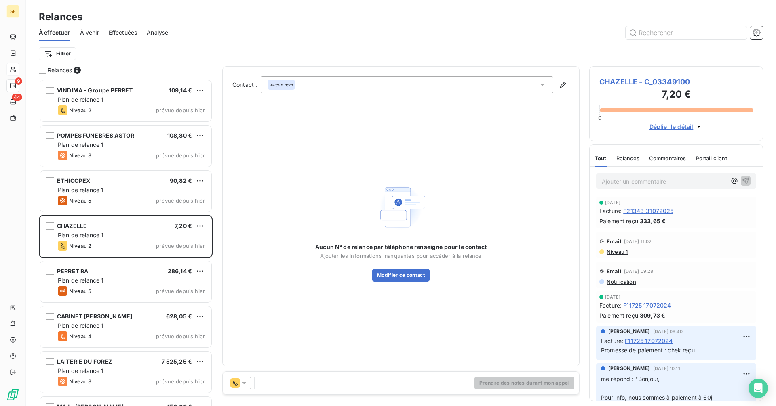
click at [542, 79] on div "Aucun nom" at bounding box center [407, 84] width 292 height 17
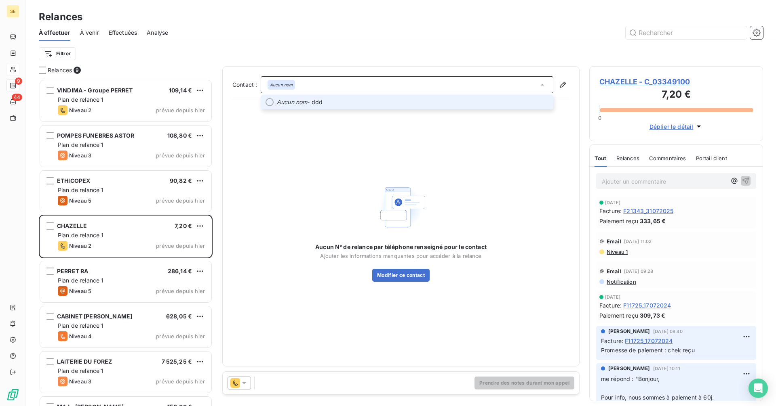
click at [312, 99] on span "Aucun nom - ddd" at bounding box center [412, 102] width 271 height 8
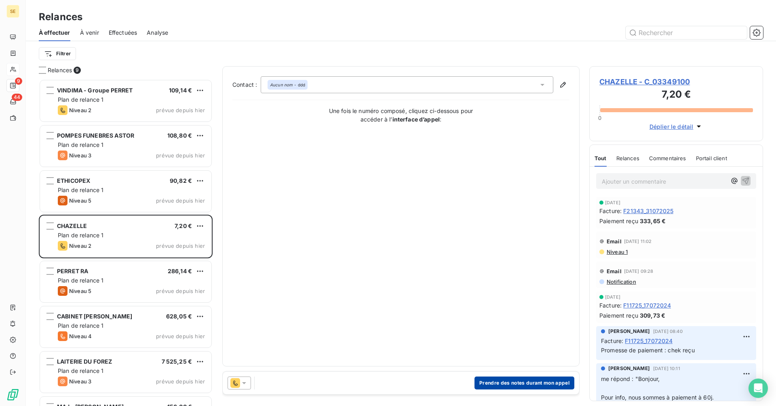
click at [544, 389] on button "Prendre des notes durant mon appel" at bounding box center [524, 383] width 100 height 13
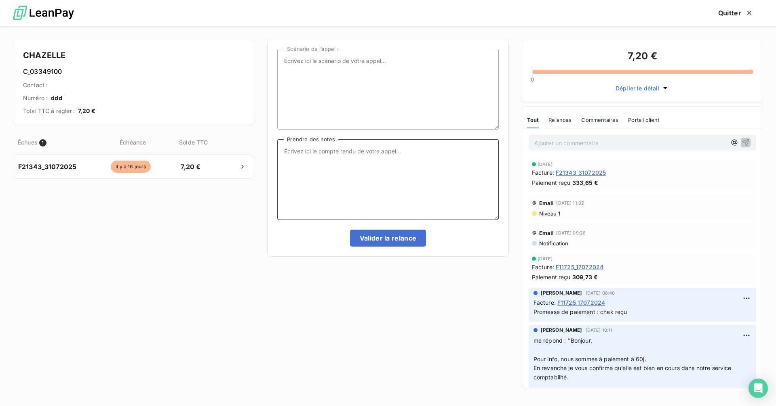
click at [328, 160] on textarea "Prendre des notes" at bounding box center [387, 179] width 221 height 81
type textarea "[PERSON_NAME] s'occupe de l'avoir sur les frais adm ce jour"
click at [369, 236] on button "Valider la relance" at bounding box center [388, 238] width 76 height 17
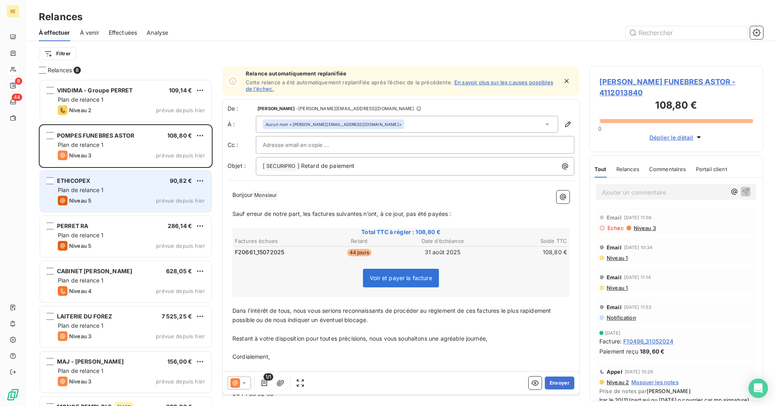
click at [101, 199] on div "Niveau 5 prévue depuis [DATE]" at bounding box center [131, 201] width 147 height 10
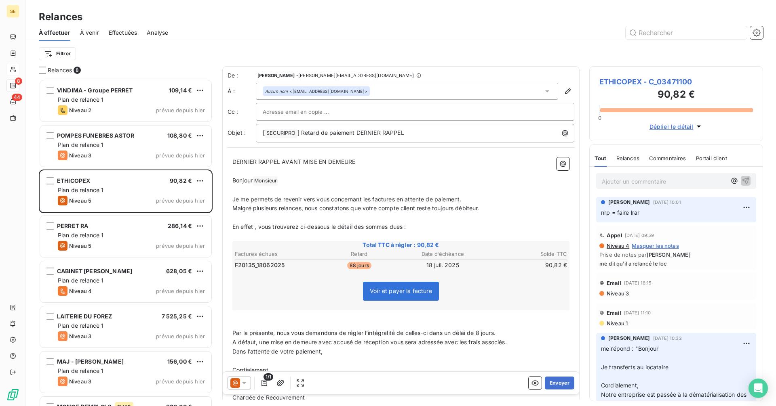
click at [633, 82] on span "ETHICOPEX - C_03471100" at bounding box center [675, 81] width 153 height 11
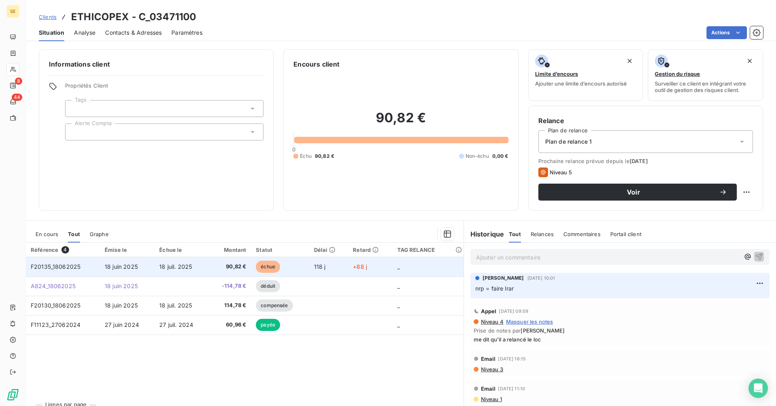
click at [189, 265] on span "18 juil. 2025" at bounding box center [175, 266] width 33 height 7
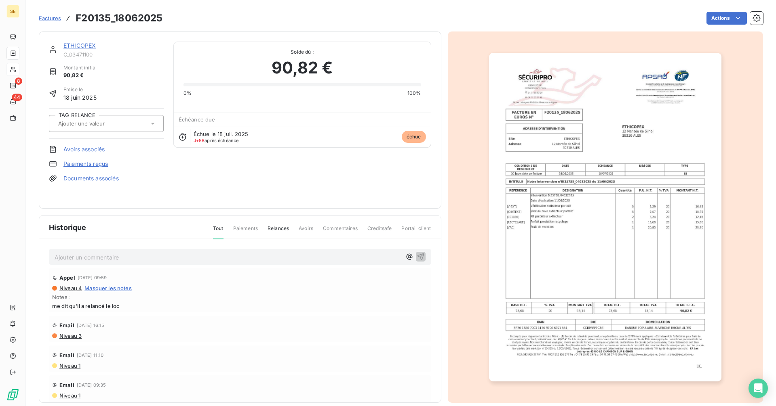
click at [610, 182] on img "button" at bounding box center [605, 217] width 232 height 329
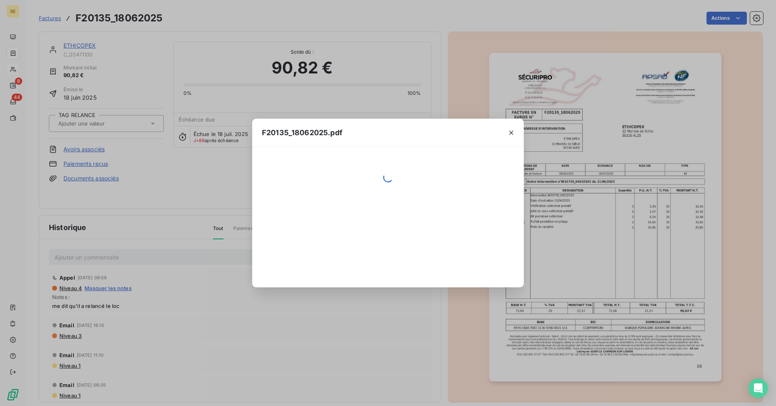
click at [608, 183] on div "F20135_18062025.pdf" at bounding box center [388, 203] width 776 height 406
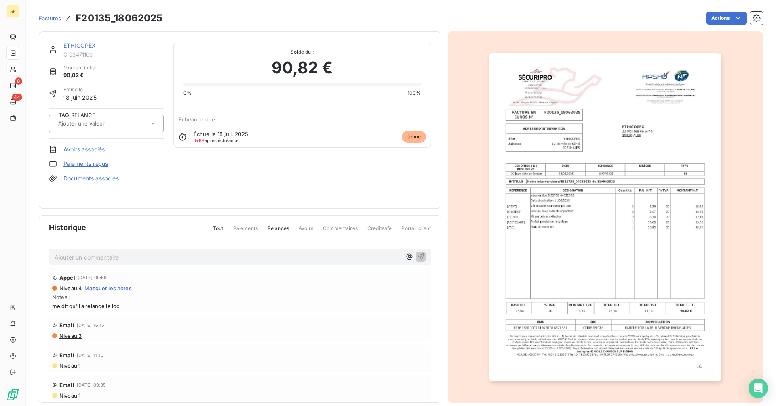
click at [600, 199] on img "button" at bounding box center [605, 217] width 232 height 329
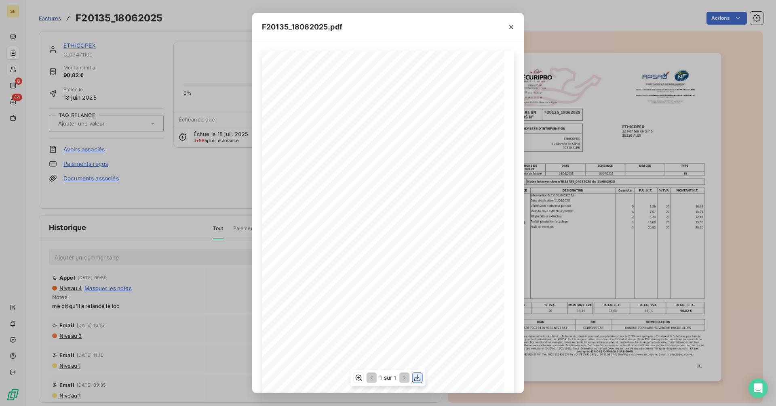
click at [416, 379] on icon "button" at bounding box center [417, 378] width 8 height 8
click at [509, 27] on icon "button" at bounding box center [511, 27] width 8 height 8
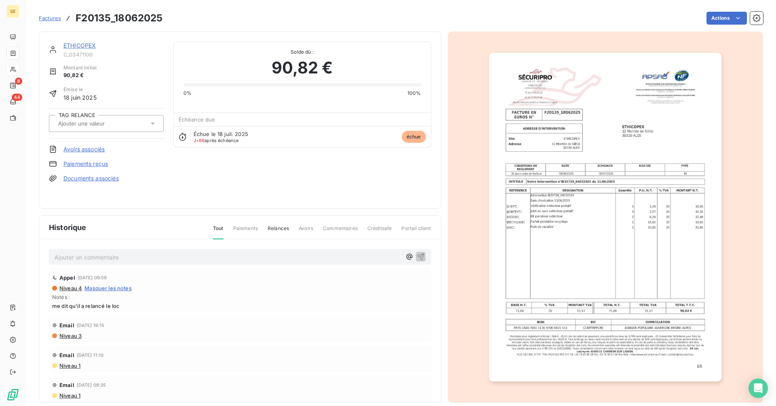
click at [71, 45] on link "ETHICOPEX" at bounding box center [79, 45] width 32 height 7
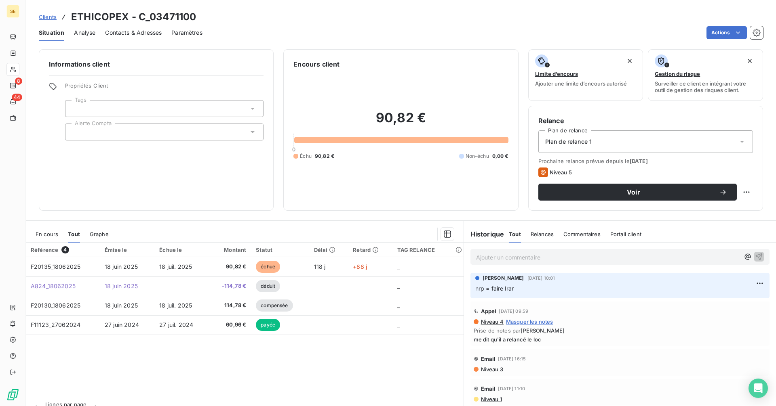
click at [494, 254] on p "Ajouter un commentaire ﻿" at bounding box center [607, 257] width 263 height 10
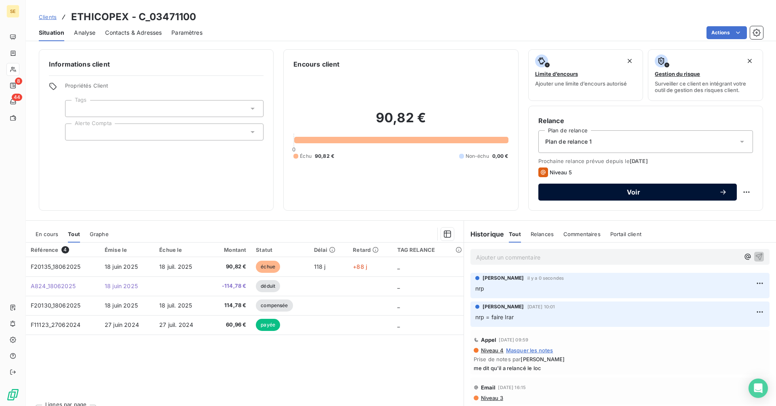
click at [570, 184] on button "Voir" at bounding box center [637, 192] width 198 height 17
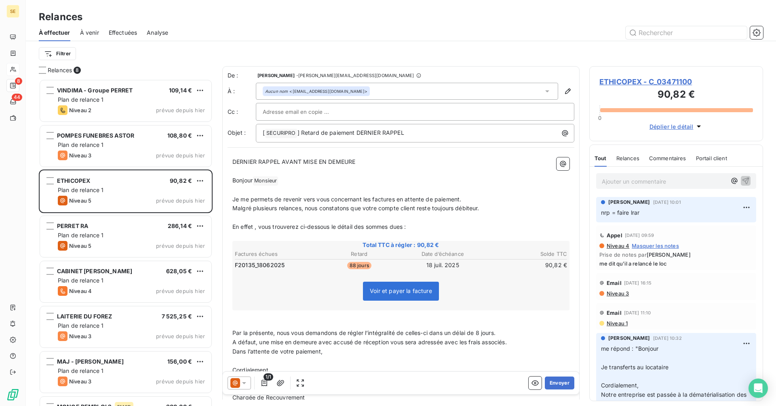
scroll to position [321, 168]
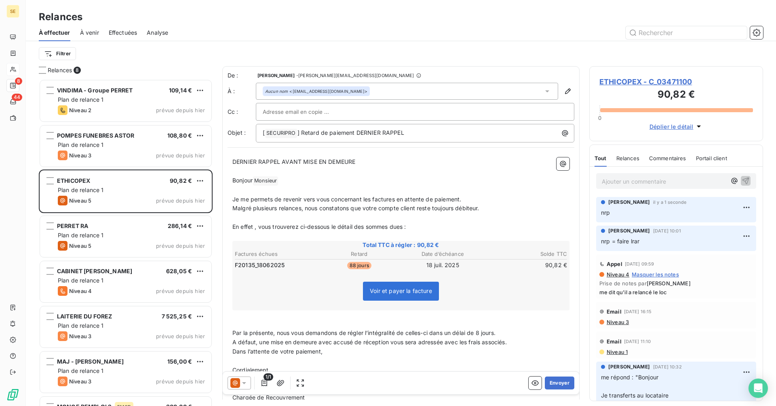
click at [236, 384] on icon at bounding box center [235, 383] width 5 height 5
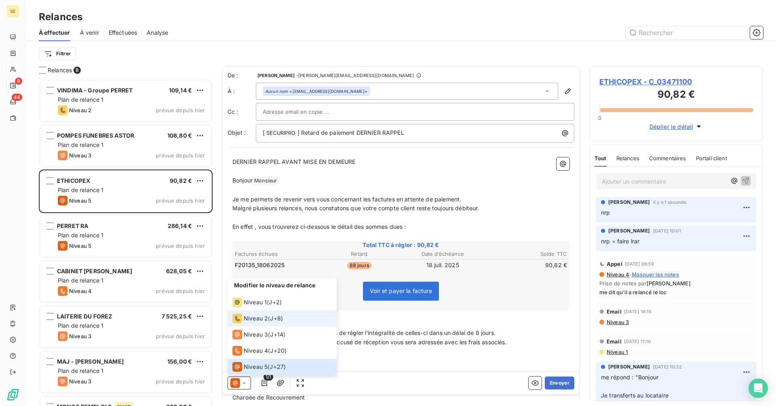
click at [250, 321] on span "Niveau 2" at bounding box center [256, 319] width 24 height 8
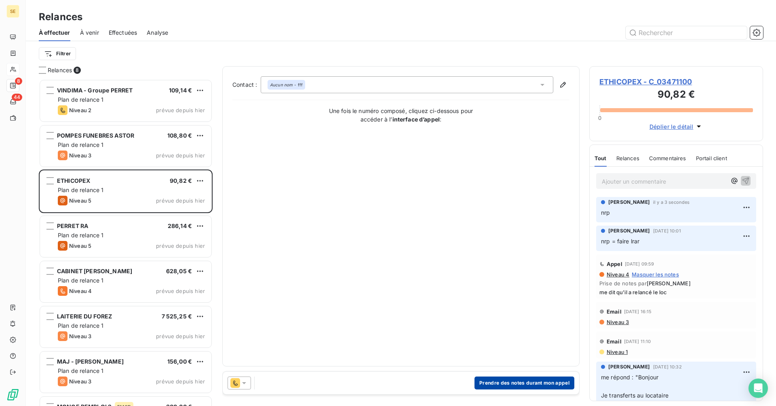
click at [506, 384] on button "Prendre des notes durant mon appel" at bounding box center [524, 383] width 100 height 13
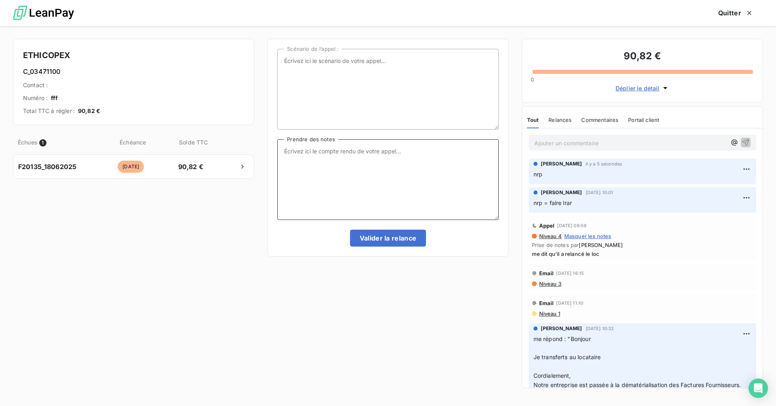
click at [298, 153] on textarea "Prendre des notes" at bounding box center [387, 179] width 221 height 81
paste textarea "Monsieur [PERSON_NAME], Bonjour, Auriez-vous un contact chez votre locataire ET…"
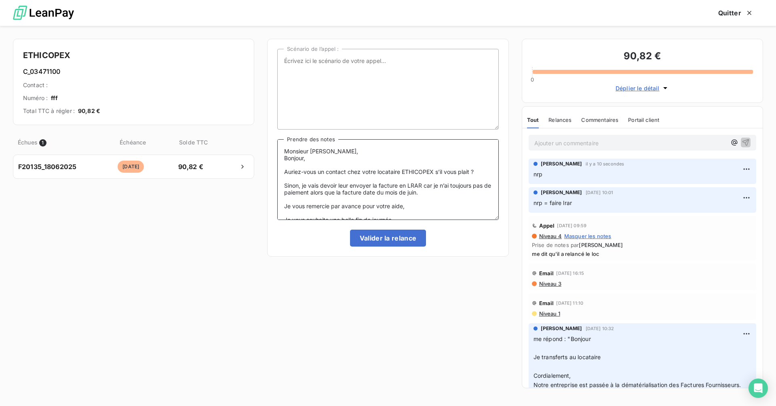
scroll to position [11, 0]
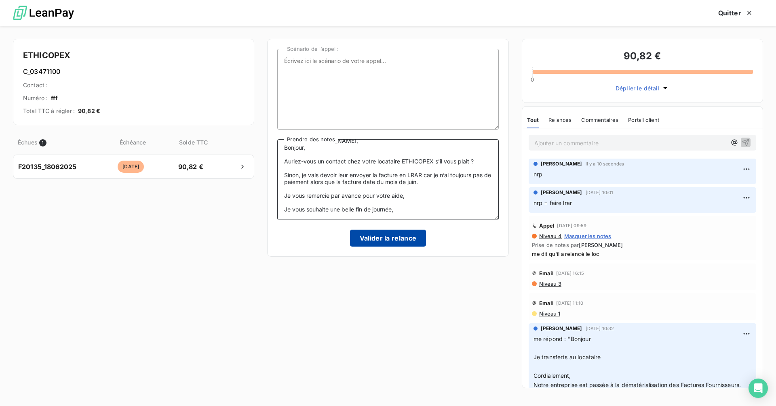
type textarea "Monsieur [PERSON_NAME], Bonjour, Auriez-vous un contact chez votre locataire ET…"
click at [388, 238] on button "Valider la relance" at bounding box center [388, 238] width 76 height 17
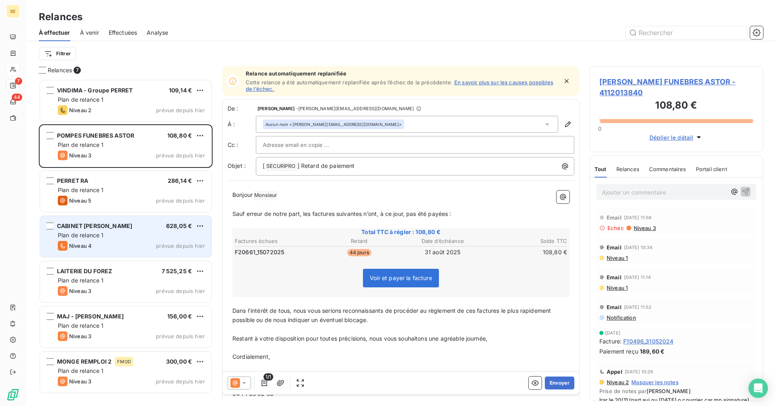
click at [113, 233] on div "Plan de relance 1" at bounding box center [131, 235] width 147 height 8
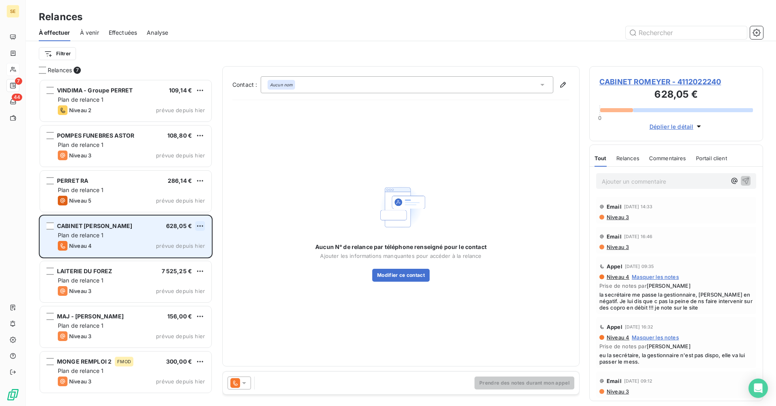
click at [199, 226] on html "SE 7 44 Relances À effectuer À venir Effectuées Analyse Filtrer Relances 7 VIND…" at bounding box center [388, 203] width 776 height 406
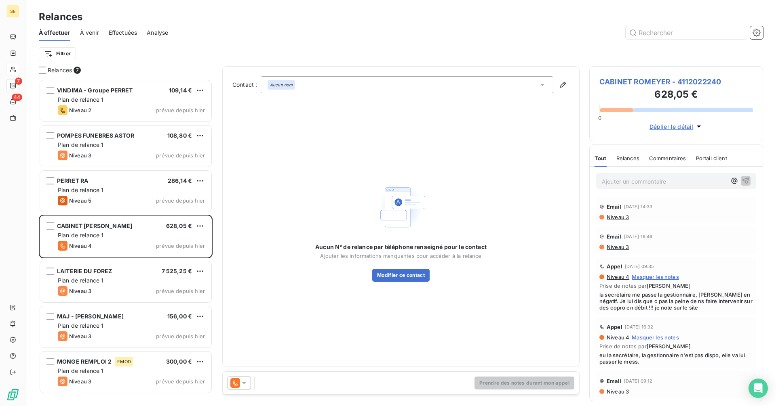
click at [620, 181] on html "SE 7 44 Relances À effectuer À venir Effectuées Analyse Filtrer Relances 7 VIND…" at bounding box center [388, 203] width 776 height 406
click at [647, 183] on p "Ajouter un commentaire ﻿" at bounding box center [663, 182] width 124 height 10
click at [742, 180] on icon "button" at bounding box center [745, 181] width 8 height 8
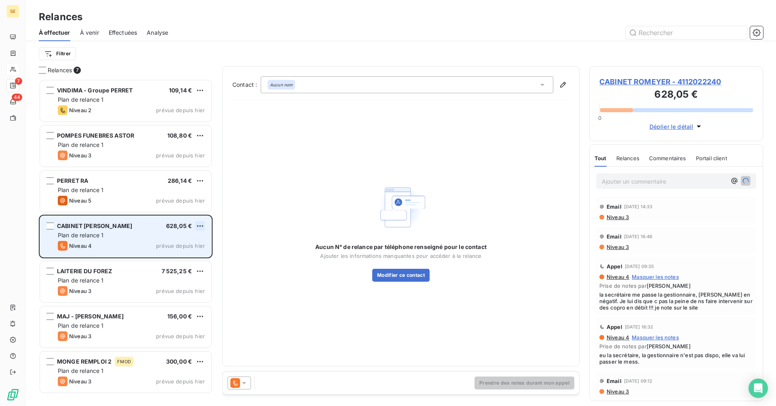
click at [200, 226] on html "SE 7 44 Relances À effectuer À venir Effectuées Analyse Filtrer Relances 7 VIND…" at bounding box center [388, 203] width 776 height 406
click at [181, 241] on div "Replanifier cette action" at bounding box center [165, 242] width 72 height 13
select select "9"
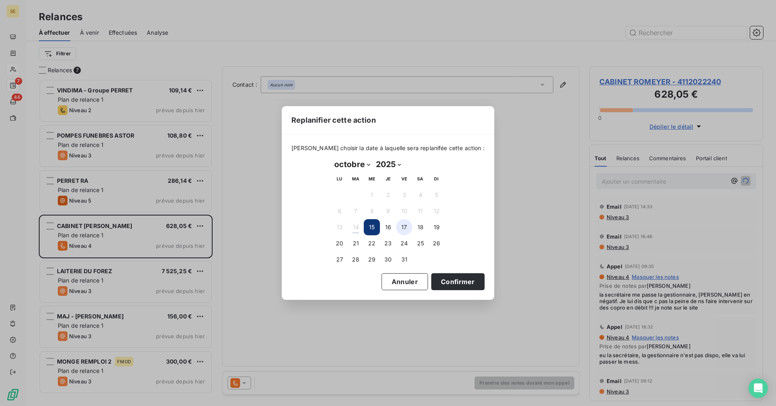
click at [407, 227] on button "17" at bounding box center [404, 227] width 16 height 16
click at [452, 276] on button "Confirmer" at bounding box center [457, 281] width 53 height 17
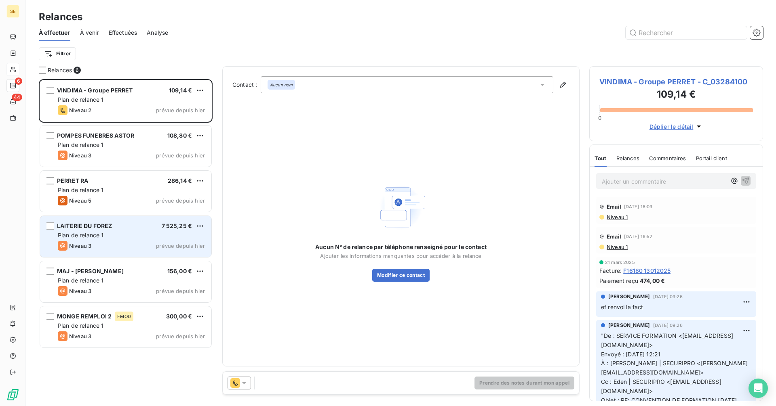
click at [137, 240] on div "LAITERIE DU FOREZ 7 525,25 € Plan de relance 1 Niveau 3 prévue depuis [DATE]" at bounding box center [125, 236] width 171 height 41
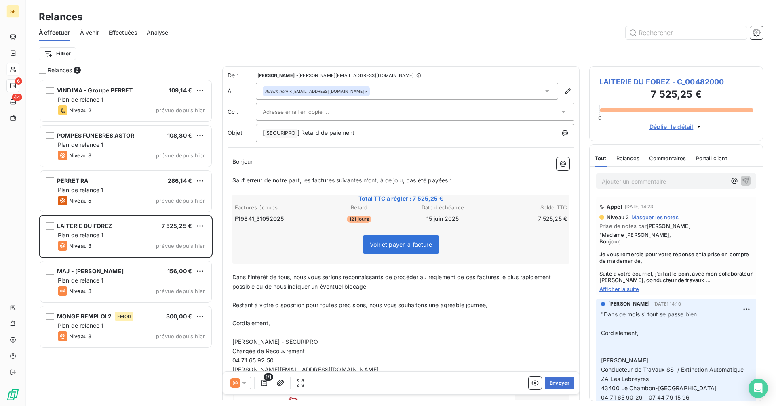
click at [626, 289] on span "Afficher la suite" at bounding box center [675, 289] width 153 height 6
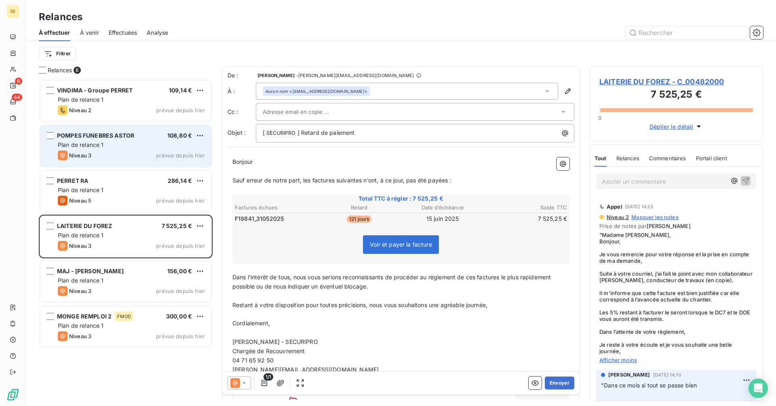
click at [146, 148] on div "Plan de relance 1" at bounding box center [131, 145] width 147 height 8
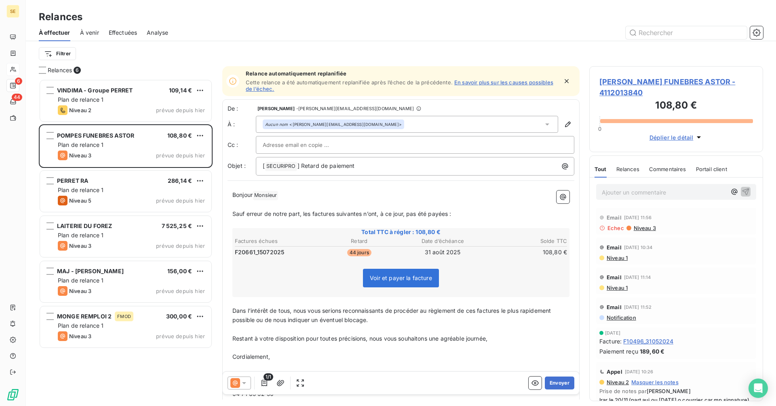
click at [618, 255] on span "Niveau 1" at bounding box center [616, 258] width 22 height 6
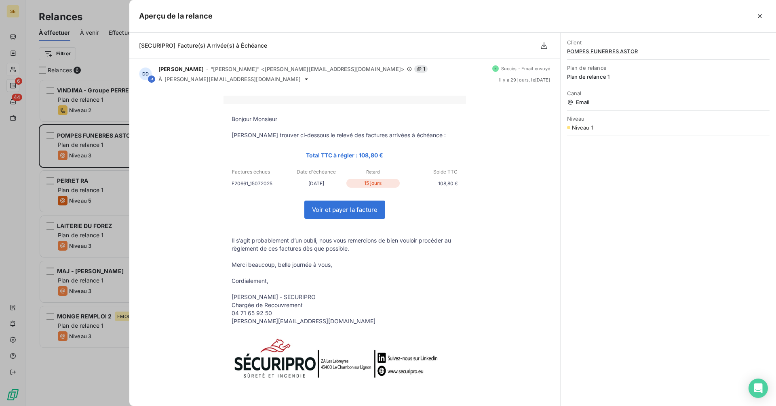
click at [114, 58] on div at bounding box center [388, 203] width 776 height 406
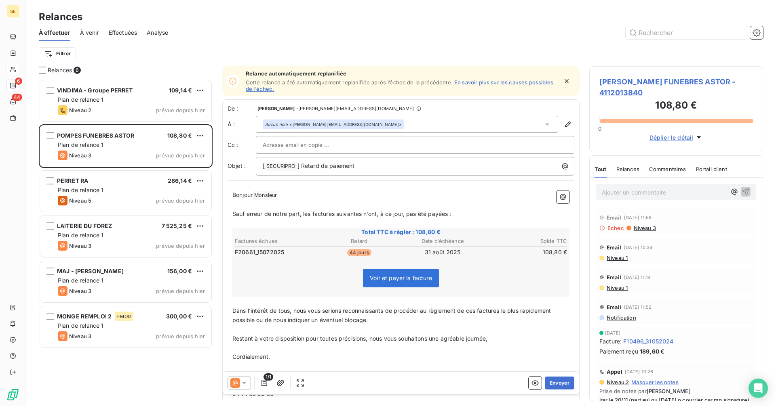
click at [645, 80] on span "[PERSON_NAME] FUNEBRES ASTOR - 4112013840" at bounding box center [675, 87] width 153 height 22
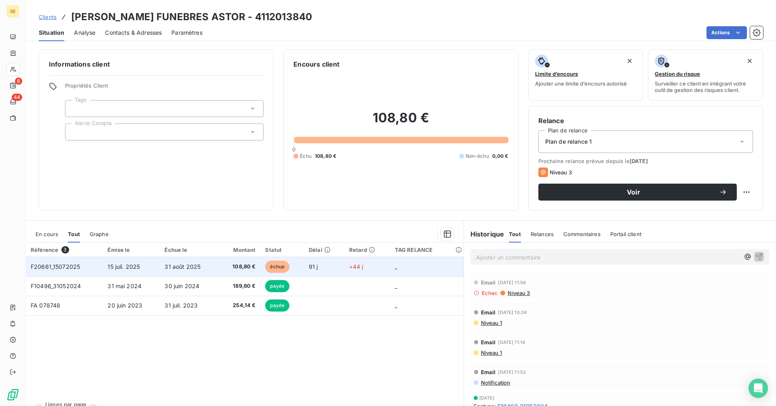
click at [229, 267] on span "108,80 €" at bounding box center [239, 267] width 32 height 8
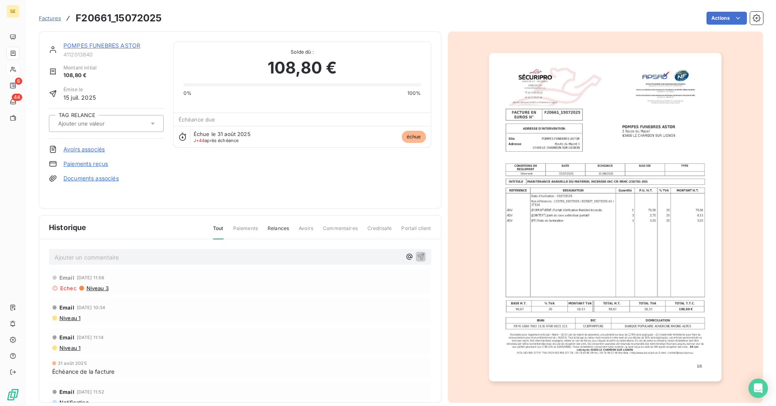
click at [614, 222] on img "button" at bounding box center [605, 217] width 232 height 329
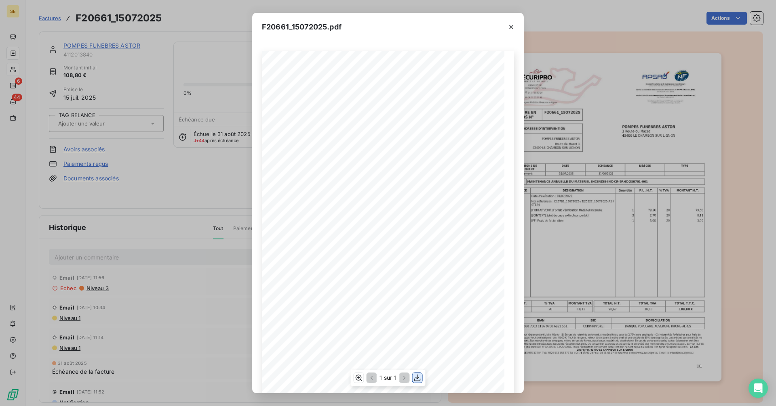
click at [419, 378] on icon "button" at bounding box center [417, 378] width 8 height 8
click at [512, 23] on icon "button" at bounding box center [511, 27] width 8 height 8
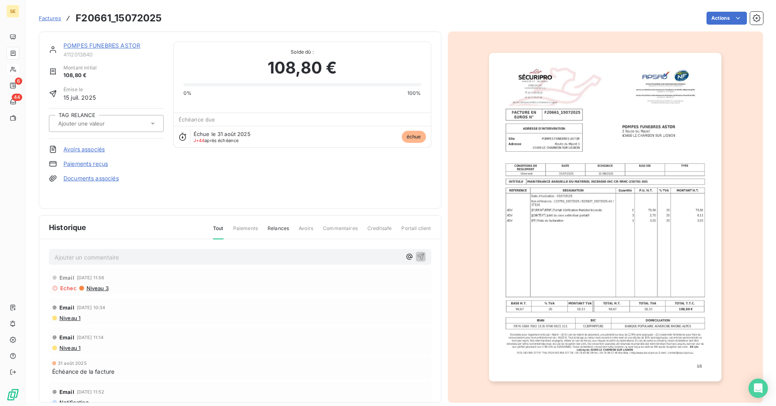
click at [116, 45] on link "POMPES FUNEBRES ASTOR" at bounding box center [101, 45] width 77 height 7
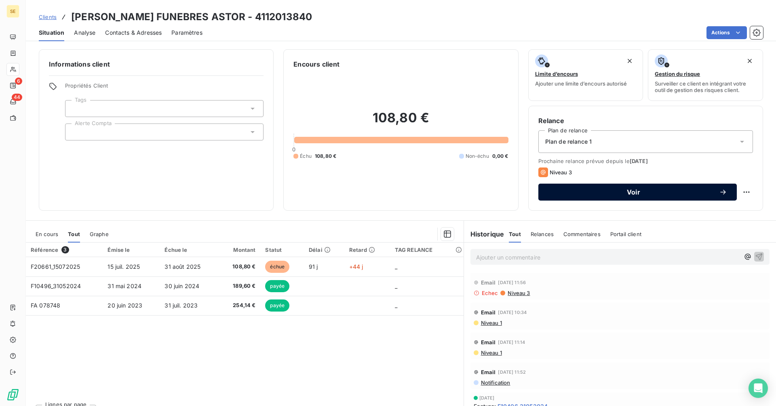
click at [617, 200] on button "Voir" at bounding box center [637, 192] width 198 height 17
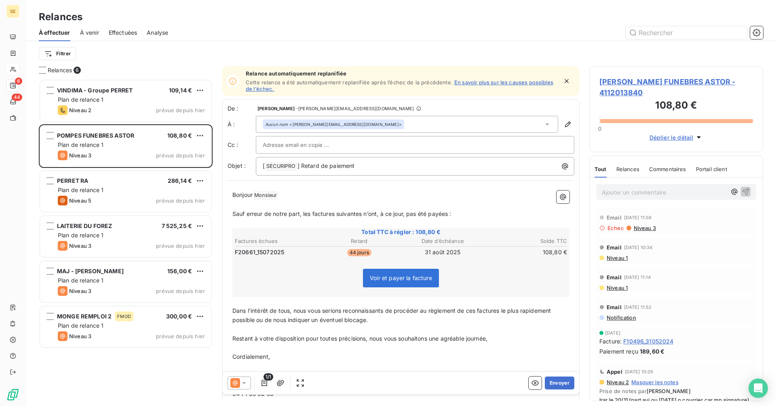
scroll to position [321, 168]
click at [243, 384] on icon at bounding box center [244, 383] width 8 height 8
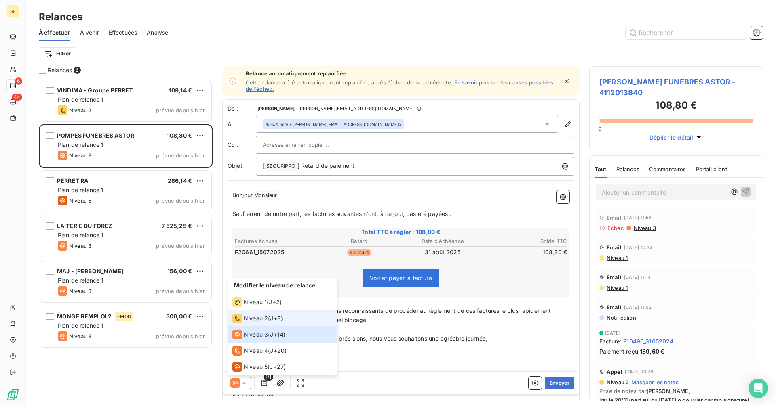
click at [251, 314] on div "Niveau 2" at bounding box center [250, 319] width 36 height 10
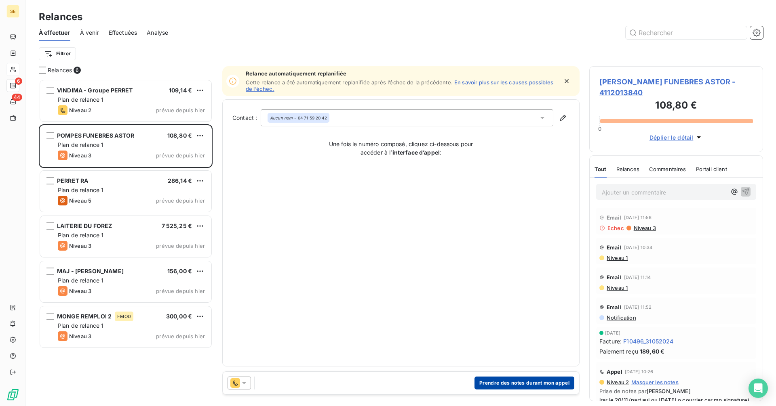
click at [507, 382] on button "Prendre des notes durant mon appel" at bounding box center [524, 383] width 100 height 13
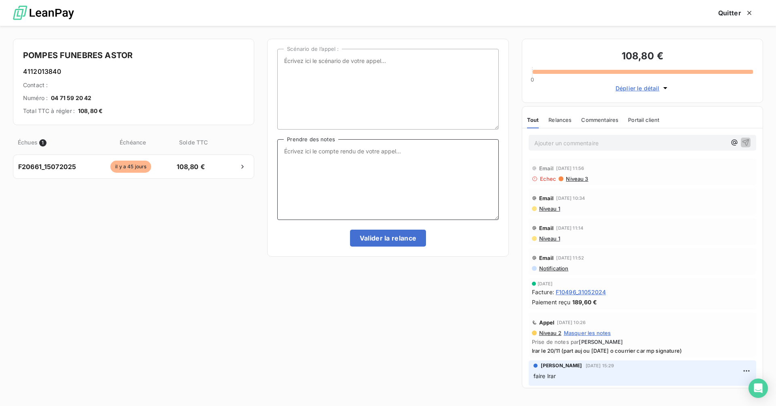
click at [307, 147] on textarea "Prendre des notes" at bounding box center [387, 179] width 221 height 81
type textarea "relance postale part [DATE]"
click at [391, 238] on button "Valider la relance" at bounding box center [388, 238] width 76 height 17
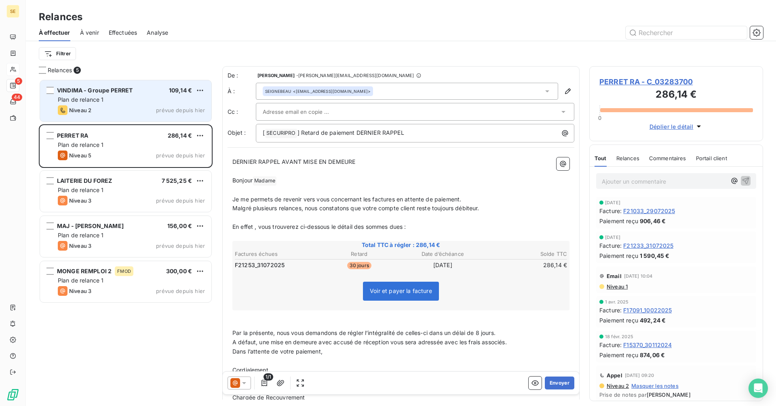
click at [118, 97] on div "Plan de relance 1" at bounding box center [131, 100] width 147 height 8
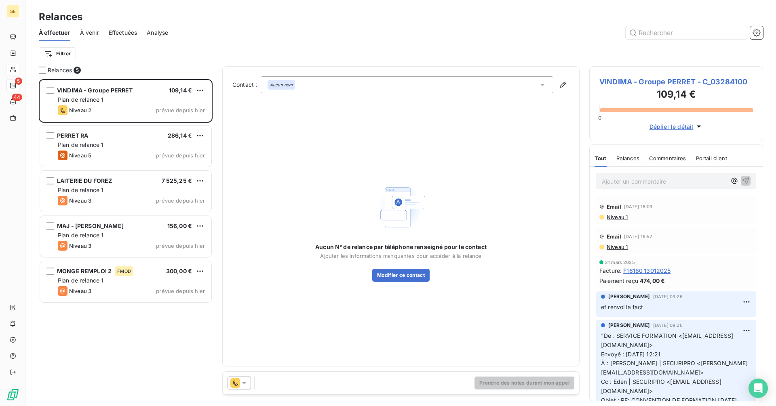
click at [629, 79] on span "VINDIMA - Groupe PERRET - C_03284100" at bounding box center [675, 81] width 153 height 11
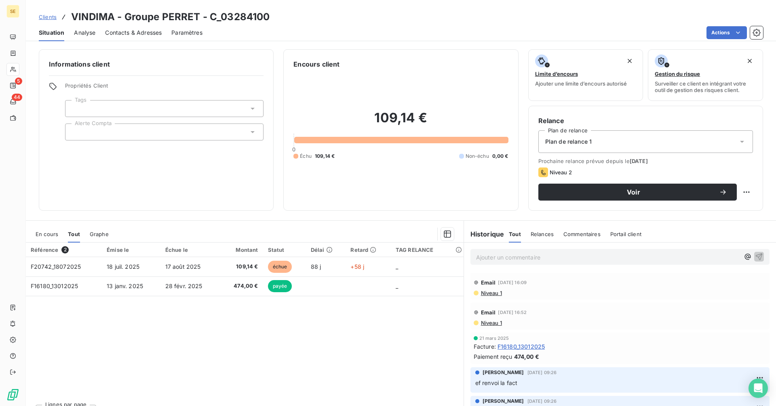
click at [37, 233] on span "En cours" at bounding box center [47, 234] width 23 height 6
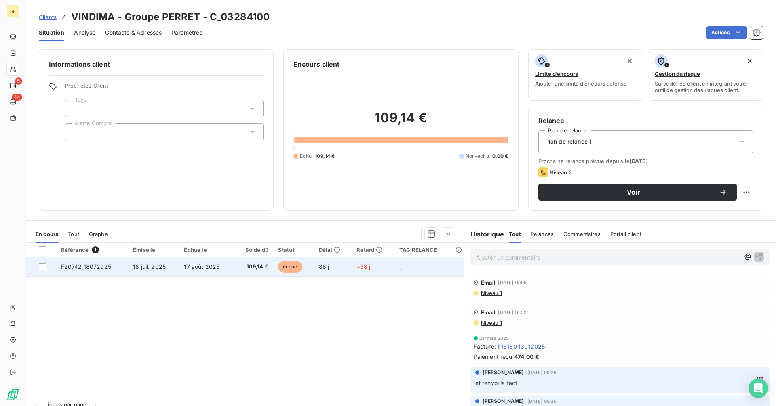
click at [170, 269] on td "18 juil. 2025" at bounding box center [153, 266] width 51 height 19
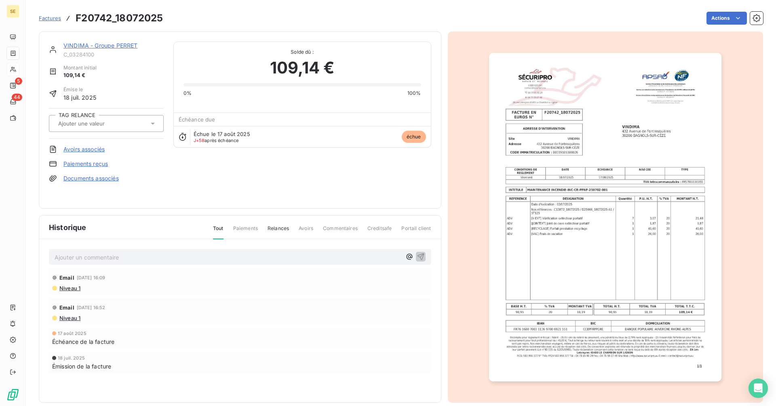
click at [114, 48] on link "VINDIMA - Groupe PERRET" at bounding box center [100, 45] width 74 height 7
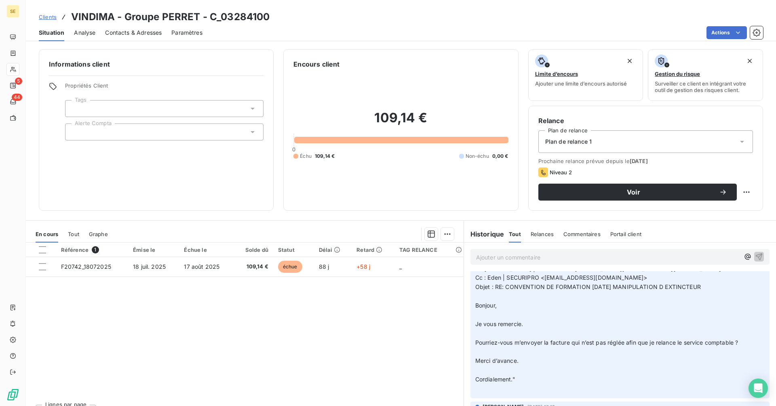
scroll to position [121, 0]
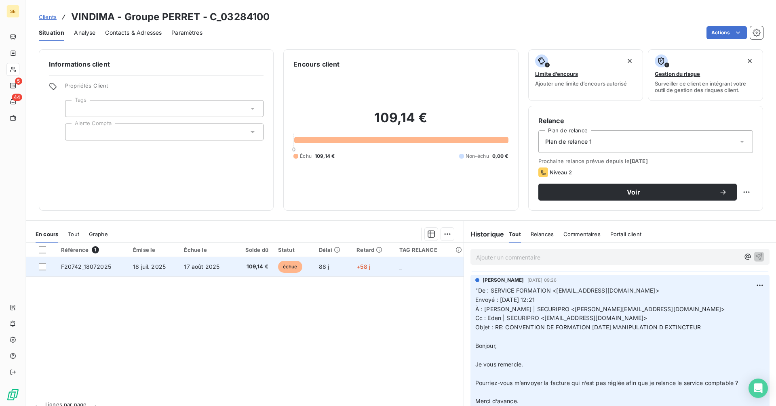
click at [134, 266] on span "18 juil. 2025" at bounding box center [149, 266] width 33 height 7
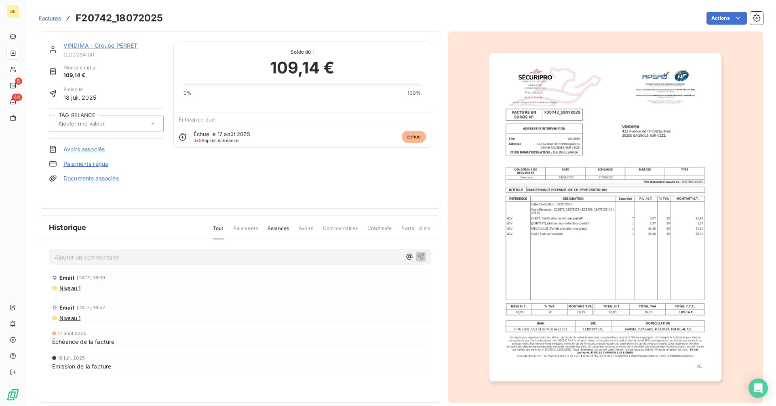
click at [115, 45] on link "VINDIMA - Groupe PERRET" at bounding box center [100, 45] width 74 height 7
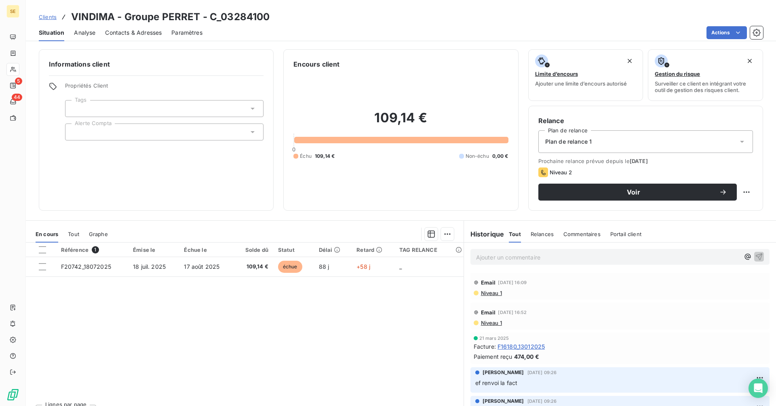
click at [494, 296] on span "Niveau 1" at bounding box center [491, 293] width 22 height 6
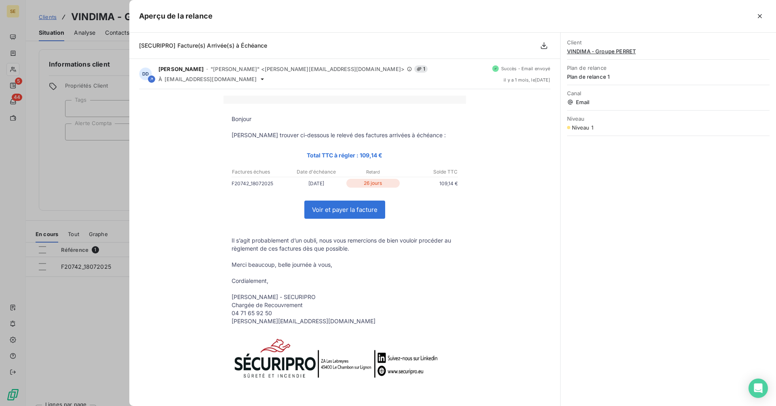
click at [107, 179] on div at bounding box center [388, 203] width 776 height 406
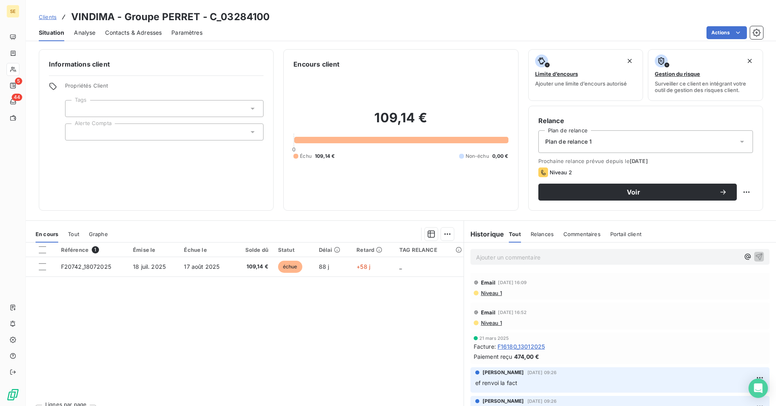
scroll to position [265, 0]
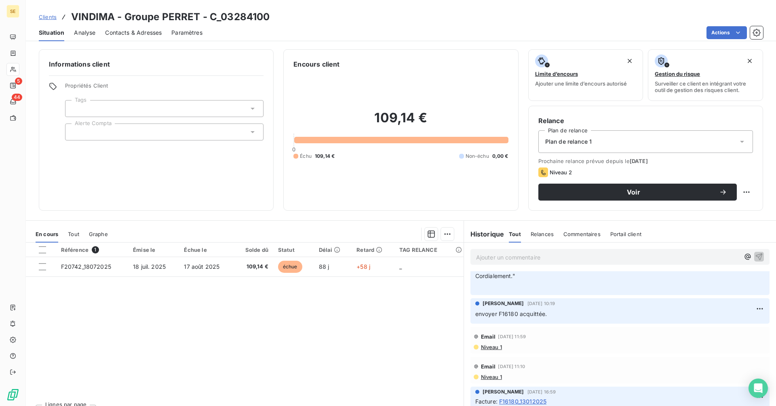
click at [495, 348] on span "Niveau 1" at bounding box center [491, 347] width 22 height 6
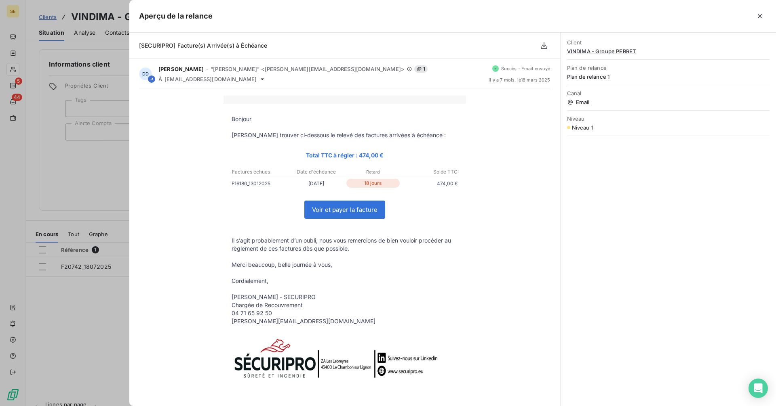
click at [81, 177] on div at bounding box center [388, 203] width 776 height 406
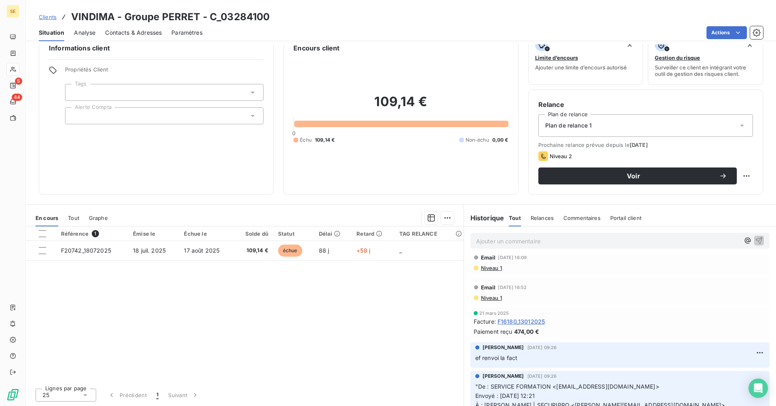
scroll to position [0, 0]
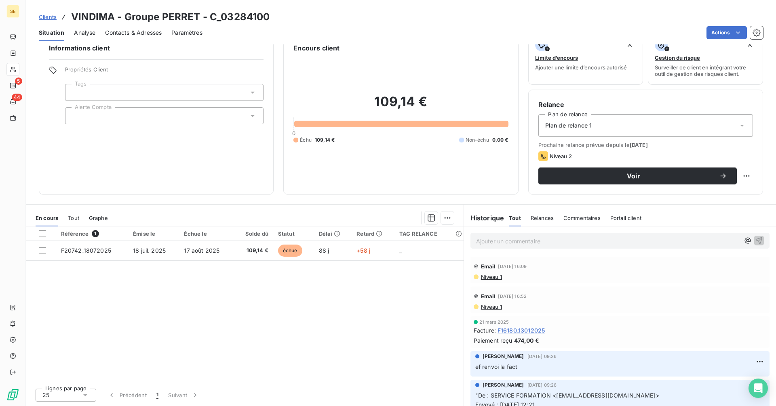
click at [131, 31] on span "Contacts & Adresses" at bounding box center [133, 33] width 57 height 8
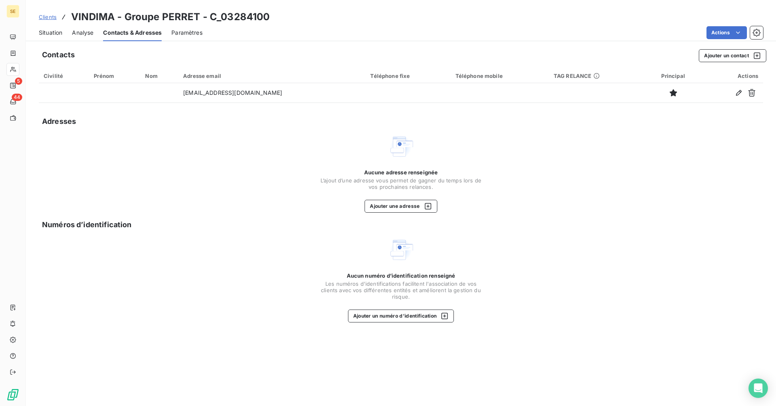
click at [56, 34] on span "Situation" at bounding box center [50, 33] width 23 height 8
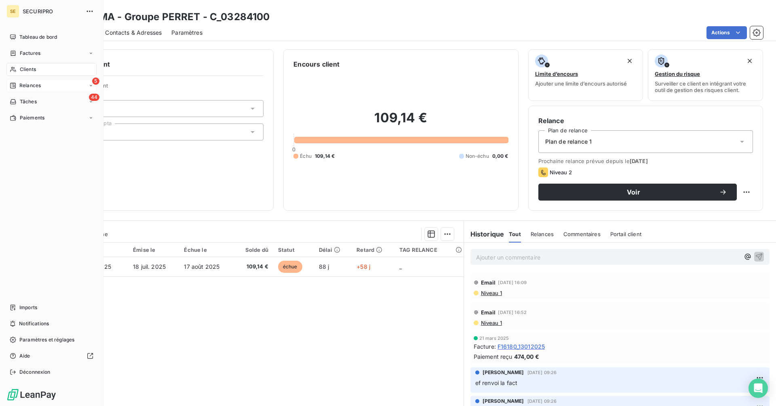
click at [19, 85] on div "Relances" at bounding box center [25, 85] width 31 height 7
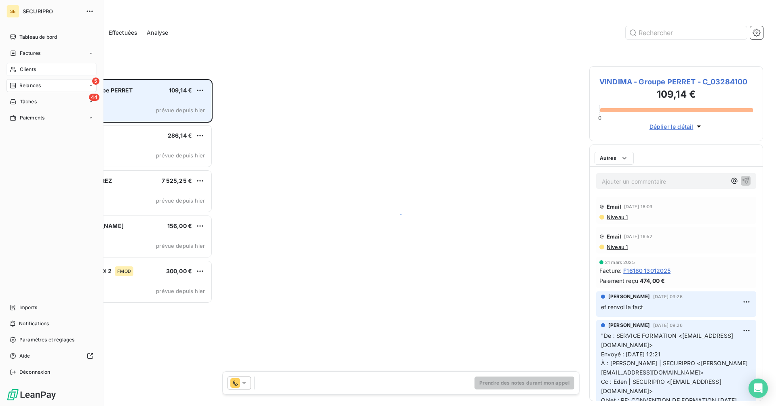
scroll to position [321, 168]
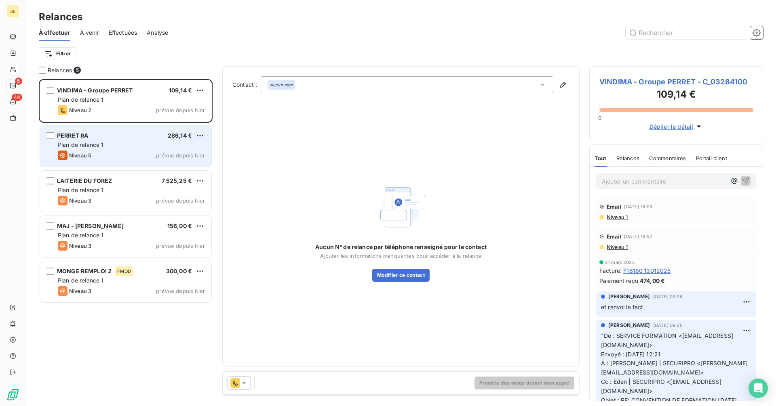
click at [110, 143] on div "Plan de relance 1" at bounding box center [131, 145] width 147 height 8
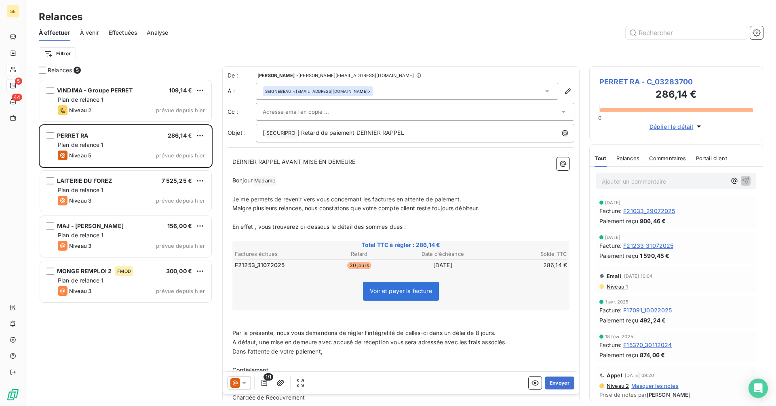
click at [652, 80] on span "PERRET RA - C_03283700" at bounding box center [675, 81] width 153 height 11
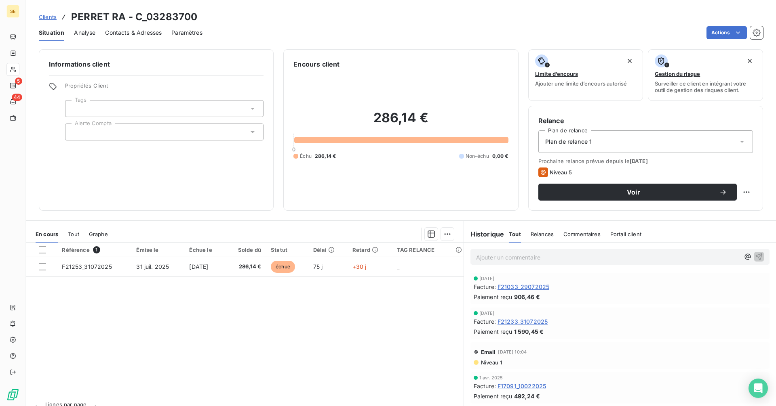
click at [122, 36] on span "Contacts & Adresses" at bounding box center [133, 33] width 57 height 8
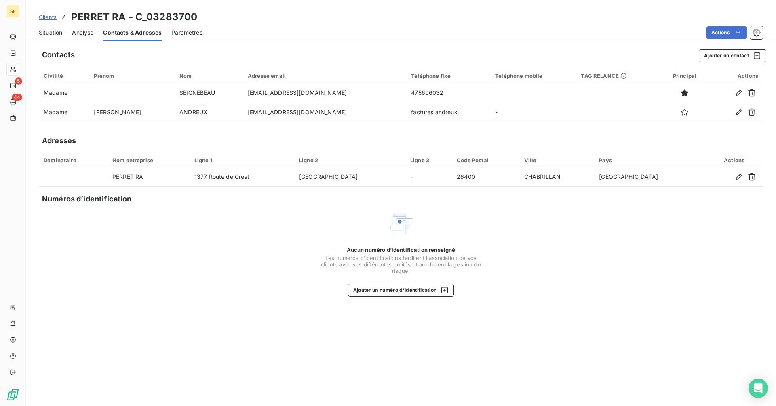
click at [55, 32] on span "Situation" at bounding box center [50, 33] width 23 height 8
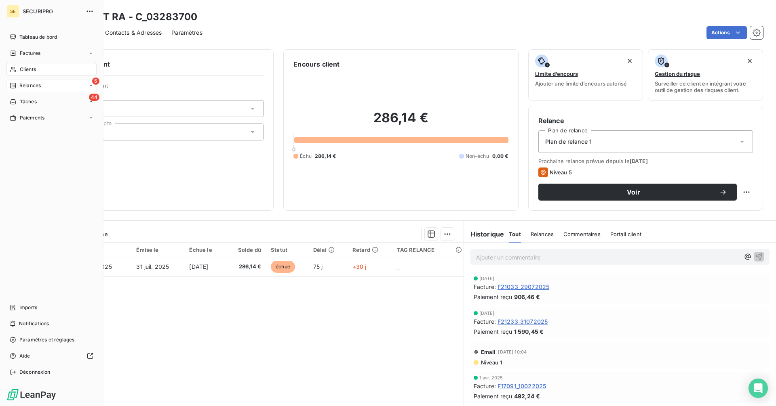
click at [25, 84] on span "Relances" at bounding box center [29, 85] width 21 height 7
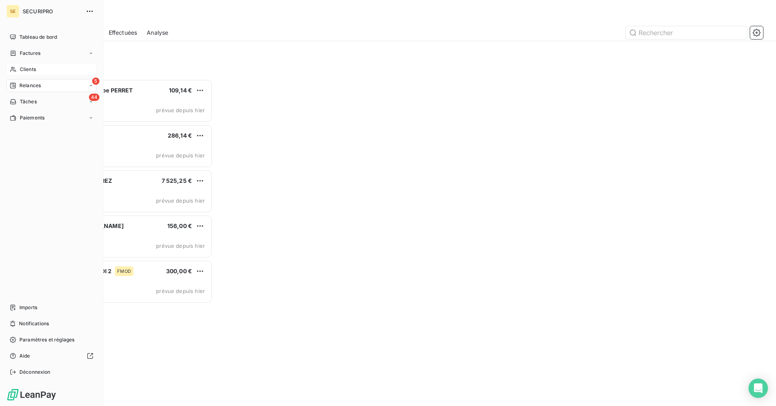
scroll to position [321, 168]
